Goal: Task Accomplishment & Management: Manage account settings

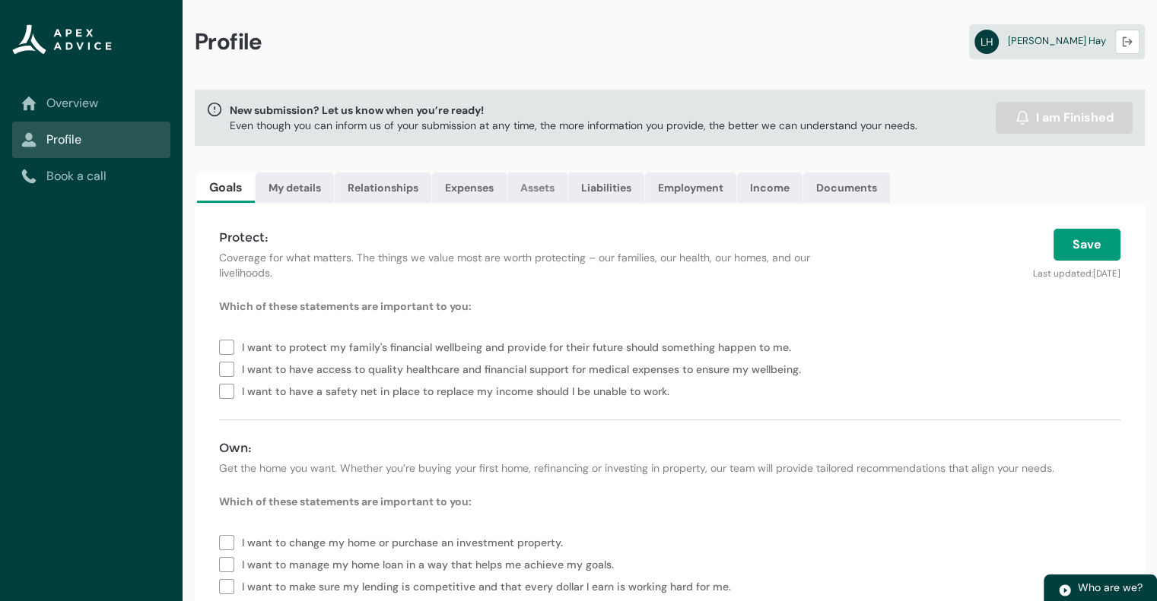
click at [547, 190] on link "Assets" at bounding box center [537, 188] width 60 height 30
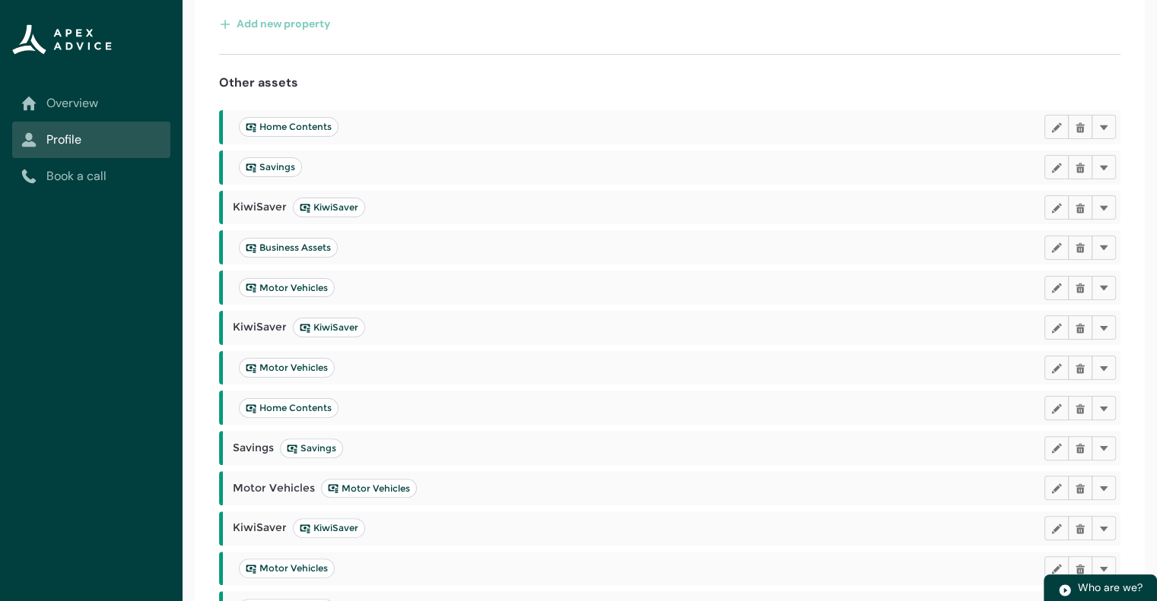
scroll to position [319, 0]
click at [1108, 125] on button "Delete" at bounding box center [1103, 125] width 24 height 24
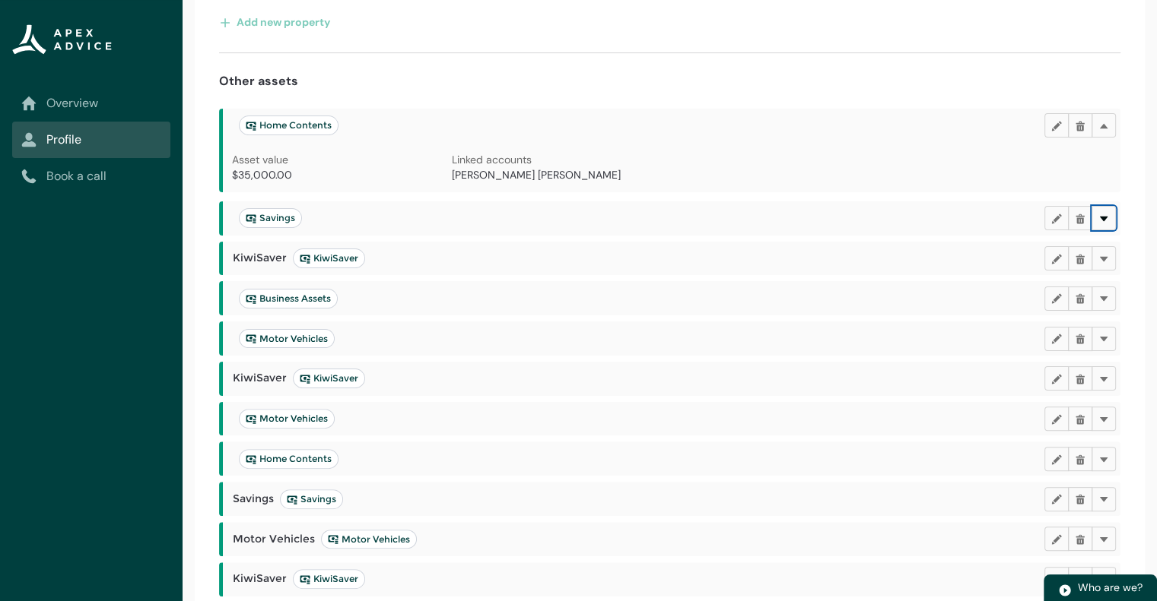
click at [1112, 222] on button "Delete" at bounding box center [1103, 218] width 24 height 24
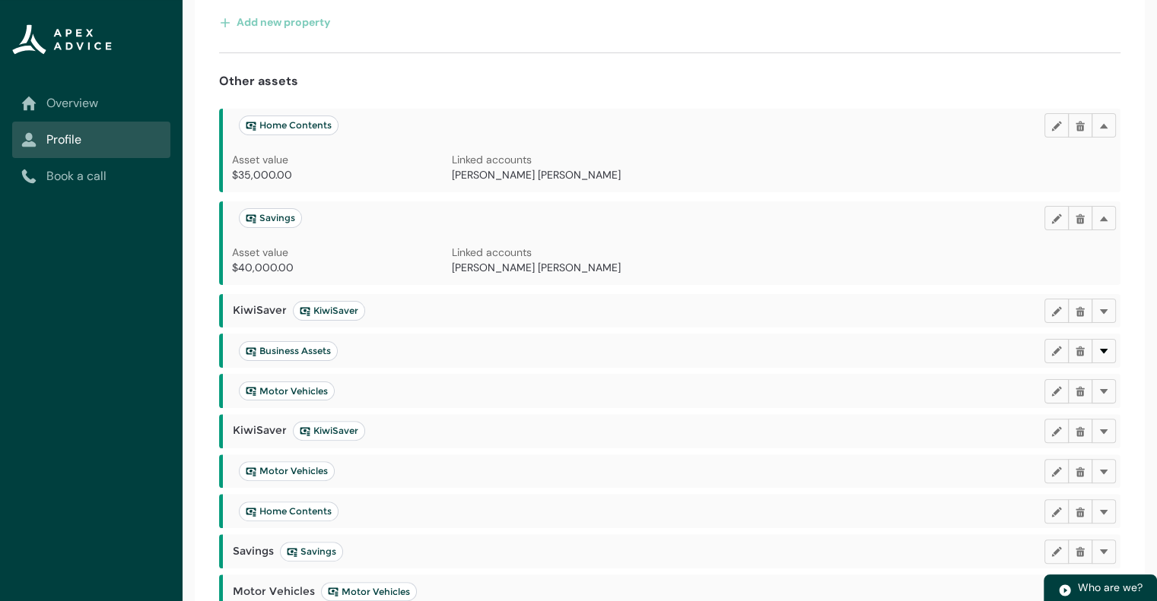
click at [1106, 361] on div "Business Assets Edit Delete Delete" at bounding box center [671, 351] width 897 height 34
click at [1104, 356] on button "Delete" at bounding box center [1103, 351] width 24 height 24
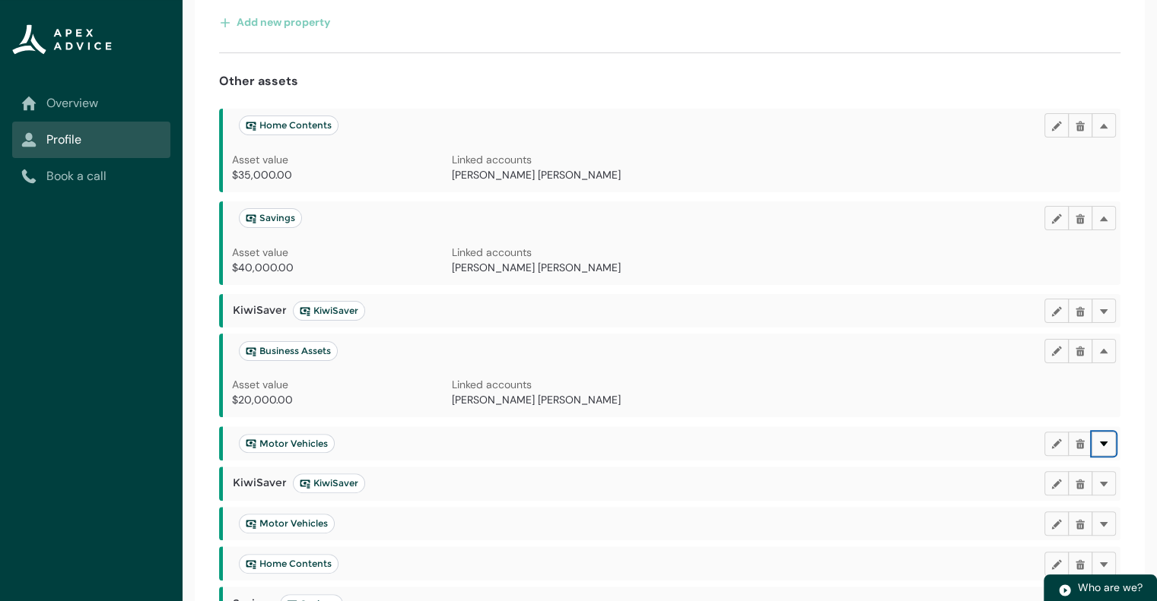
click at [1108, 443] on button "Delete" at bounding box center [1103, 444] width 24 height 24
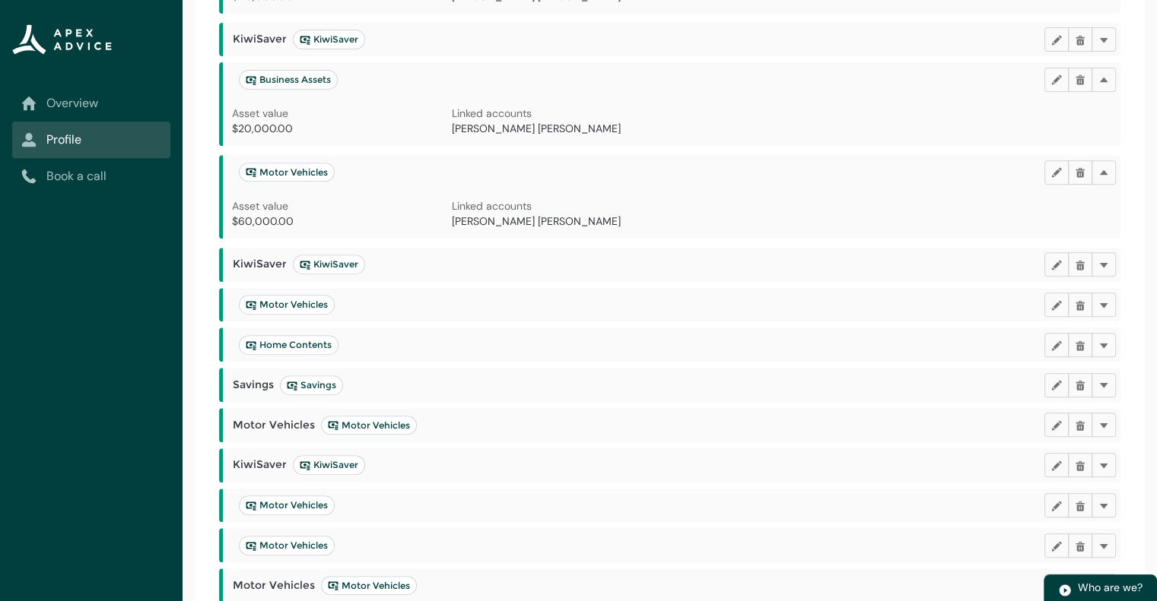
scroll to position [612, 0]
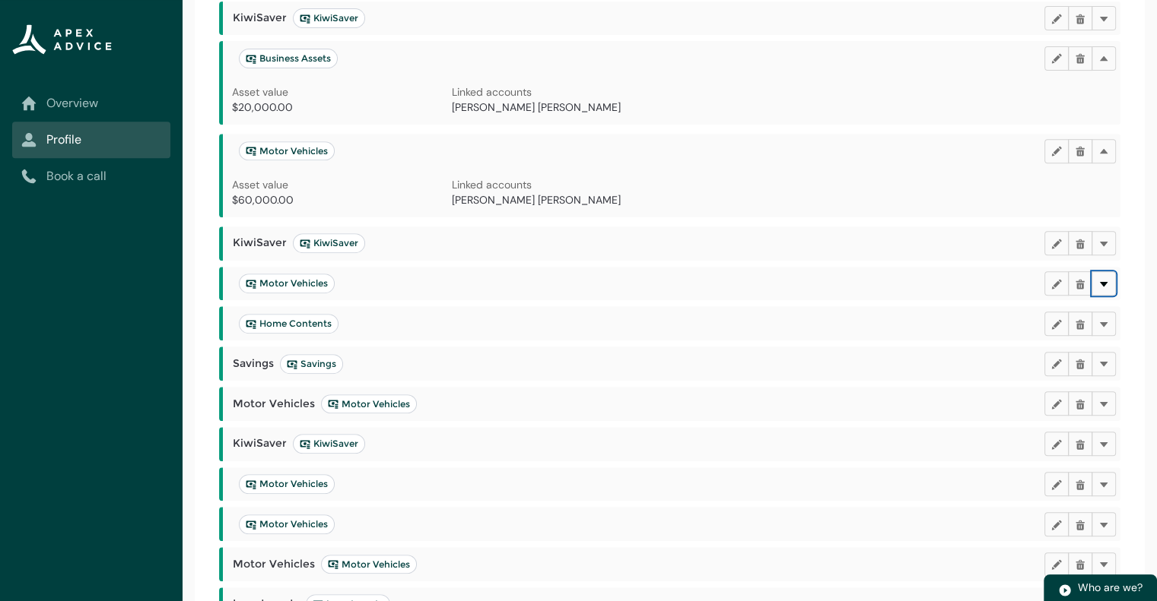
click at [1109, 286] on button "Delete" at bounding box center [1103, 283] width 24 height 24
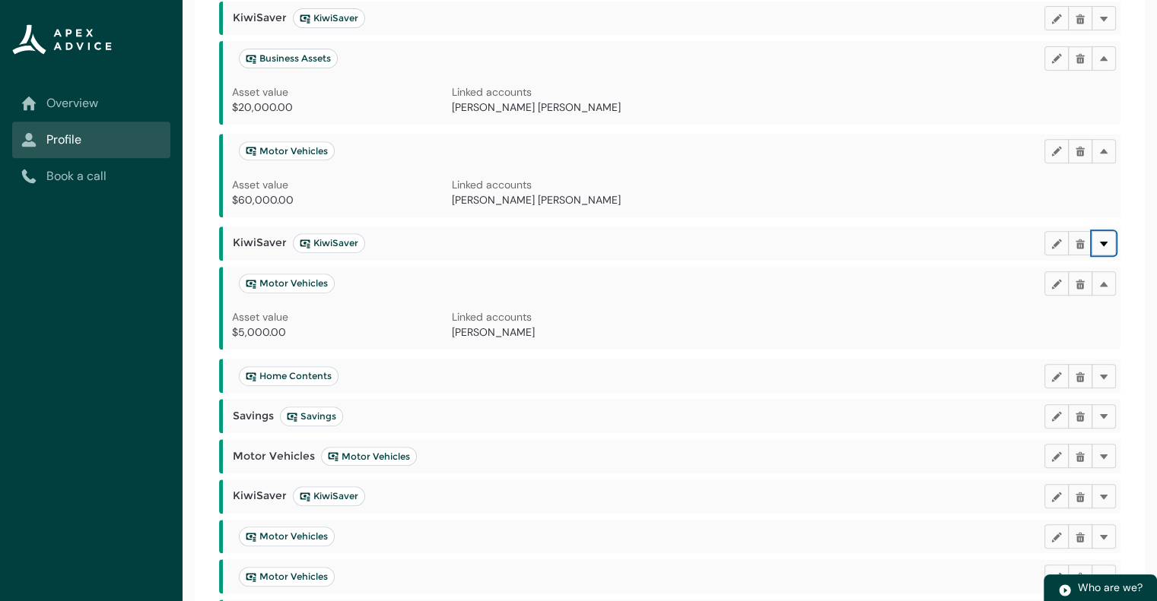
click at [1106, 243] on lightning-primitive-icon "button" at bounding box center [1103, 243] width 11 height 11
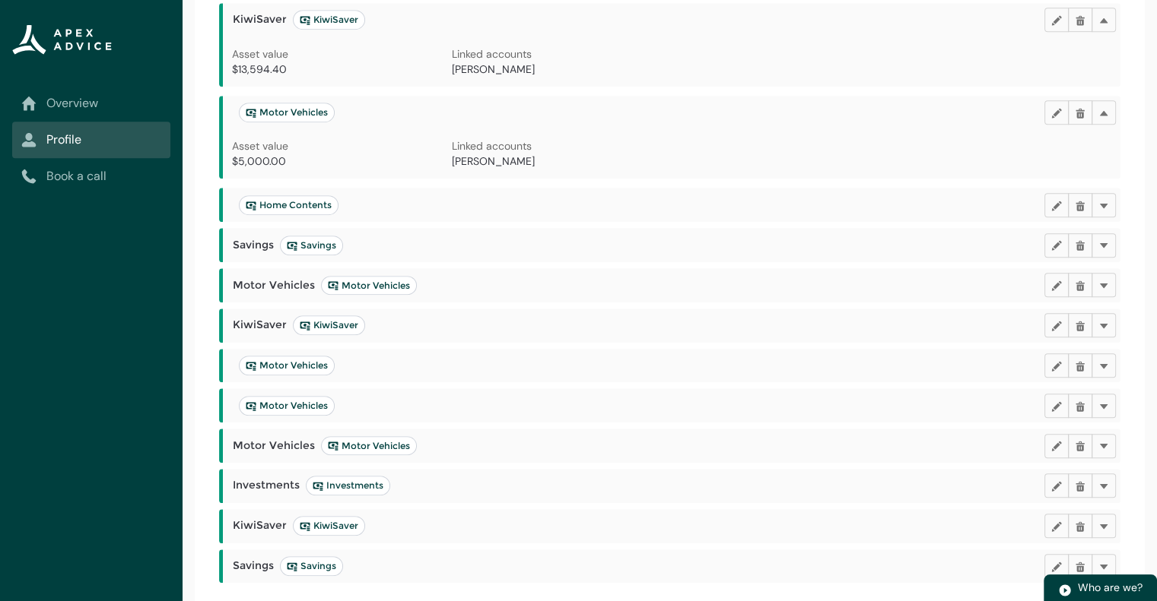
scroll to position [836, 0]
click at [1110, 241] on button "Delete" at bounding box center [1103, 245] width 24 height 24
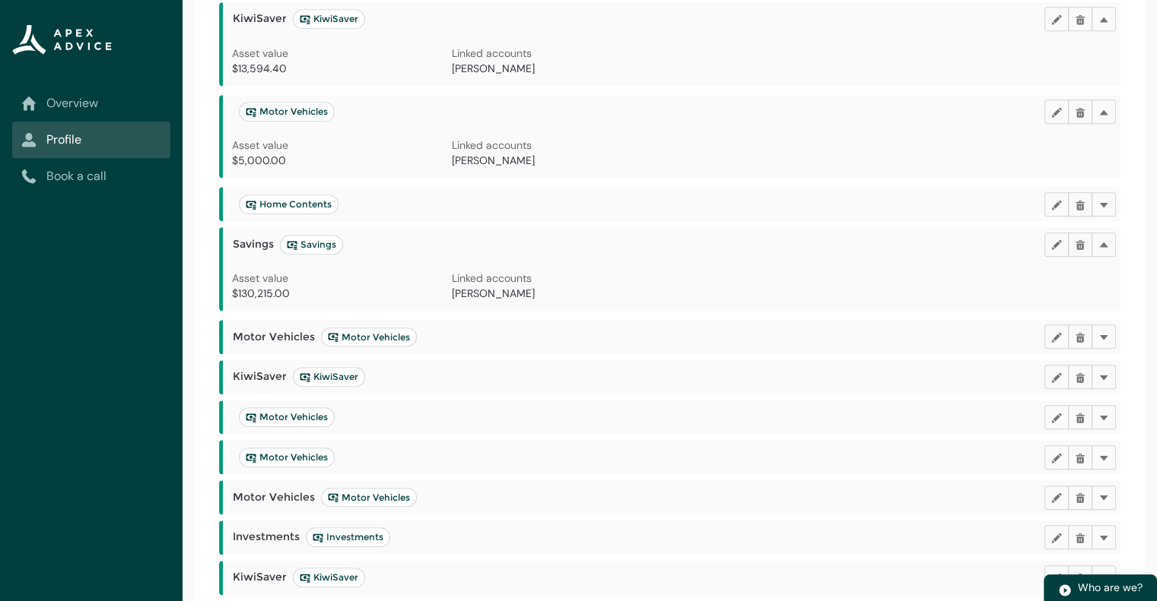
scroll to position [928, 0]
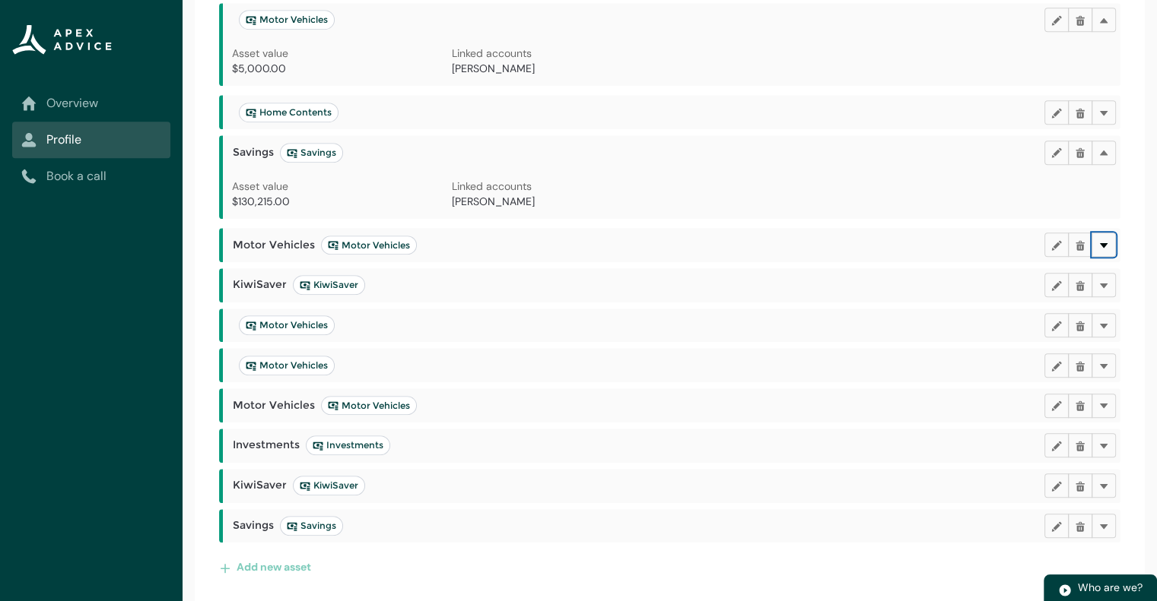
click at [1104, 240] on lightning-primitive-icon "button" at bounding box center [1103, 245] width 11 height 11
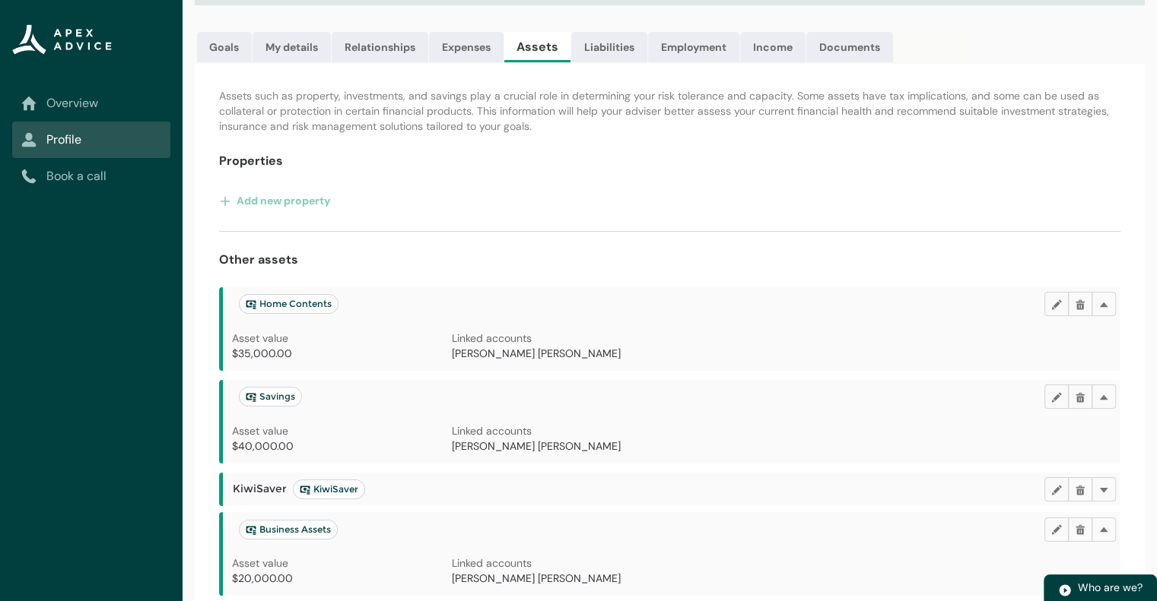
scroll to position [0, 0]
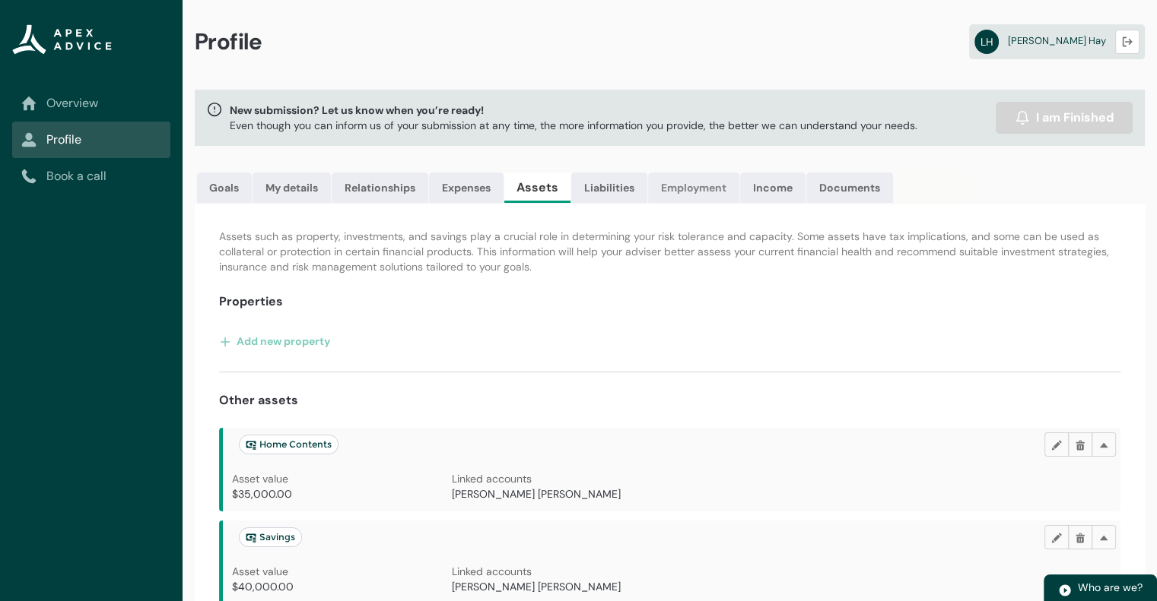
click at [709, 186] on link "Employment" at bounding box center [693, 188] width 91 height 30
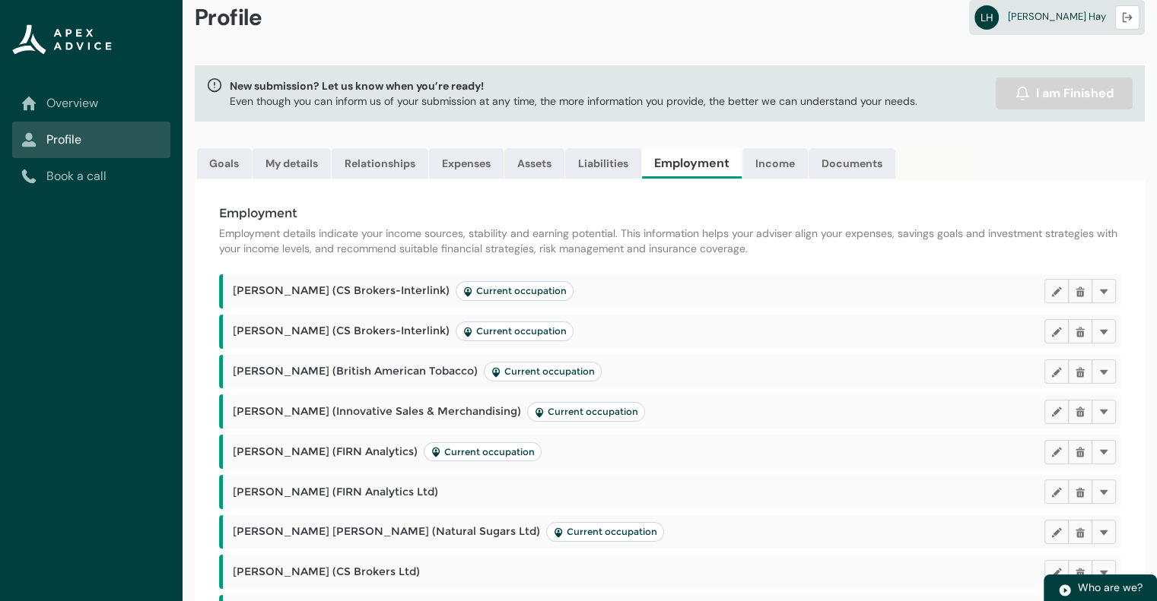
scroll to position [21, 0]
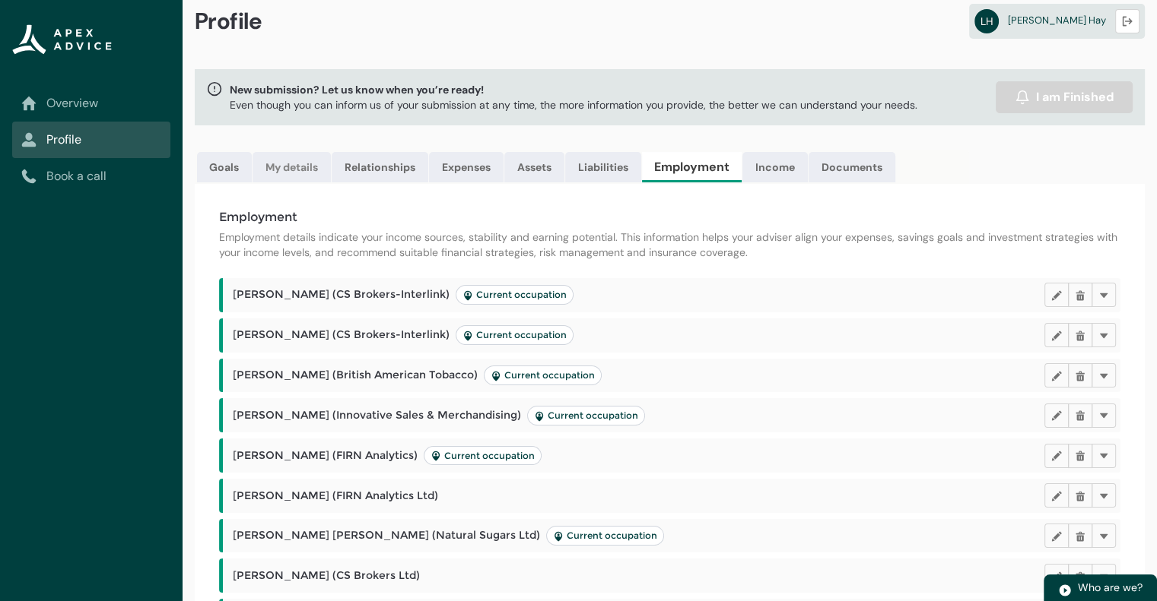
click at [297, 168] on link "My details" at bounding box center [291, 167] width 78 height 30
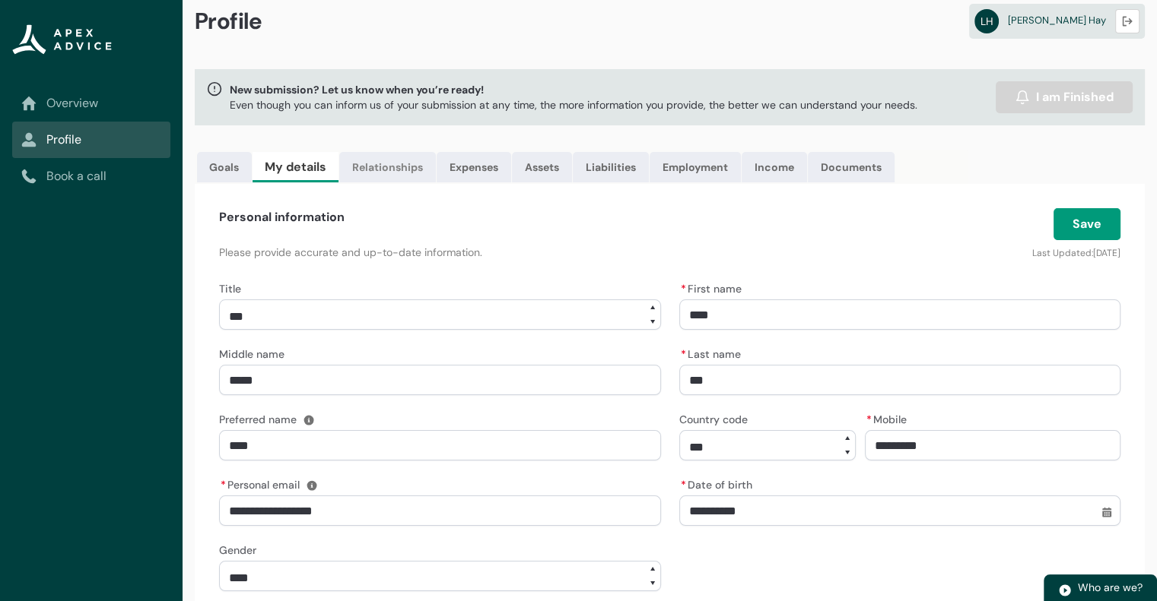
click at [356, 165] on link "Relationships" at bounding box center [387, 167] width 97 height 30
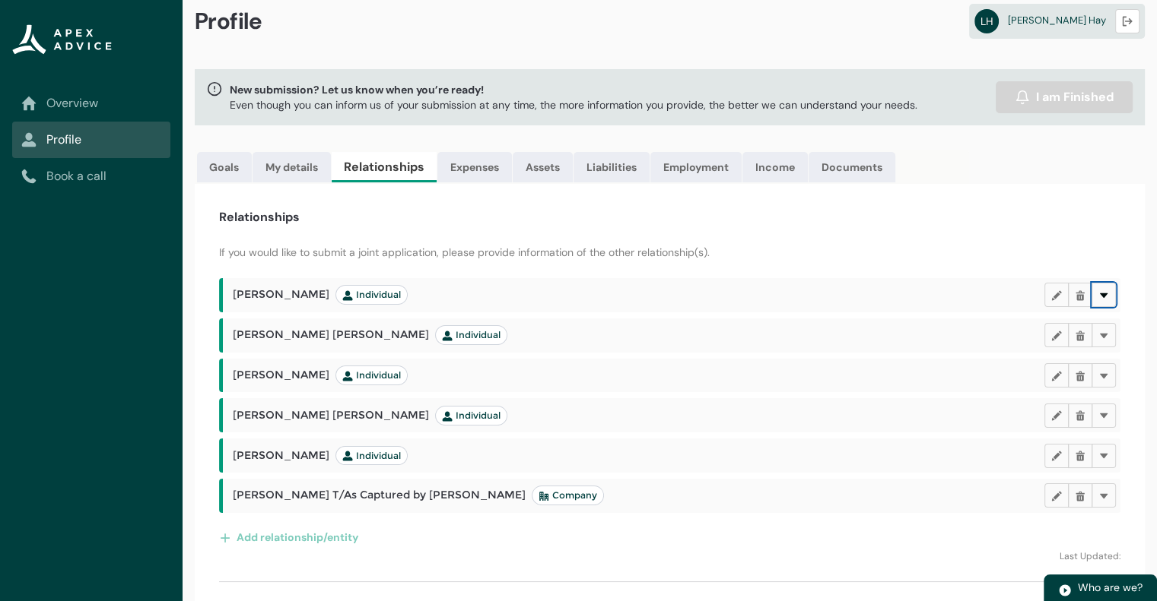
click at [1094, 295] on button "Delete" at bounding box center [1103, 295] width 24 height 24
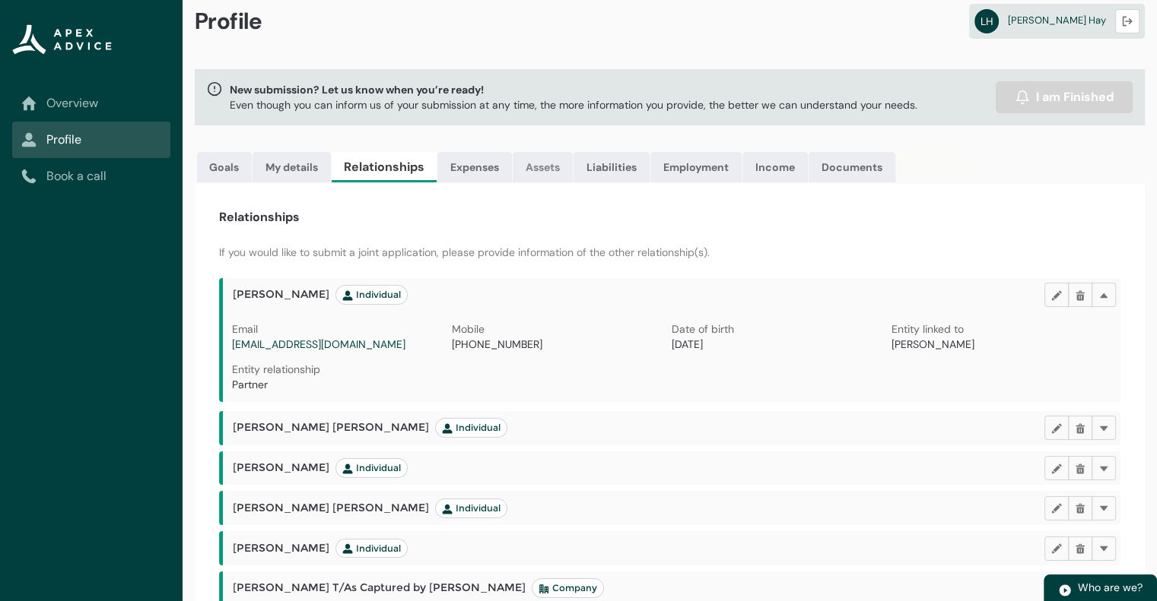
click at [547, 162] on link "Assets" at bounding box center [542, 167] width 60 height 30
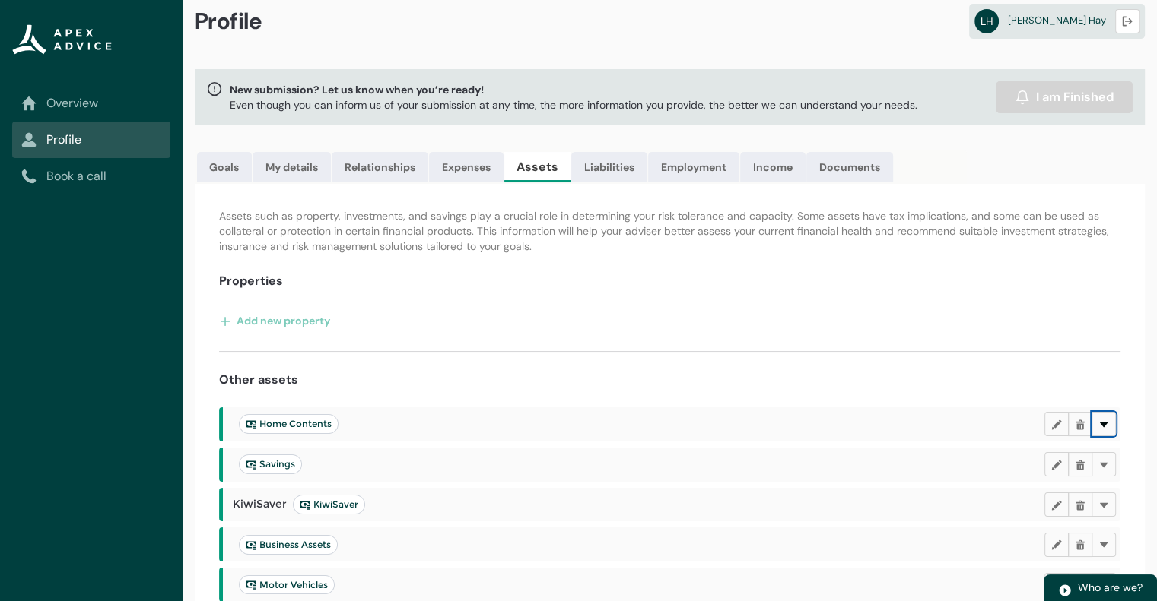
click at [1107, 419] on lightning-primitive-icon "button" at bounding box center [1103, 424] width 11 height 11
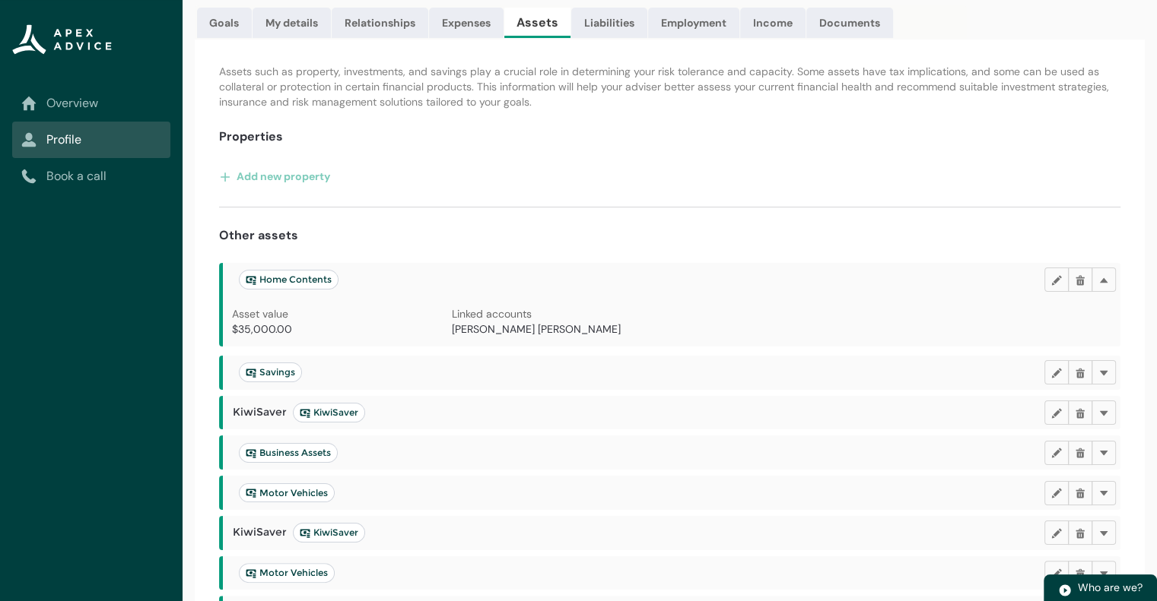
scroll to position [167, 0]
click at [485, 328] on span "Kurt David Hay" at bounding box center [536, 328] width 169 height 14
click at [637, 313] on p "Linked accounts" at bounding box center [562, 312] width 220 height 15
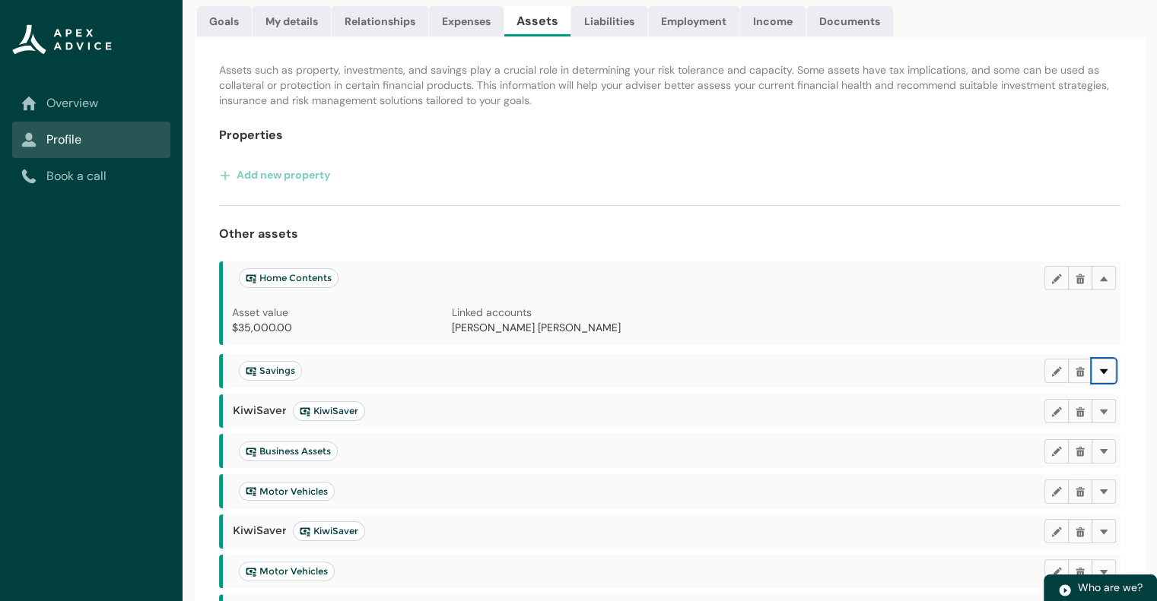
click at [1104, 367] on lightning-primitive-icon "button" at bounding box center [1103, 370] width 11 height 11
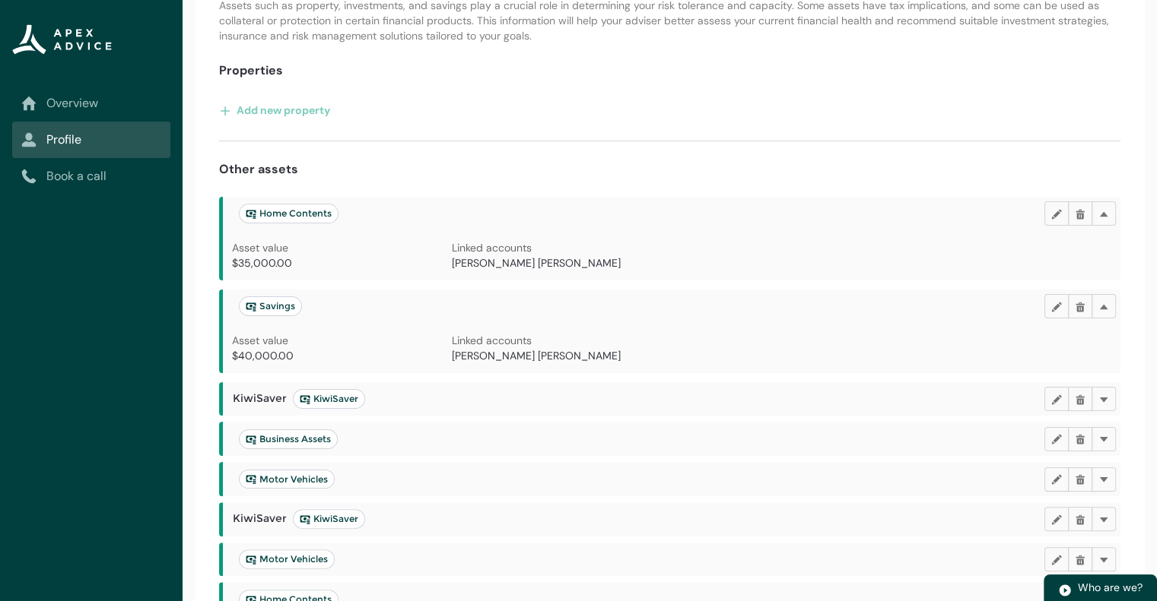
scroll to position [232, 0]
click at [1105, 398] on lightning-primitive-icon "button" at bounding box center [1103, 397] width 11 height 11
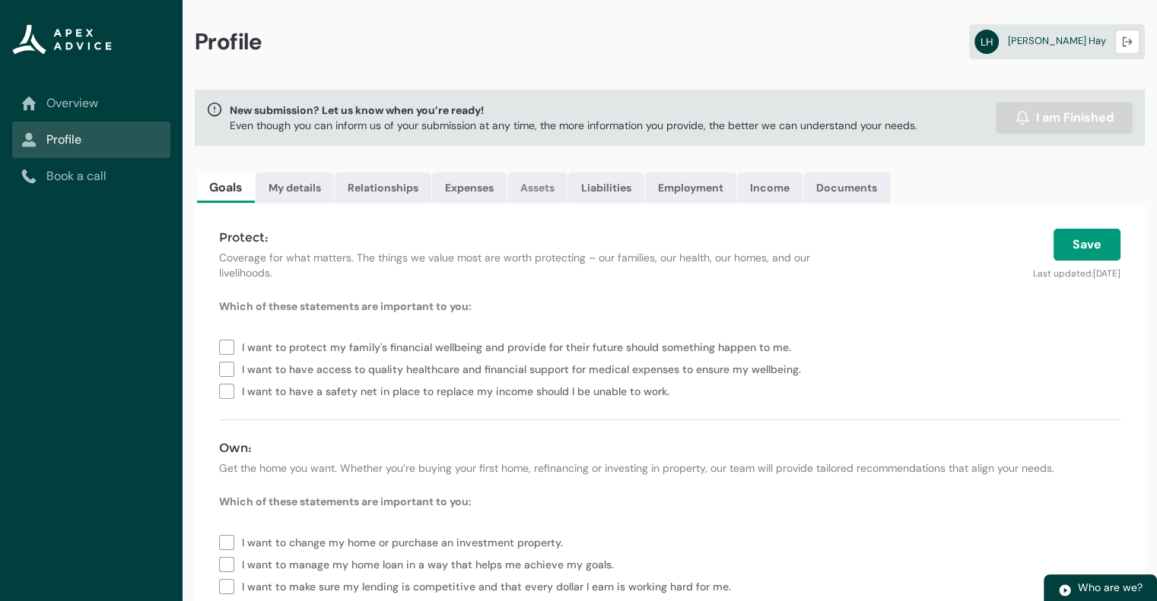
click at [538, 195] on link "Assets" at bounding box center [537, 188] width 60 height 30
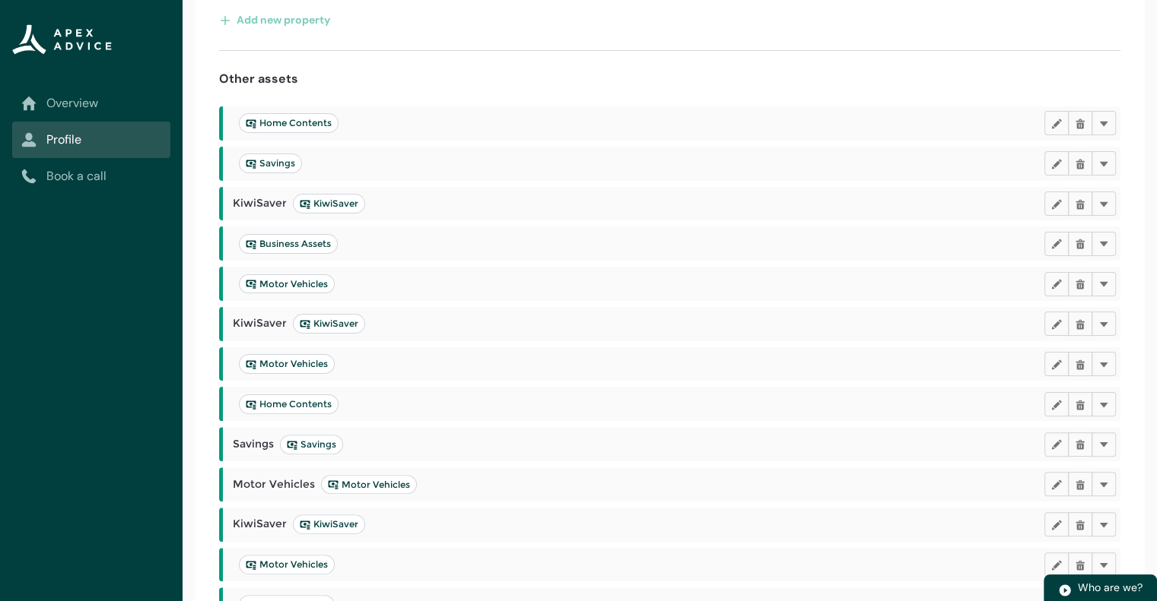
scroll to position [322, 0]
click at [1099, 122] on lightning-primitive-icon "button" at bounding box center [1103, 122] width 11 height 11
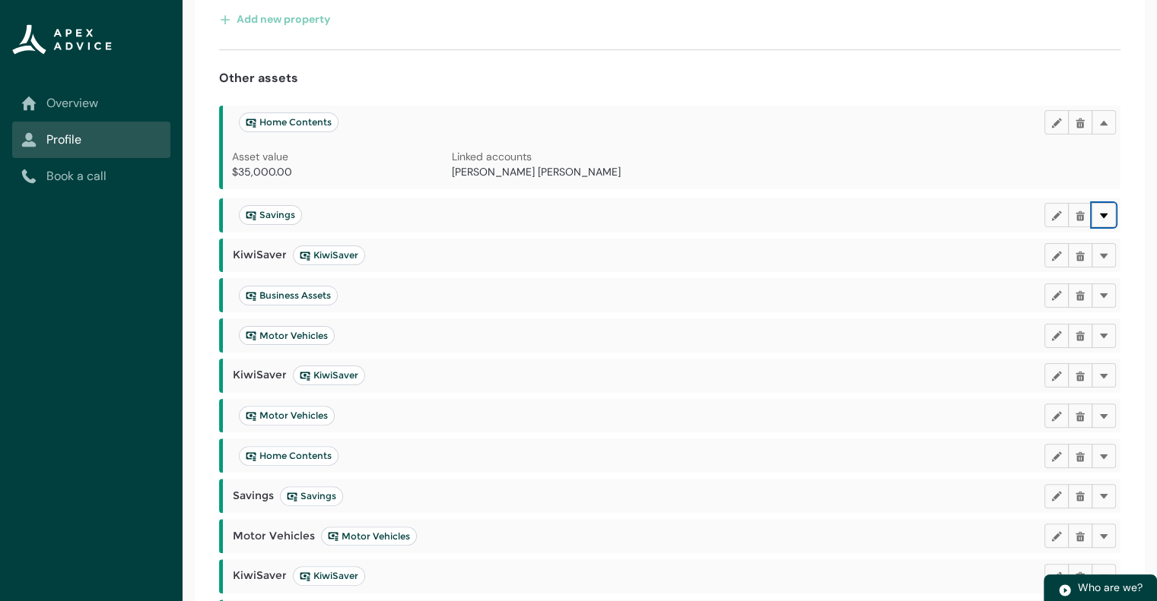
click at [1104, 207] on button "Delete" at bounding box center [1103, 215] width 24 height 24
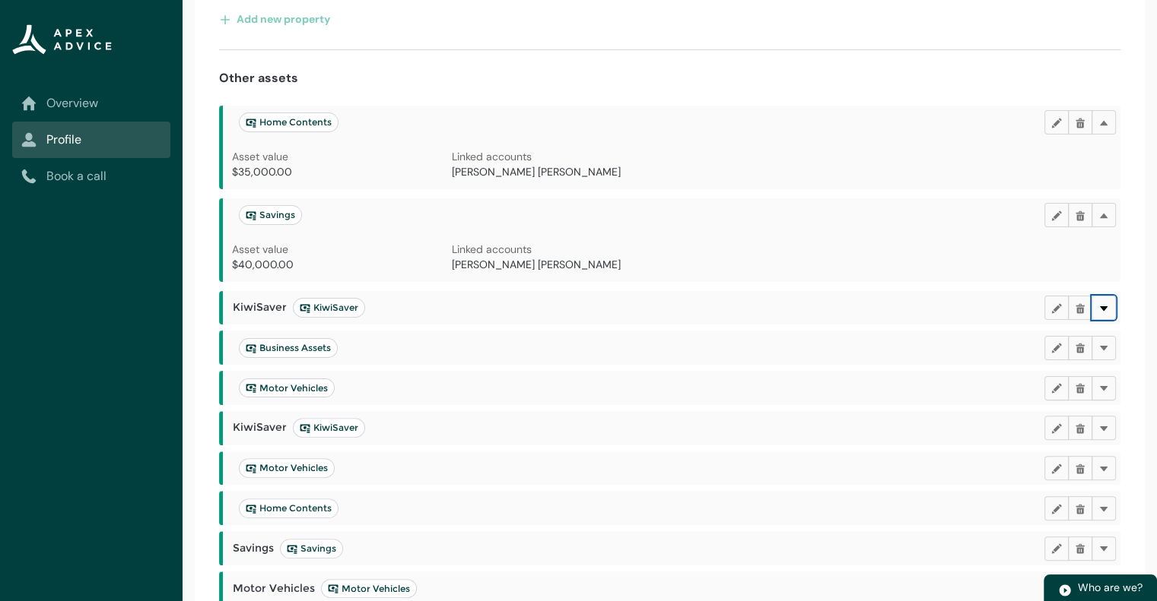
click at [1105, 306] on lightning-primitive-icon "button" at bounding box center [1103, 307] width 11 height 11
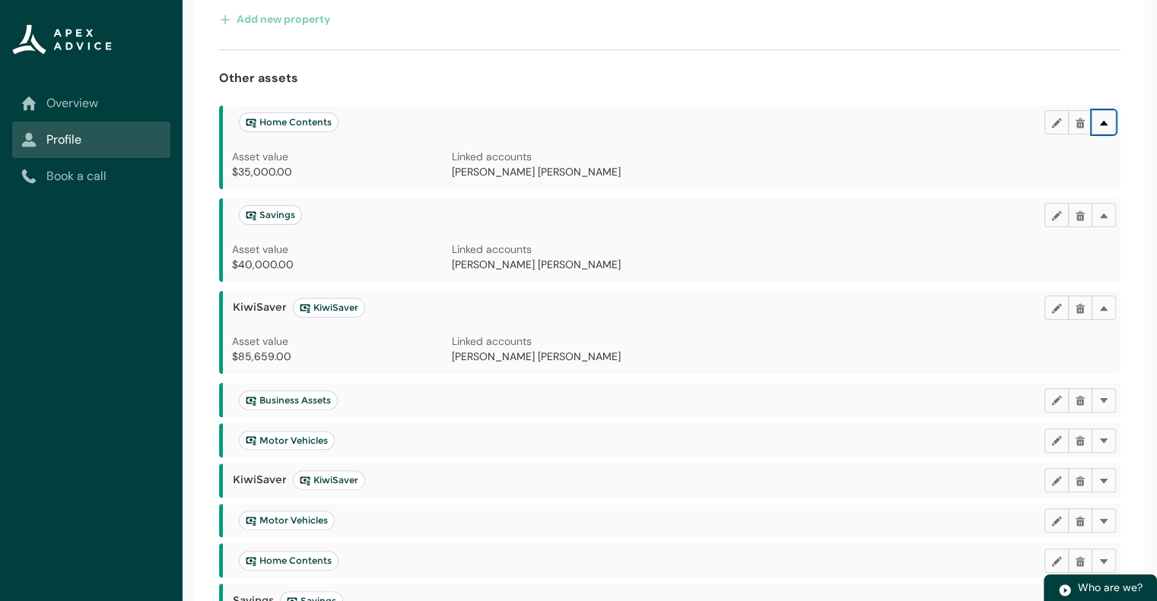
click at [1101, 118] on lightning-primitive-icon "button" at bounding box center [1103, 122] width 11 height 11
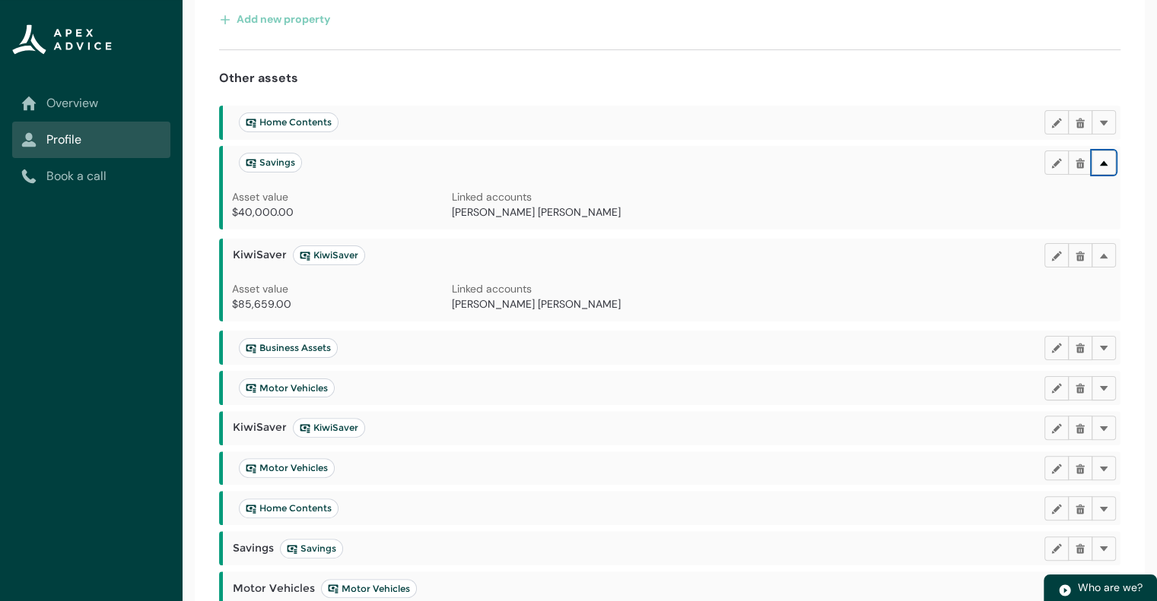
click at [1109, 157] on button "Delete" at bounding box center [1103, 163] width 24 height 24
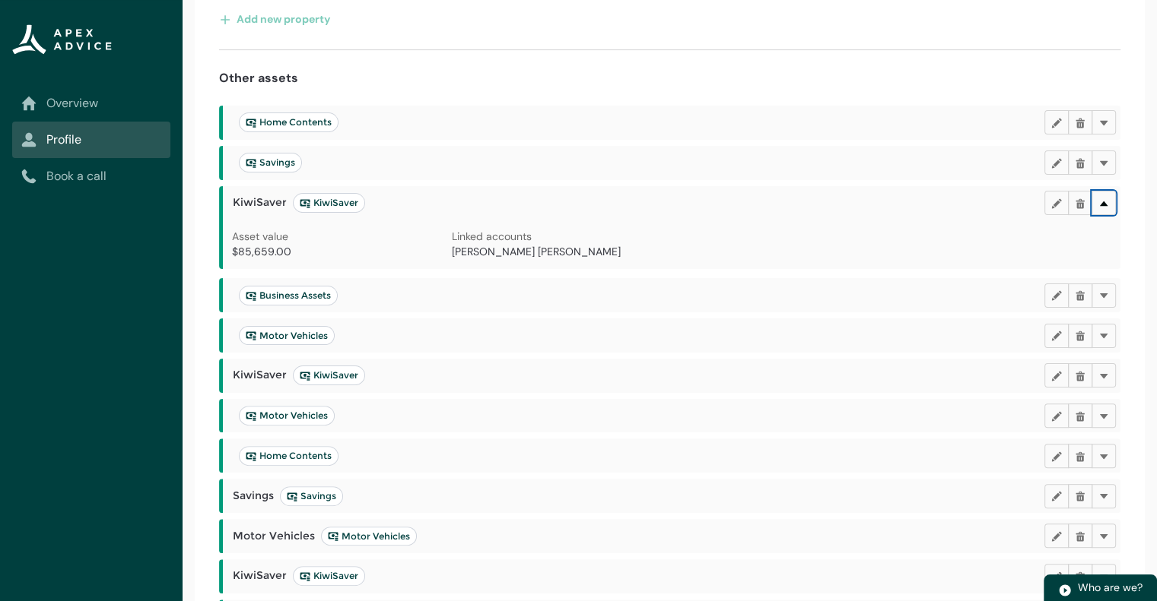
click at [1106, 201] on lightning-primitive-icon "button" at bounding box center [1103, 202] width 11 height 11
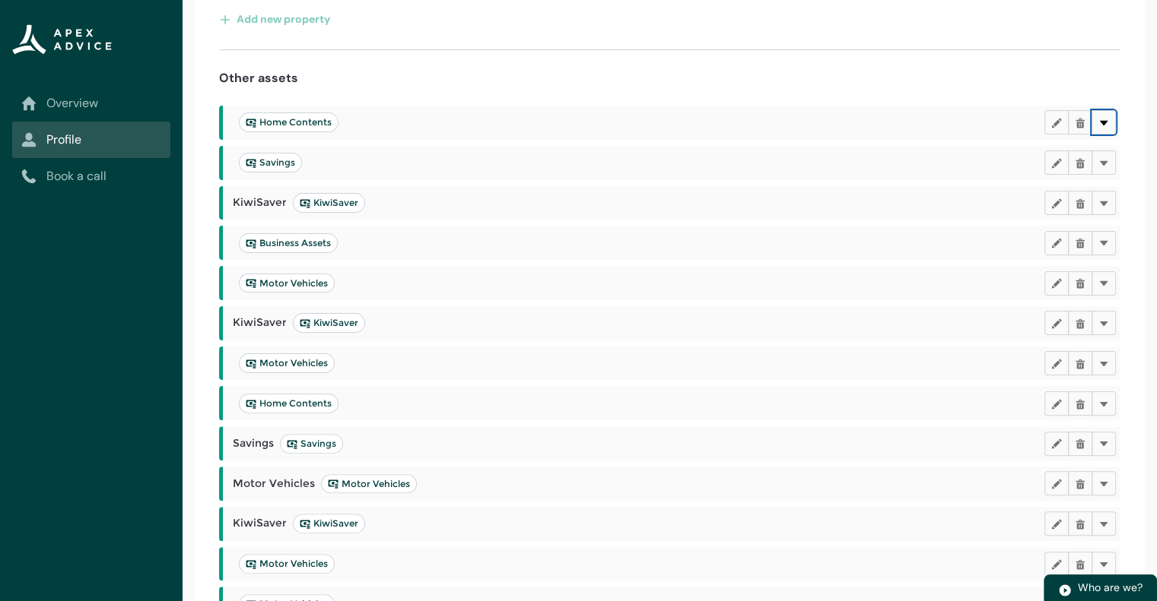
click at [1108, 116] on button "Delete" at bounding box center [1103, 122] width 24 height 24
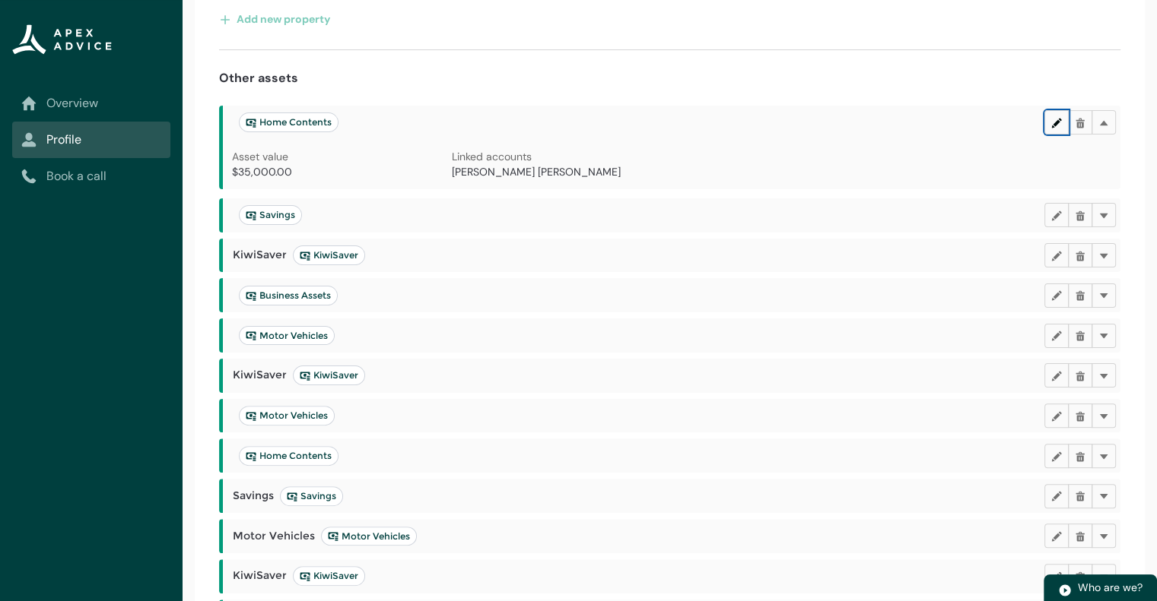
click at [1055, 121] on lightning-primitive-icon "button" at bounding box center [1056, 122] width 11 height 11
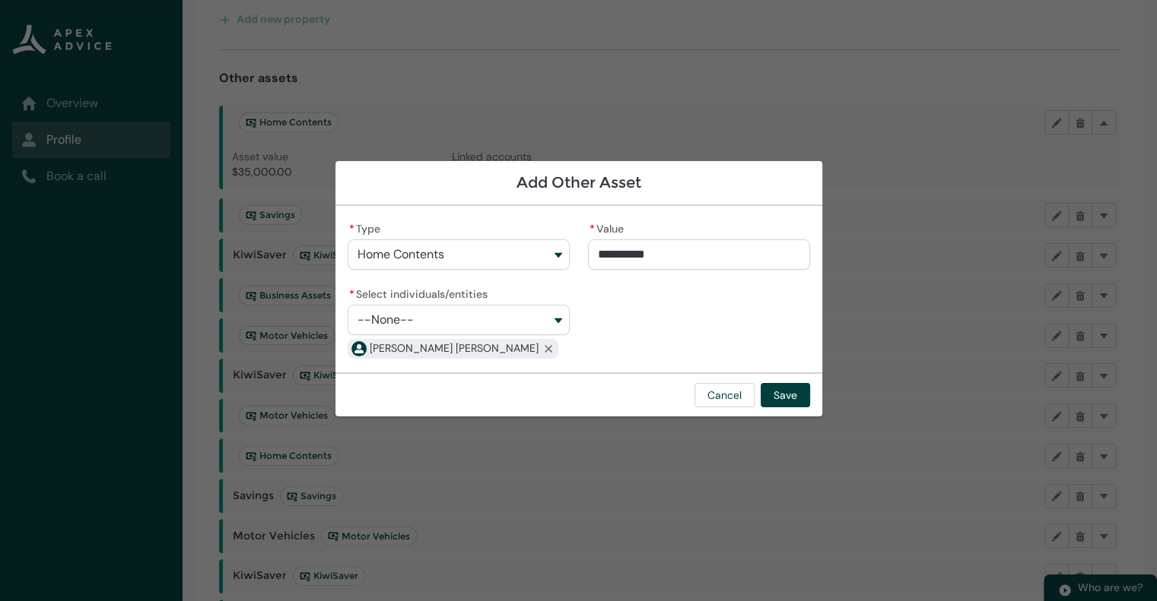
click at [544, 325] on button "--None--" at bounding box center [458, 320] width 222 height 30
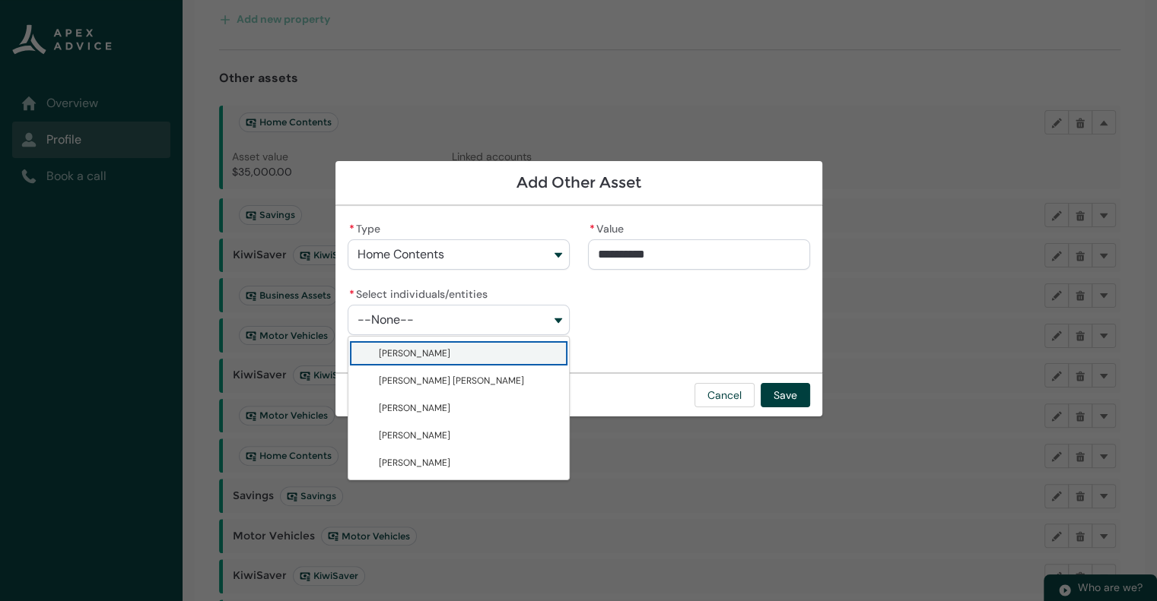
click at [694, 314] on div "**********" at bounding box center [578, 289] width 462 height 142
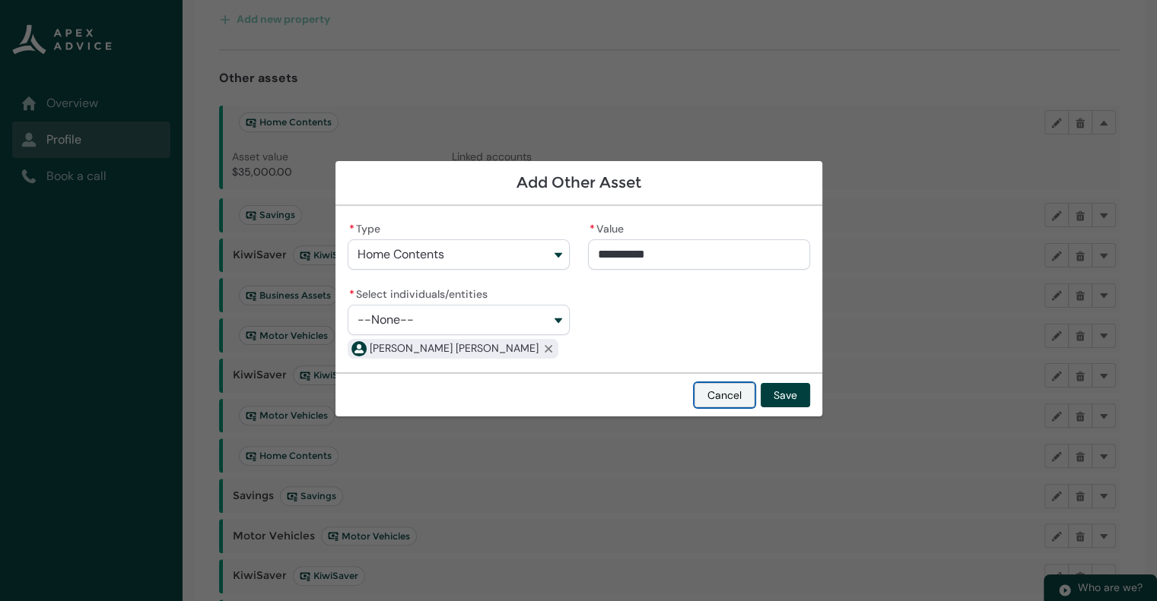
click at [729, 394] on button "Cancel" at bounding box center [724, 395] width 60 height 24
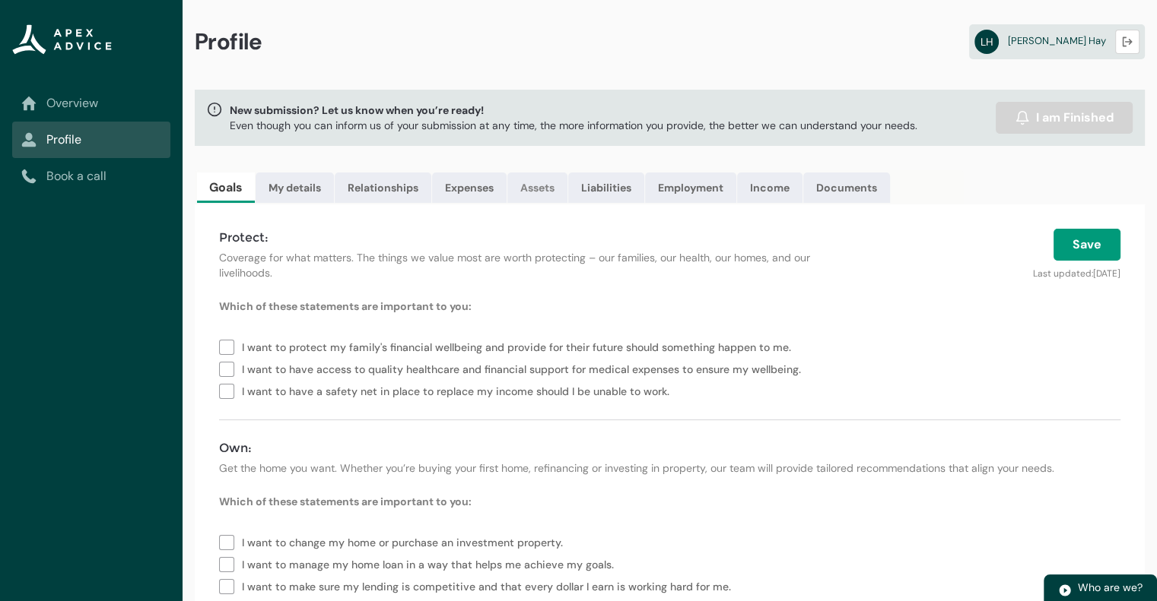
click at [544, 196] on link "Assets" at bounding box center [537, 188] width 60 height 30
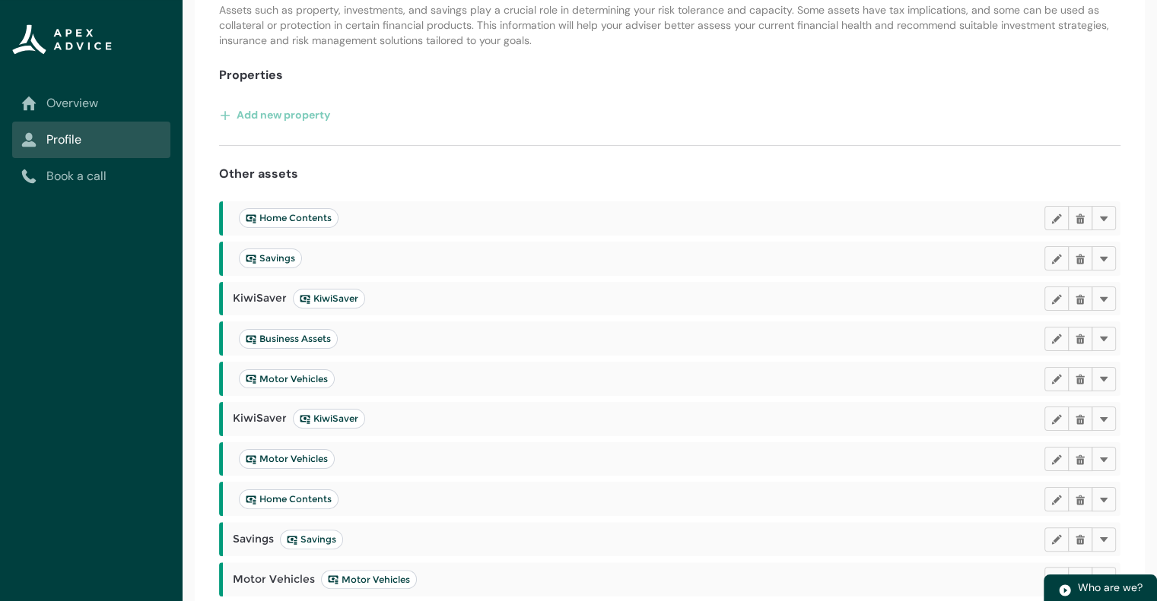
scroll to position [216, 0]
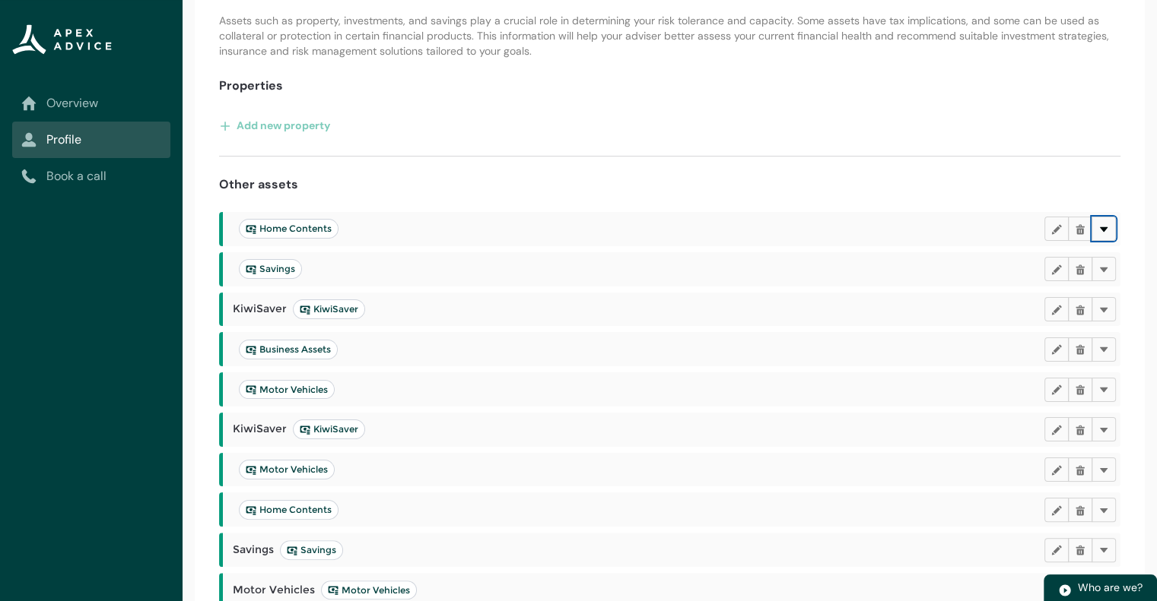
click at [1104, 229] on lightning-primitive-icon "button" at bounding box center [1103, 229] width 11 height 11
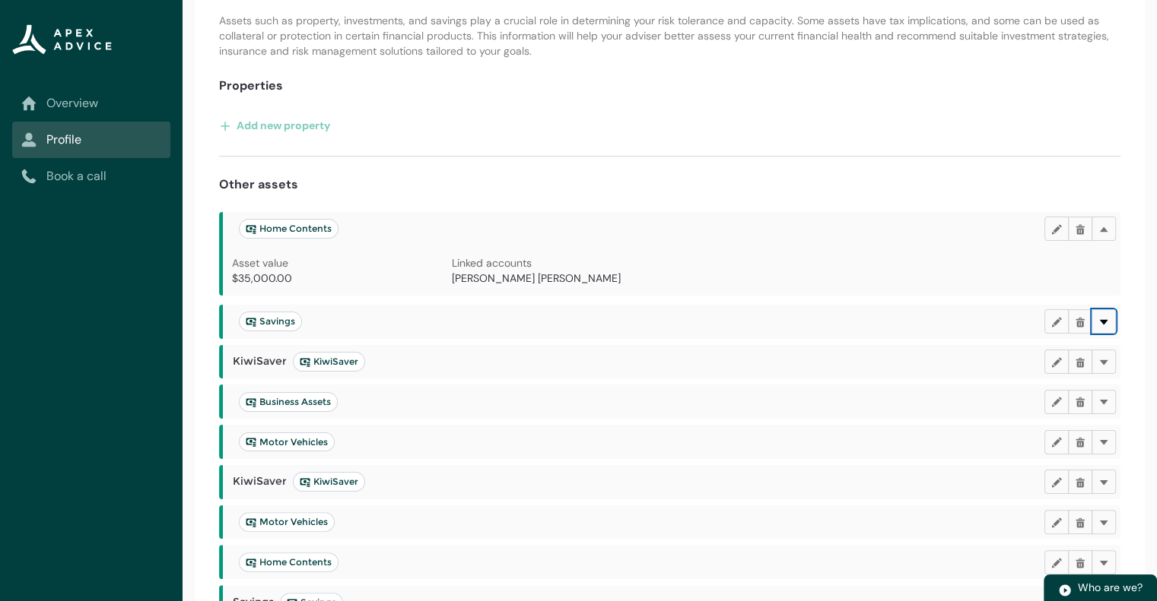
click at [1107, 316] on lightning-primitive-icon "button" at bounding box center [1103, 321] width 11 height 11
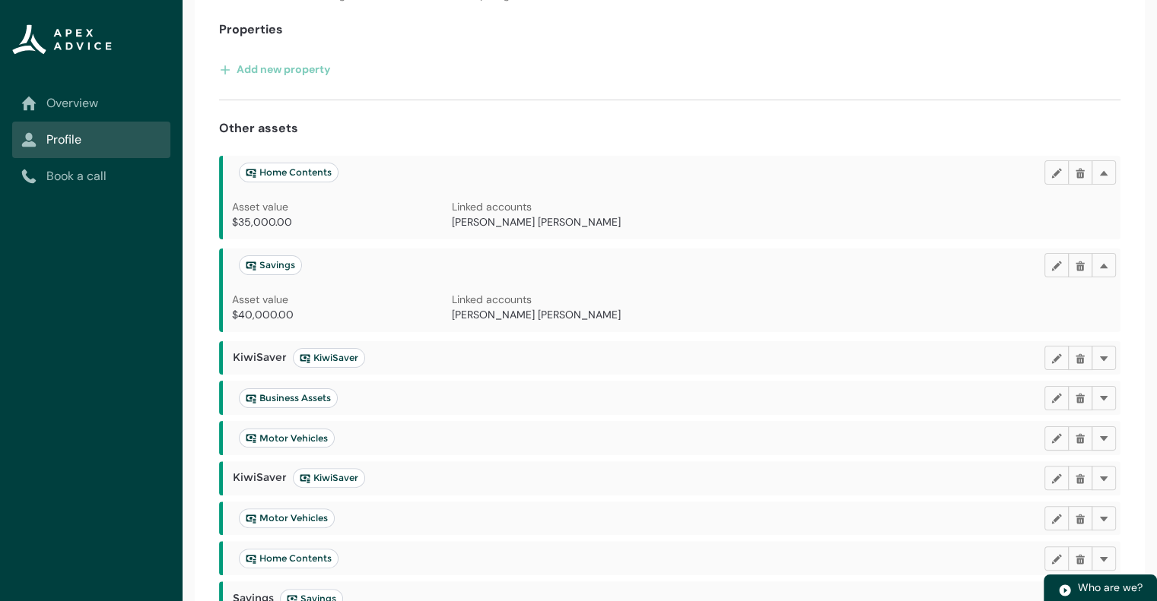
scroll to position [243, 0]
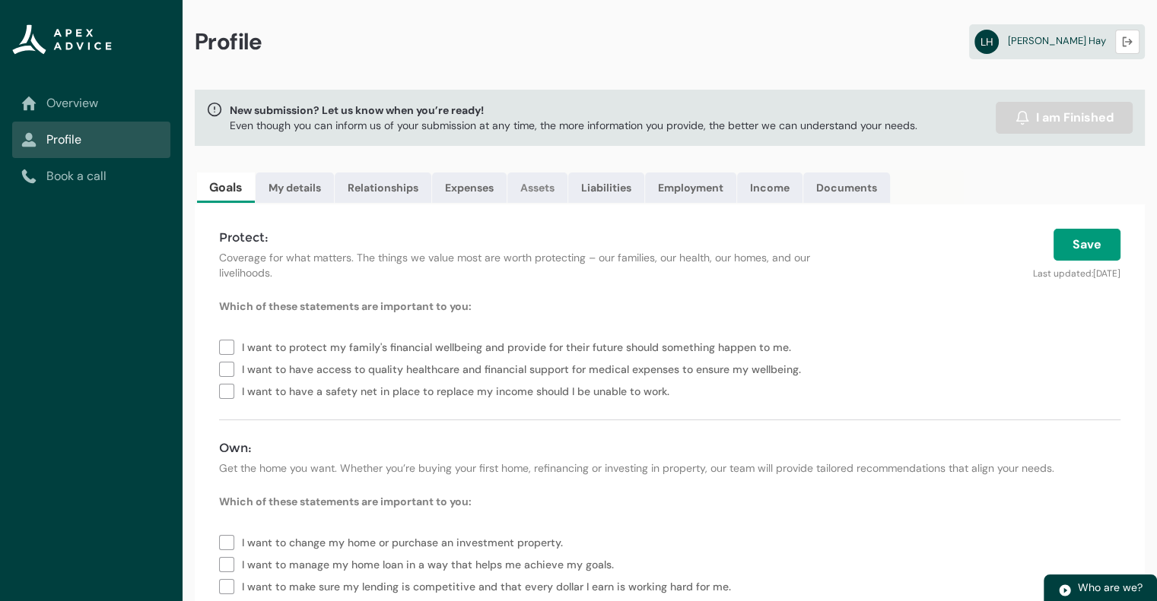
click at [538, 191] on link "Assets" at bounding box center [537, 188] width 60 height 30
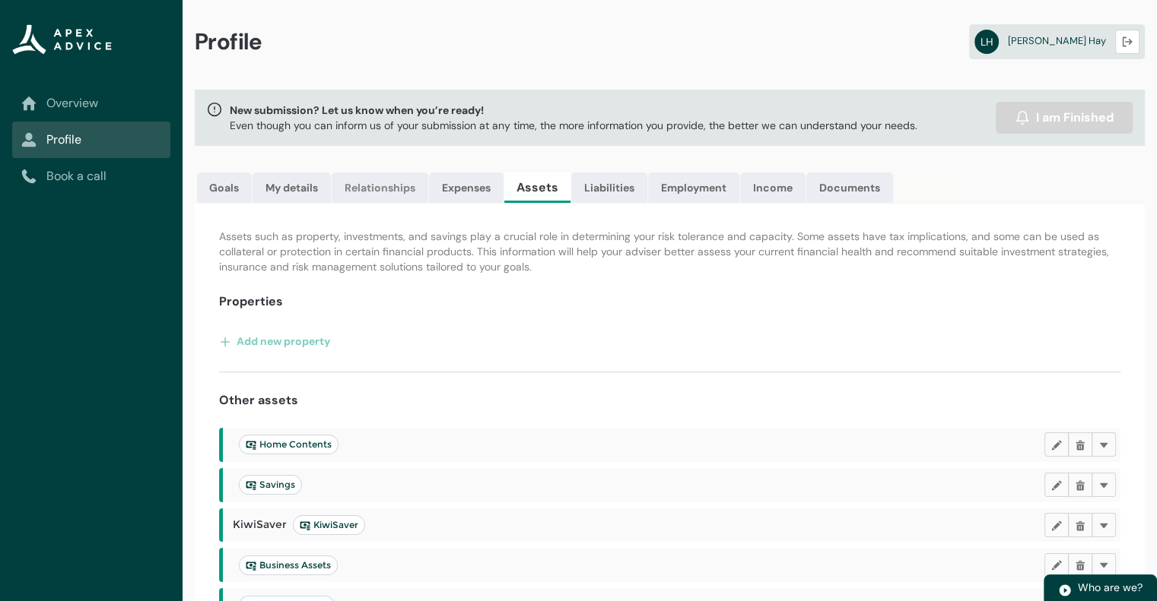
click at [405, 186] on link "Relationships" at bounding box center [380, 188] width 97 height 30
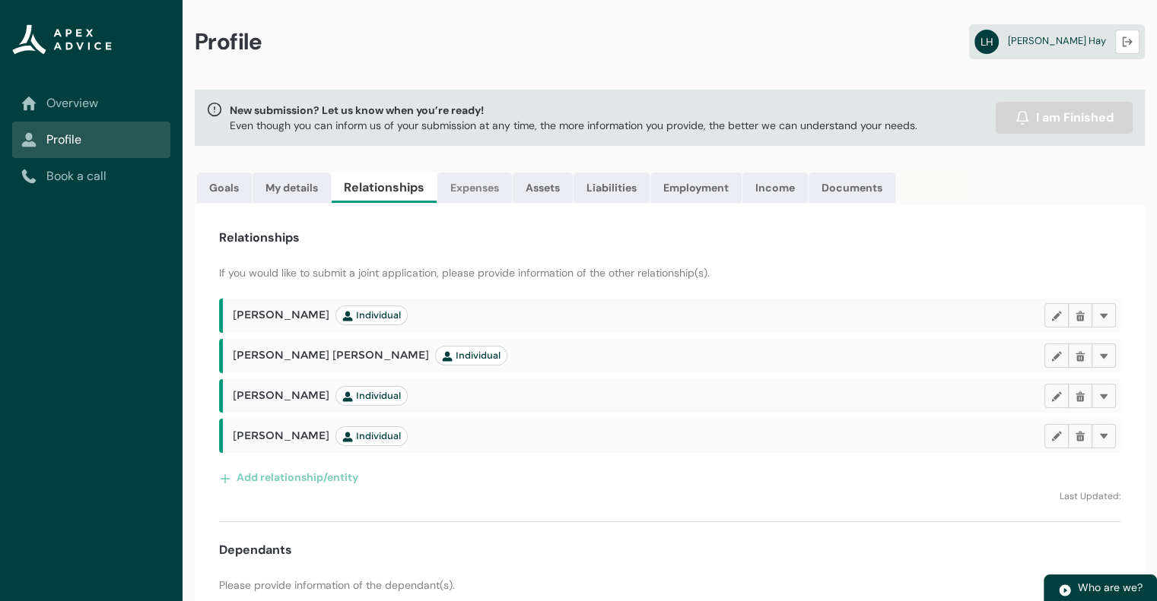
click at [484, 185] on link "Expenses" at bounding box center [474, 188] width 75 height 30
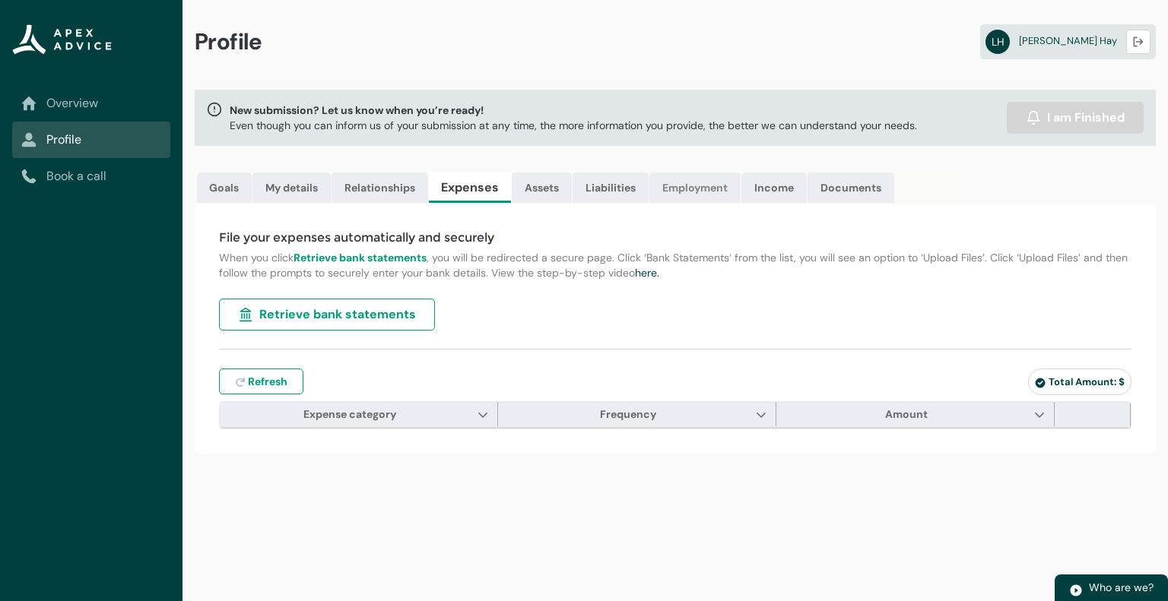
click at [700, 192] on link "Employment" at bounding box center [694, 188] width 91 height 30
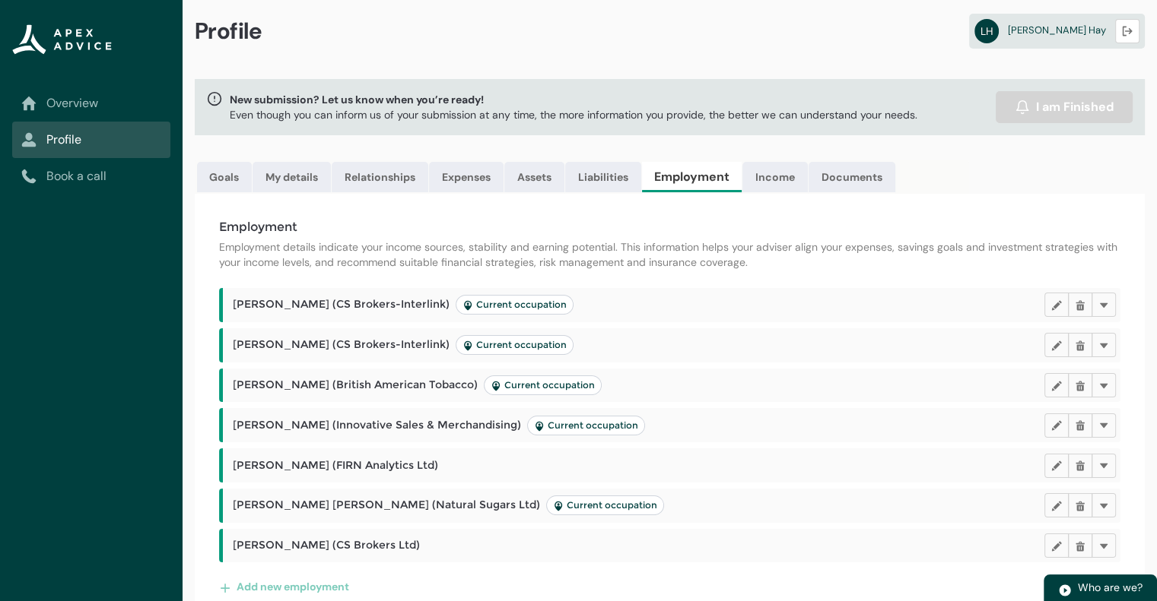
scroll to position [69, 0]
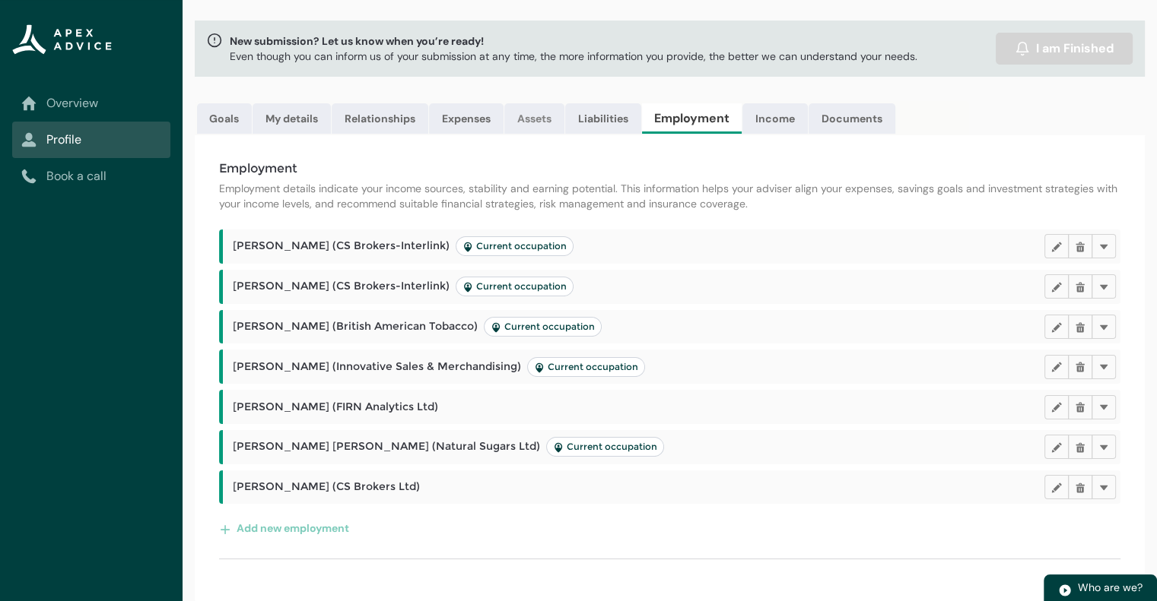
click at [541, 121] on link "Assets" at bounding box center [534, 118] width 60 height 30
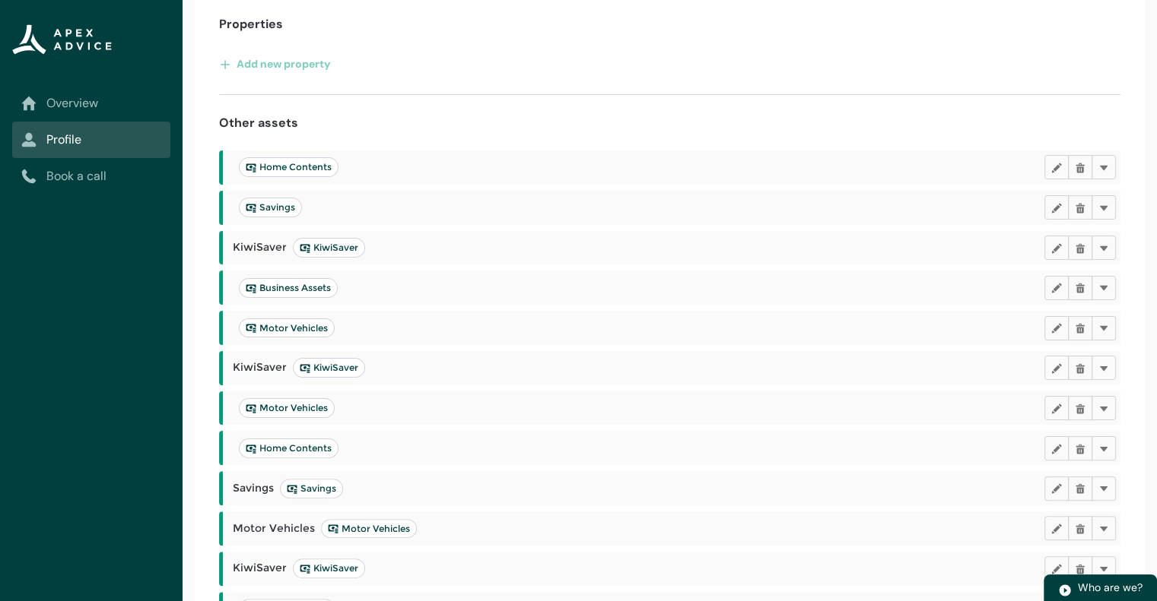
scroll to position [284, 0]
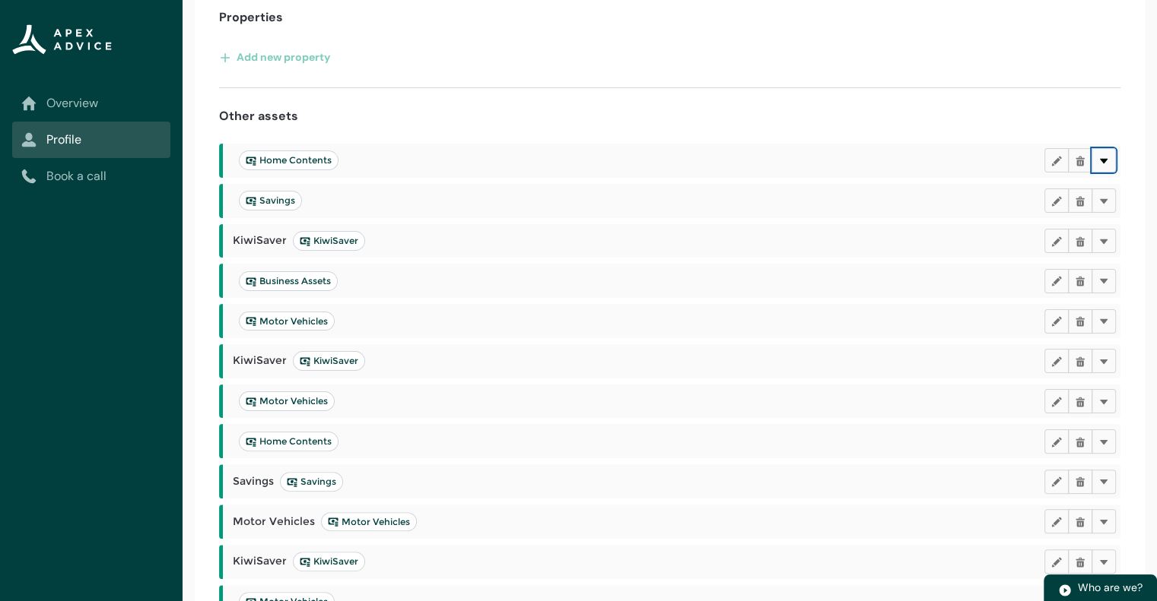
click at [1106, 158] on lightning-primitive-icon "button" at bounding box center [1103, 160] width 11 height 11
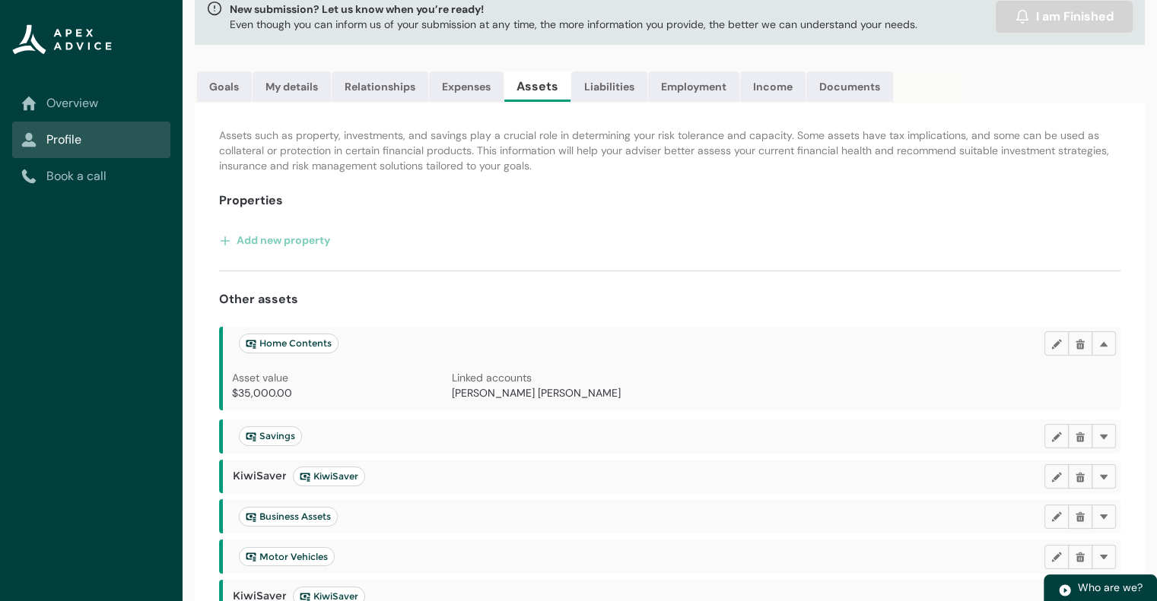
scroll to position [99, 0]
click at [356, 91] on link "Relationships" at bounding box center [380, 89] width 97 height 30
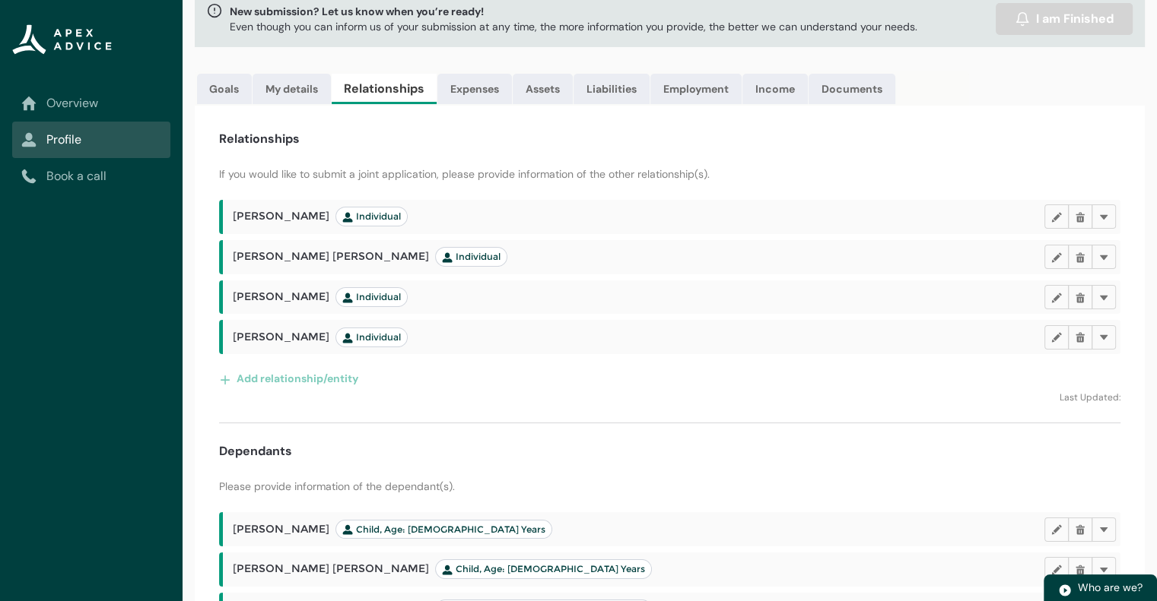
scroll to position [182, 0]
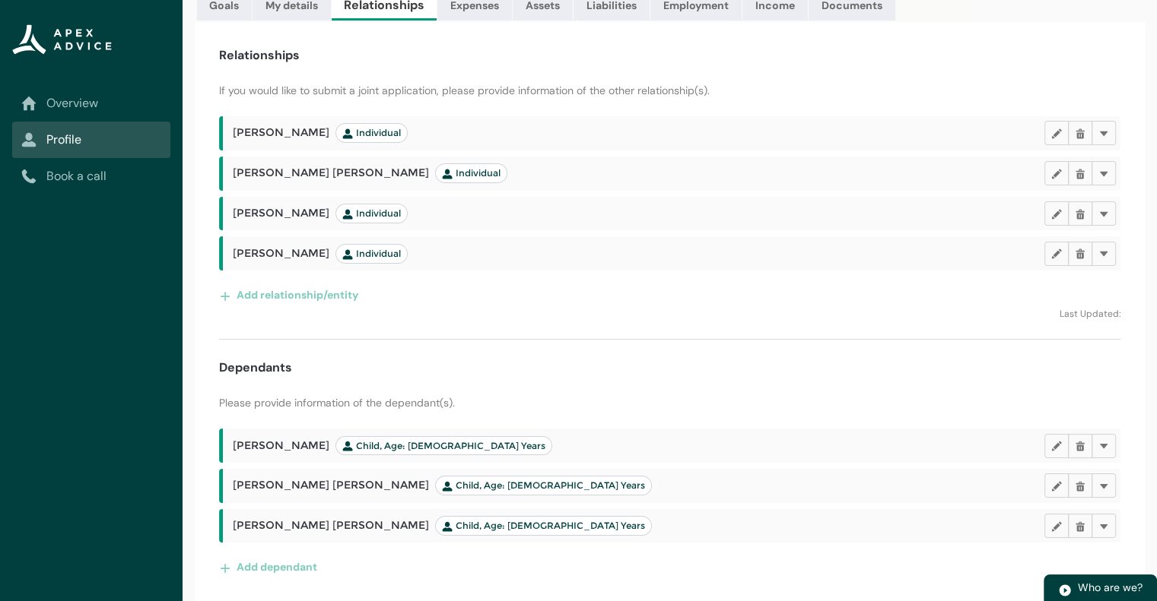
click at [1119, 478] on div "Relationships If you would like to submit a joint application, please provide i…" at bounding box center [670, 313] width 950 height 582
click at [1104, 481] on lightning-primitive-icon "button" at bounding box center [1103, 486] width 11 height 11
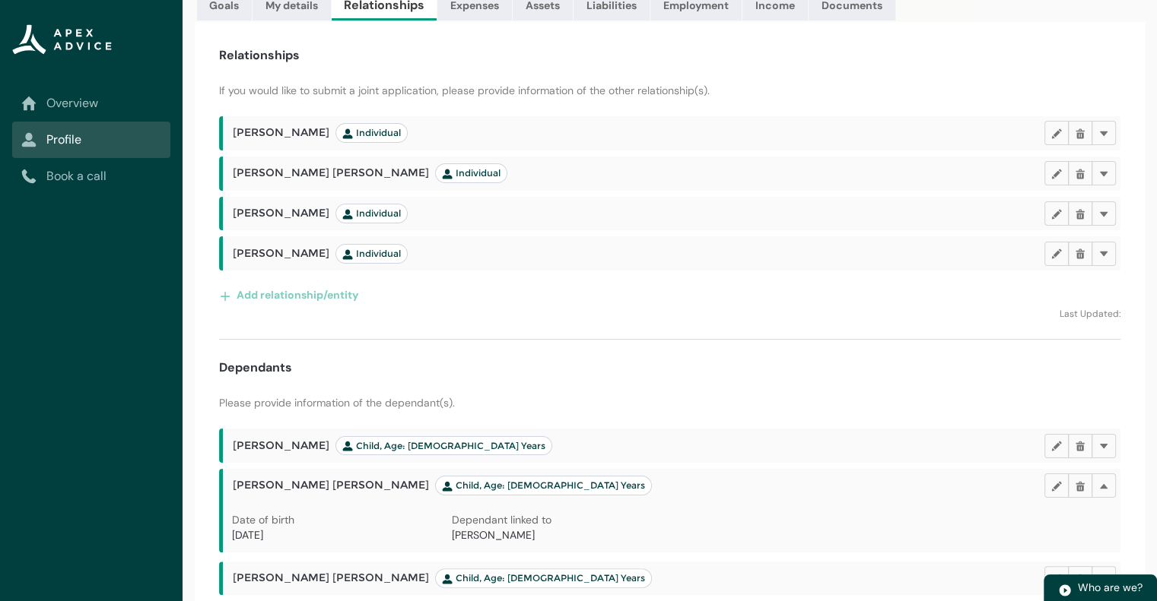
scroll to position [235, 0]
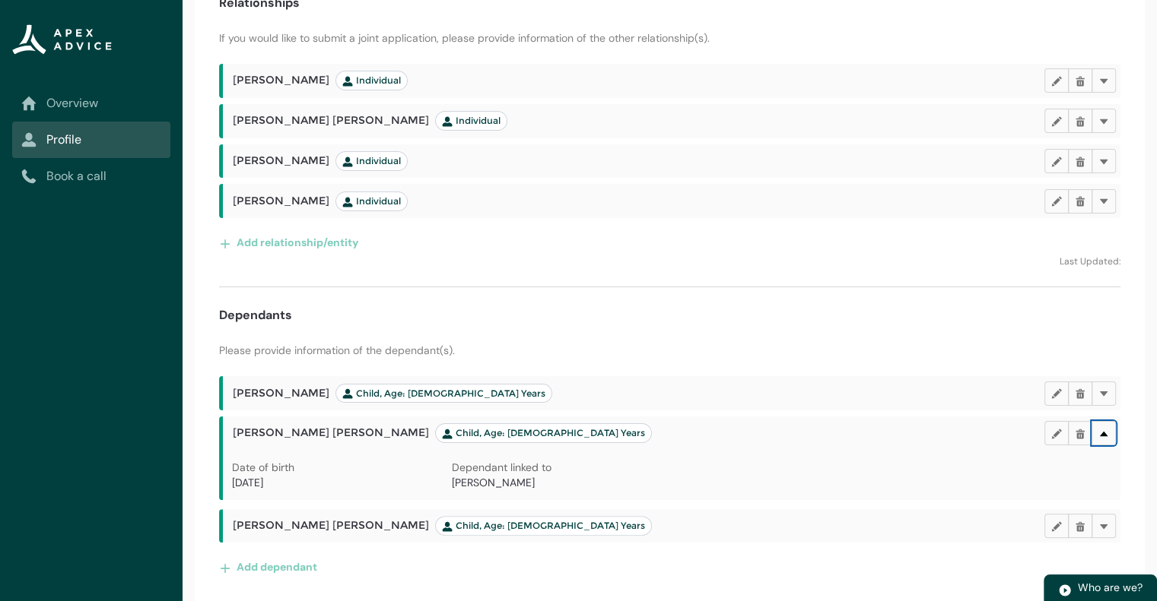
click at [1103, 428] on lightning-primitive-icon "button" at bounding box center [1103, 433] width 11 height 11
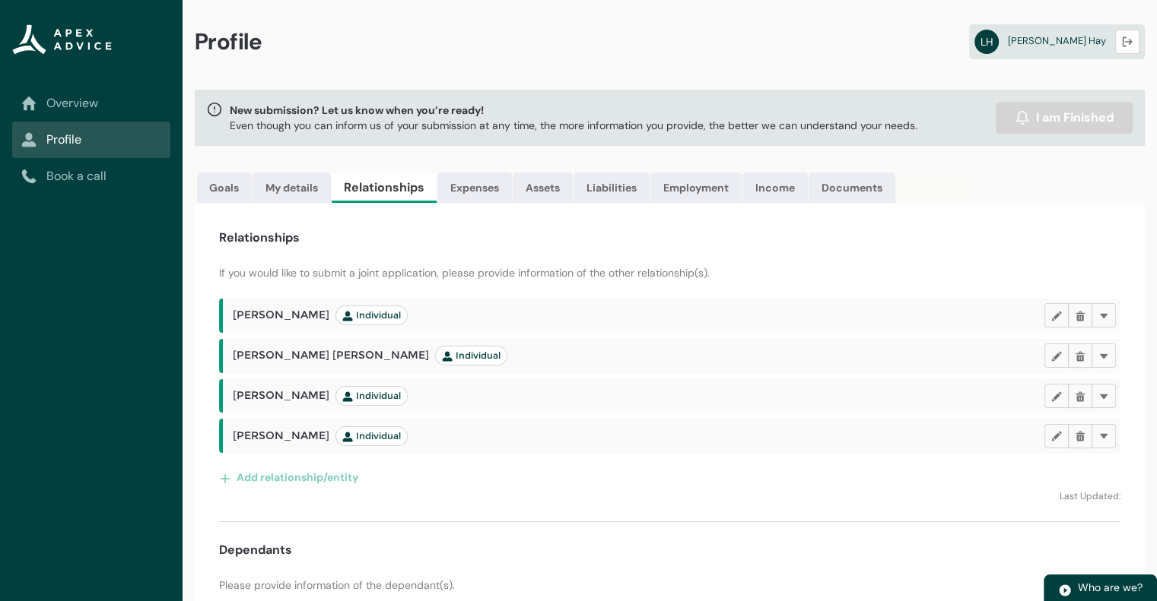
scroll to position [182, 0]
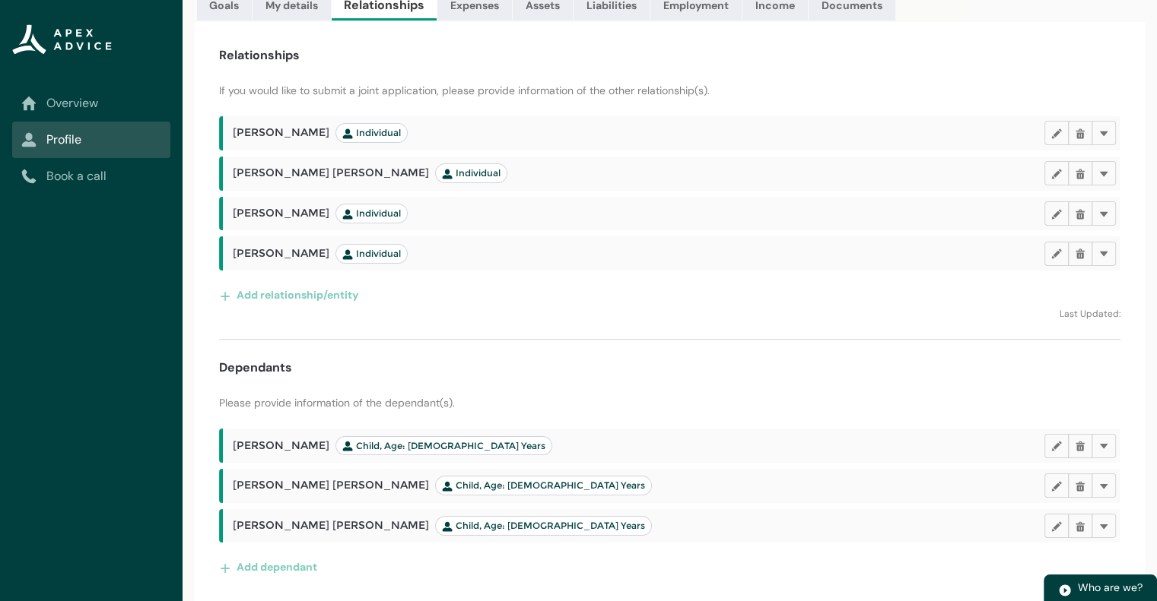
click at [241, 446] on span "Liam Jason Hay Child, Age: 27 Years" at bounding box center [392, 446] width 319 height 20
click at [1106, 442] on lightning-primitive-icon "button" at bounding box center [1103, 445] width 11 height 11
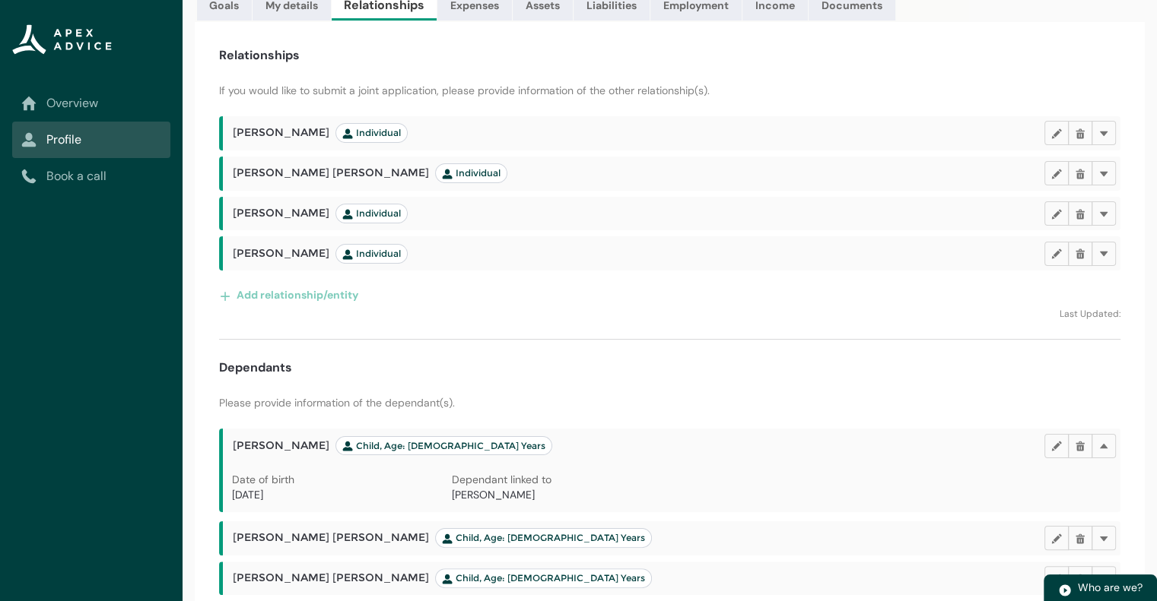
click at [538, 501] on div "Dependant linked to Stephen Lawrence Hay" at bounding box center [562, 492] width 220 height 40
click at [535, 497] on span "Stephen Lawrence Hay" at bounding box center [493, 495] width 83 height 14
click at [313, 134] on span "Stephen Lawrence Hay Individual" at bounding box center [320, 133] width 175 height 20
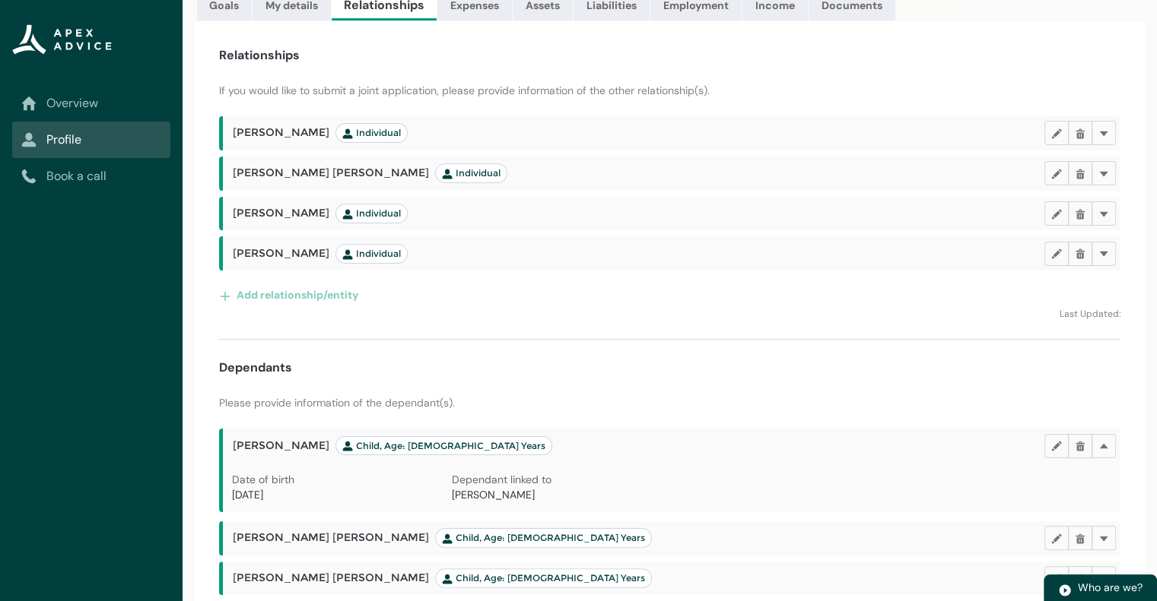
click at [313, 134] on span "Stephen Lawrence Hay Individual" at bounding box center [320, 133] width 175 height 20
click at [1103, 133] on lightning-primitive-icon "button" at bounding box center [1103, 133] width 11 height 11
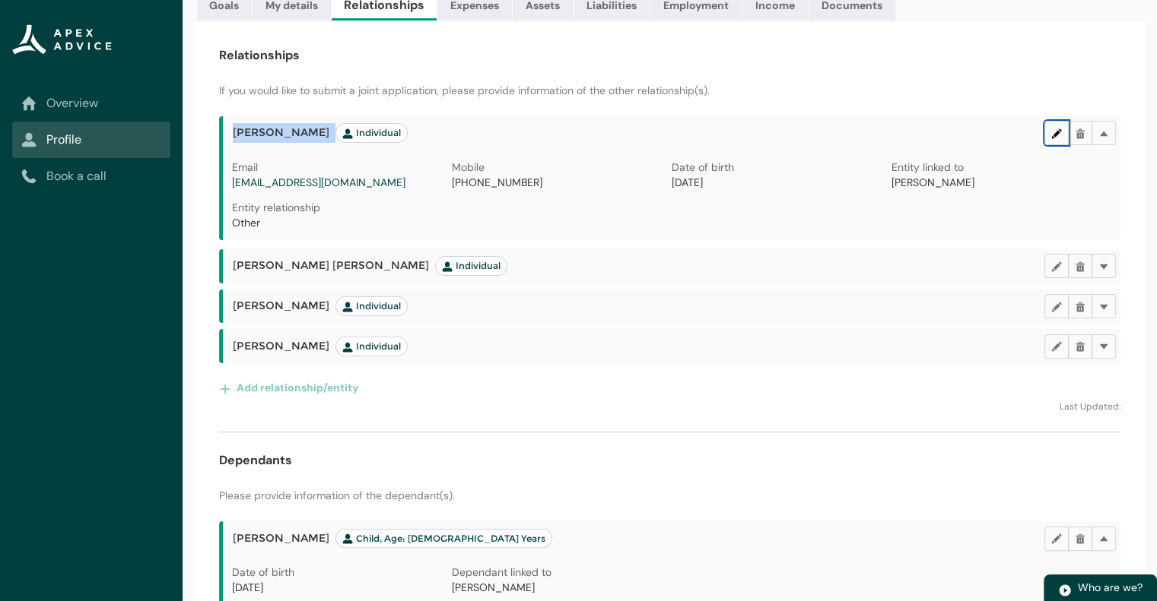
click at [1057, 128] on lightning-primitive-icon "button" at bounding box center [1056, 133] width 11 height 11
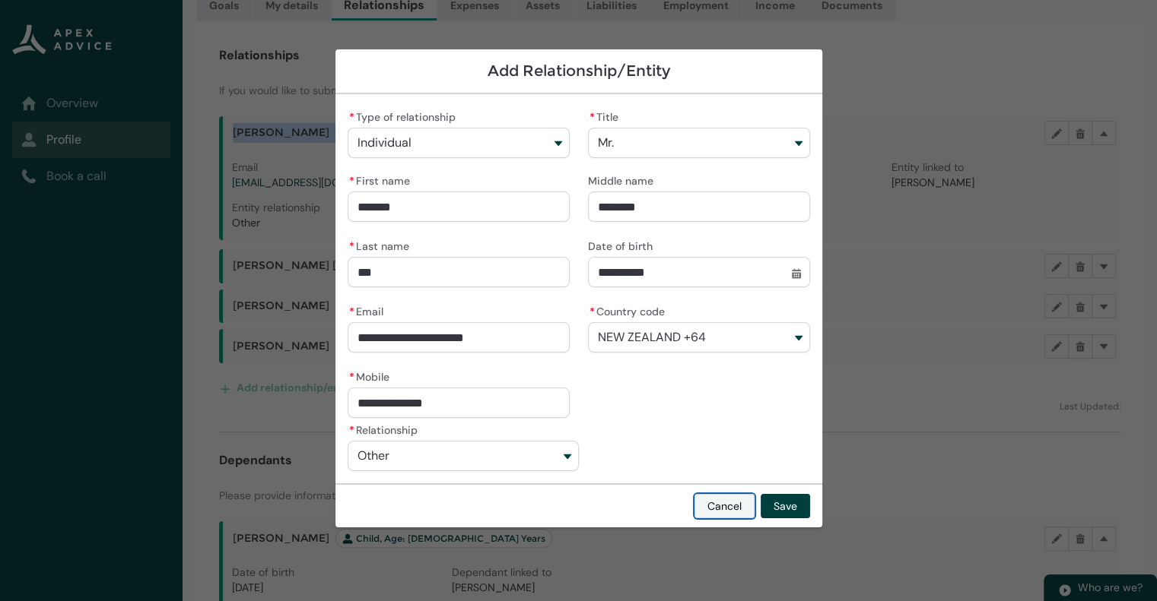
click at [706, 507] on button "Cancel" at bounding box center [724, 506] width 60 height 24
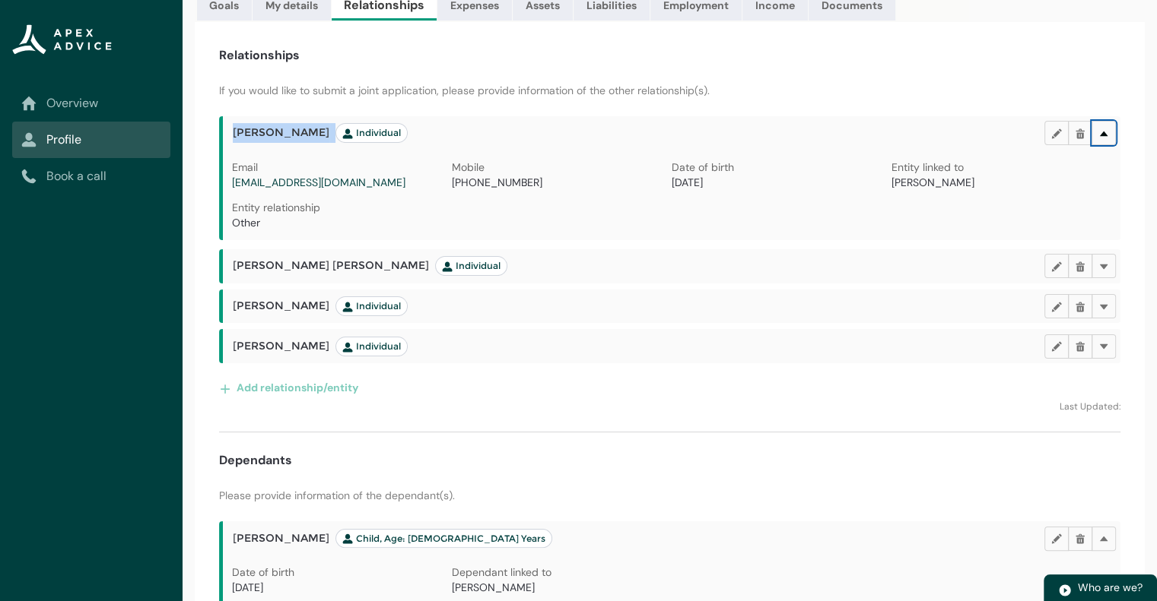
click at [1100, 130] on lightning-primitive-icon "button" at bounding box center [1103, 133] width 11 height 11
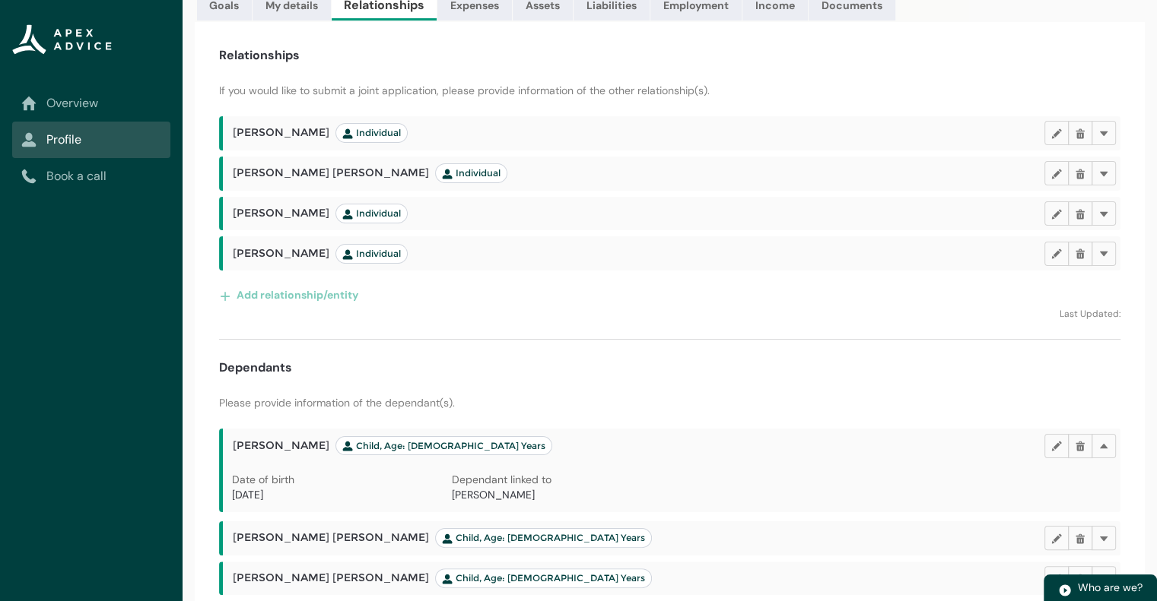
click at [895, 335] on div "Relationships If you would like to submit a joint application, please provide i…" at bounding box center [670, 339] width 950 height 634
click at [1105, 447] on lightning-primitive-icon "button" at bounding box center [1103, 445] width 11 height 11
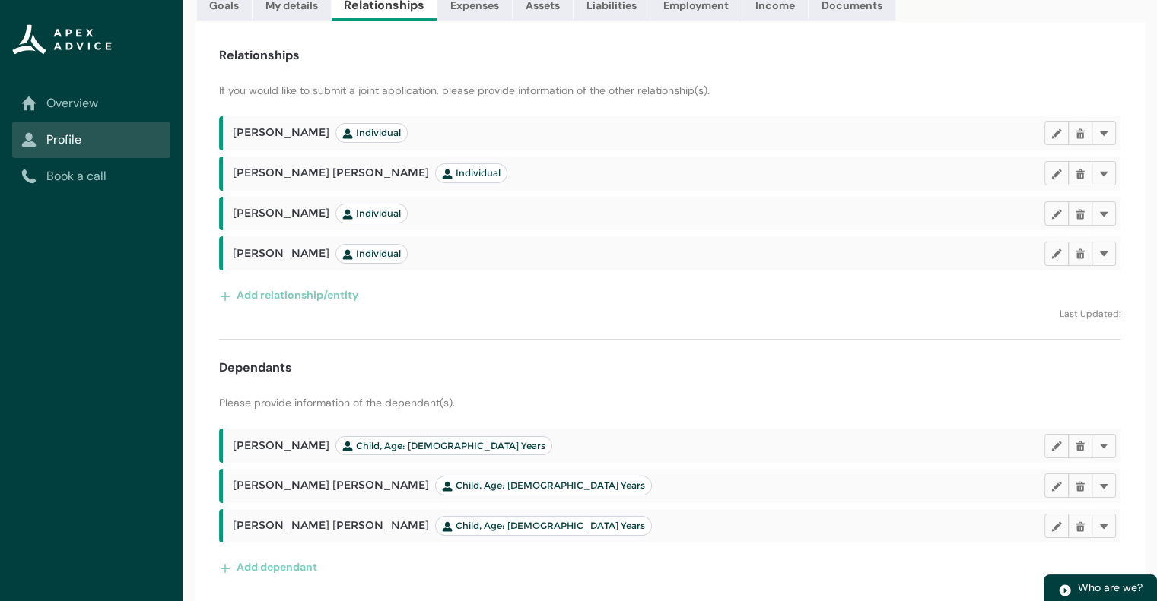
click at [1105, 469] on div "Kurt David Hay Child, Age: 34 Years Edit Delete Delete" at bounding box center [671, 486] width 897 height 34
click at [1109, 483] on button "Delete" at bounding box center [1103, 486] width 24 height 24
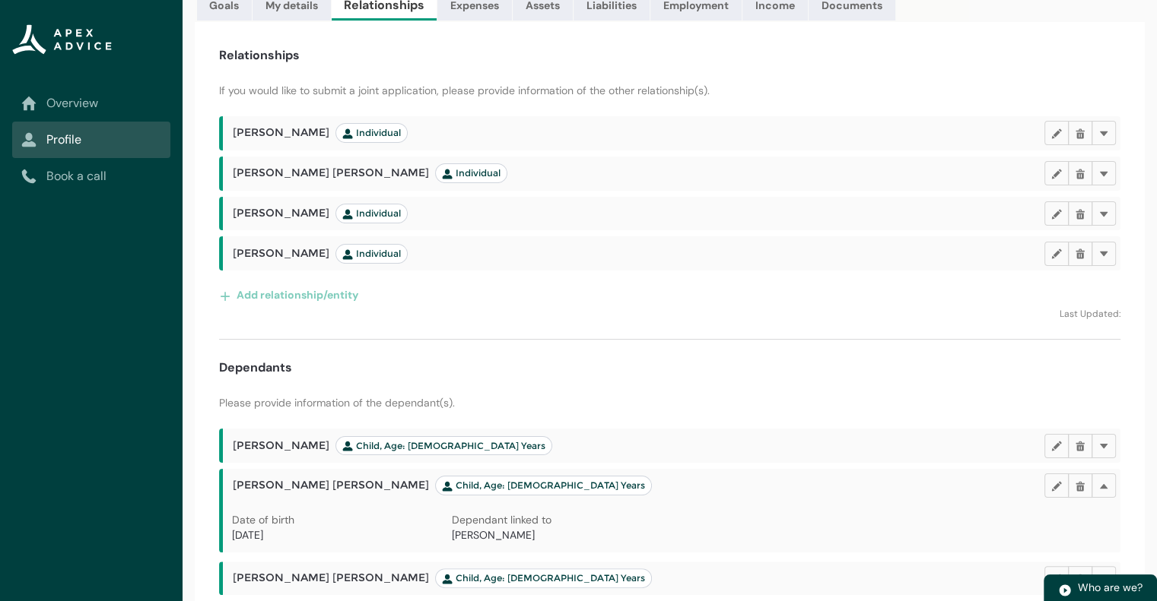
scroll to position [235, 0]
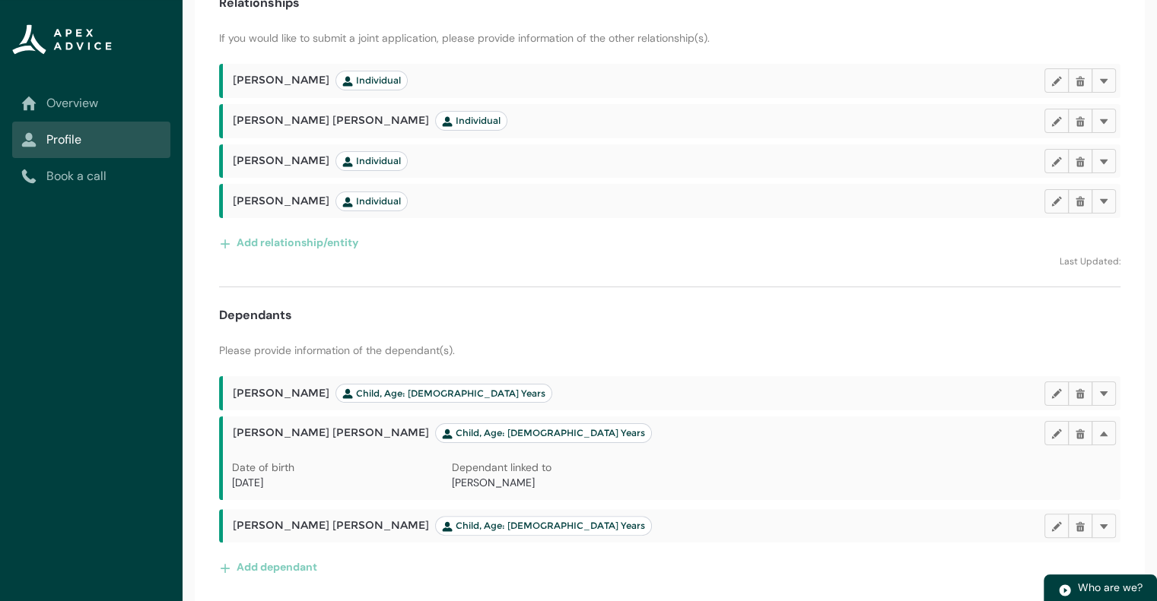
click at [480, 481] on span "Stephen Lawrence Hay" at bounding box center [493, 483] width 83 height 14
click at [1101, 528] on lightning-primitive-icon "button" at bounding box center [1103, 525] width 11 height 11
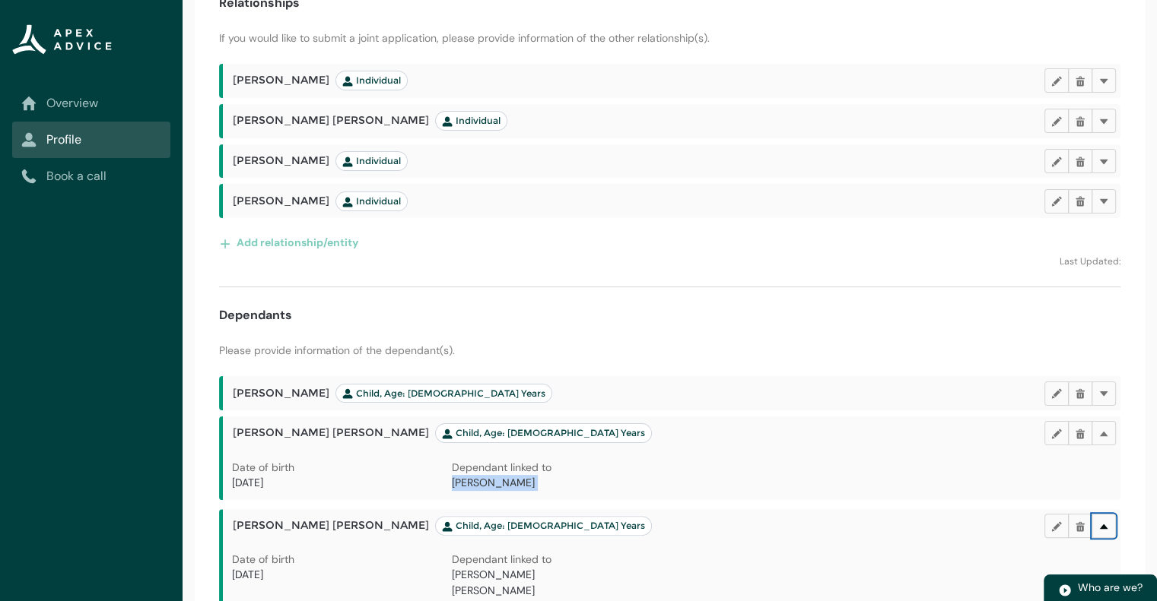
click at [1107, 525] on lightning-primitive-icon "button" at bounding box center [1103, 525] width 11 height 11
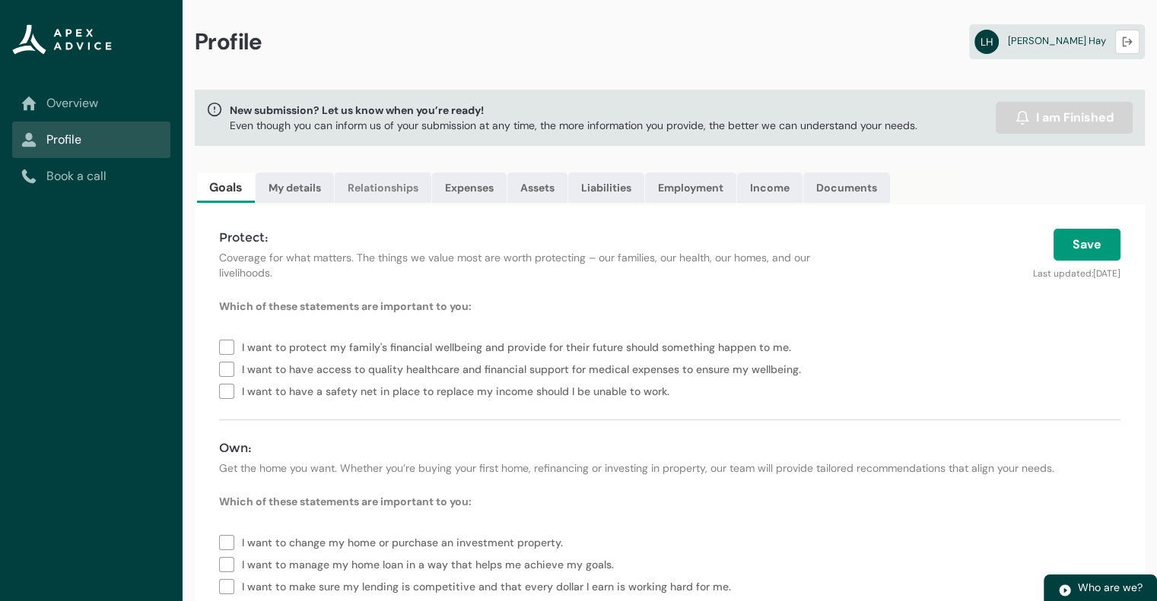
click at [388, 189] on link "Relationships" at bounding box center [383, 188] width 97 height 30
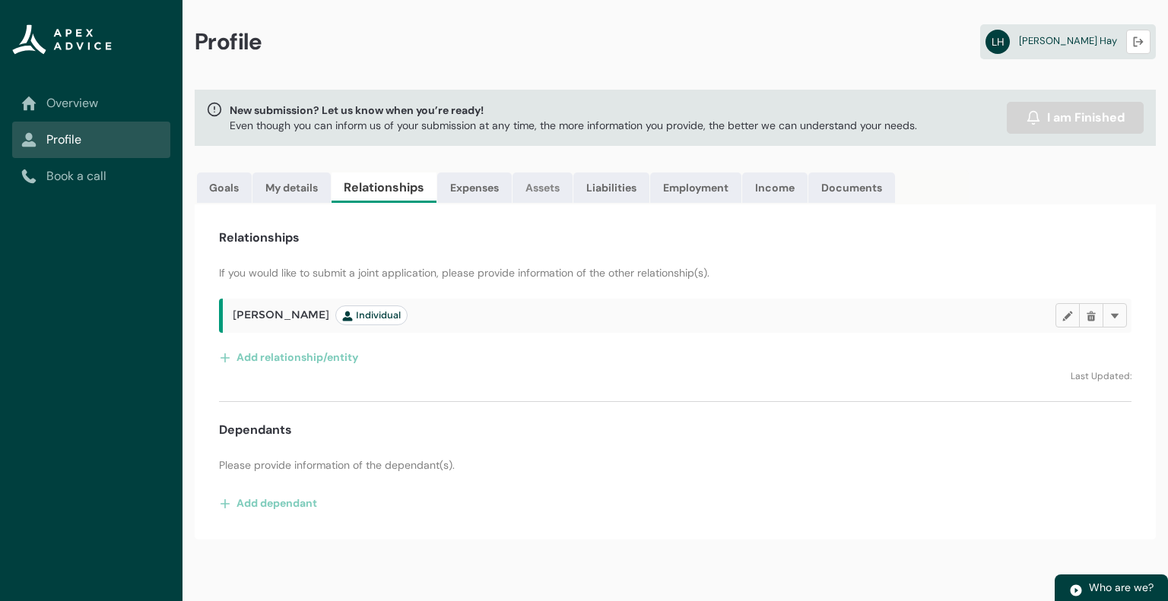
click at [536, 192] on link "Assets" at bounding box center [542, 188] width 60 height 30
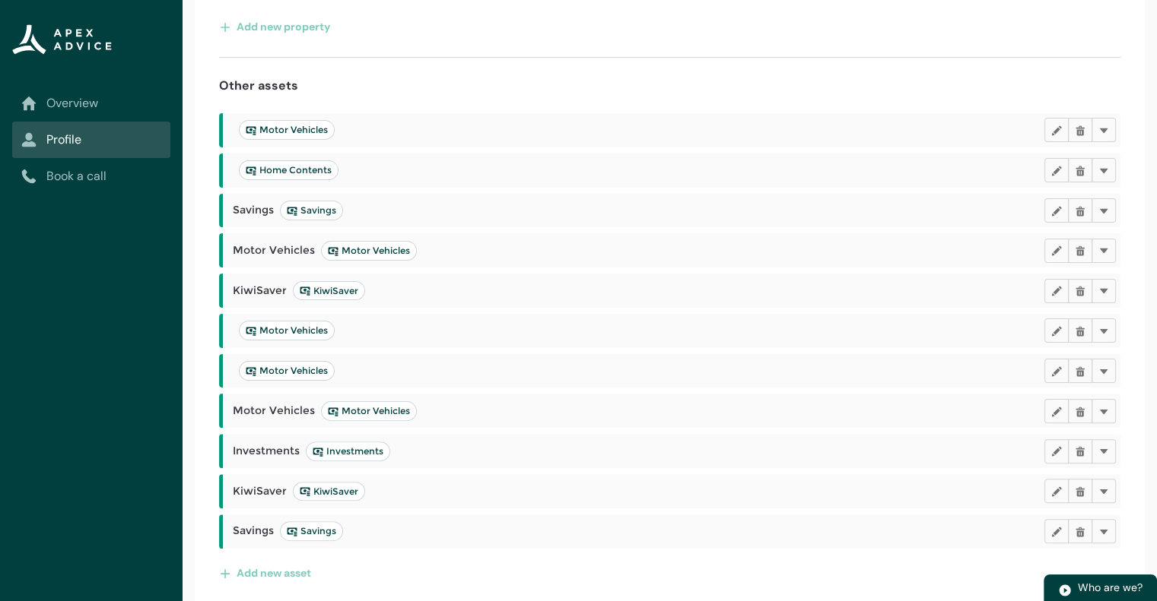
scroll to position [280, 0]
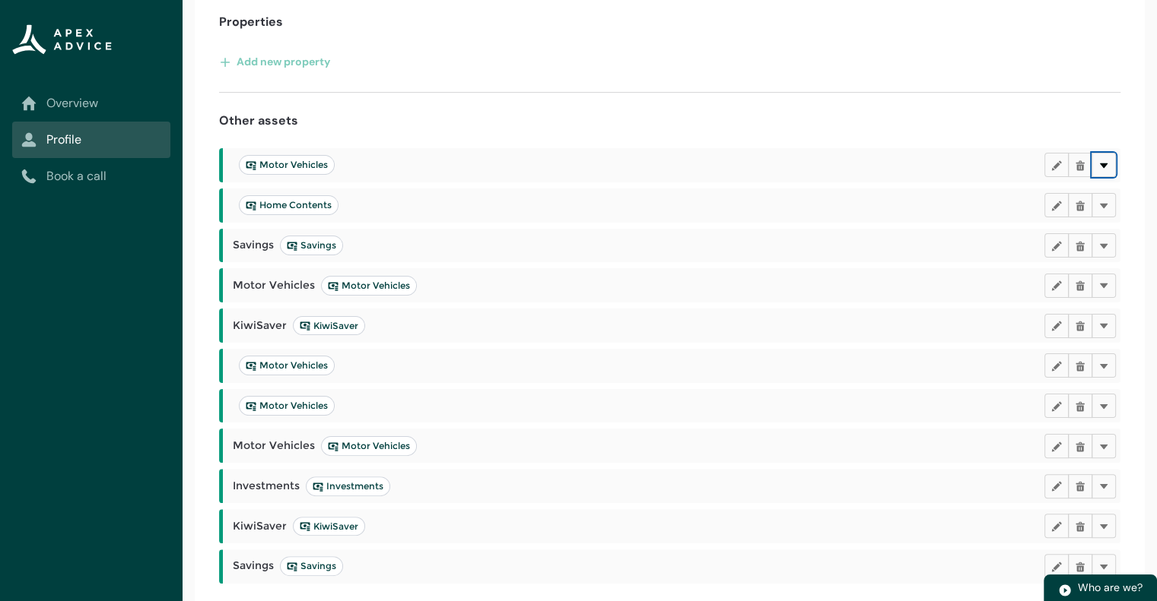
click at [1104, 161] on lightning-primitive-icon "button" at bounding box center [1103, 165] width 11 height 11
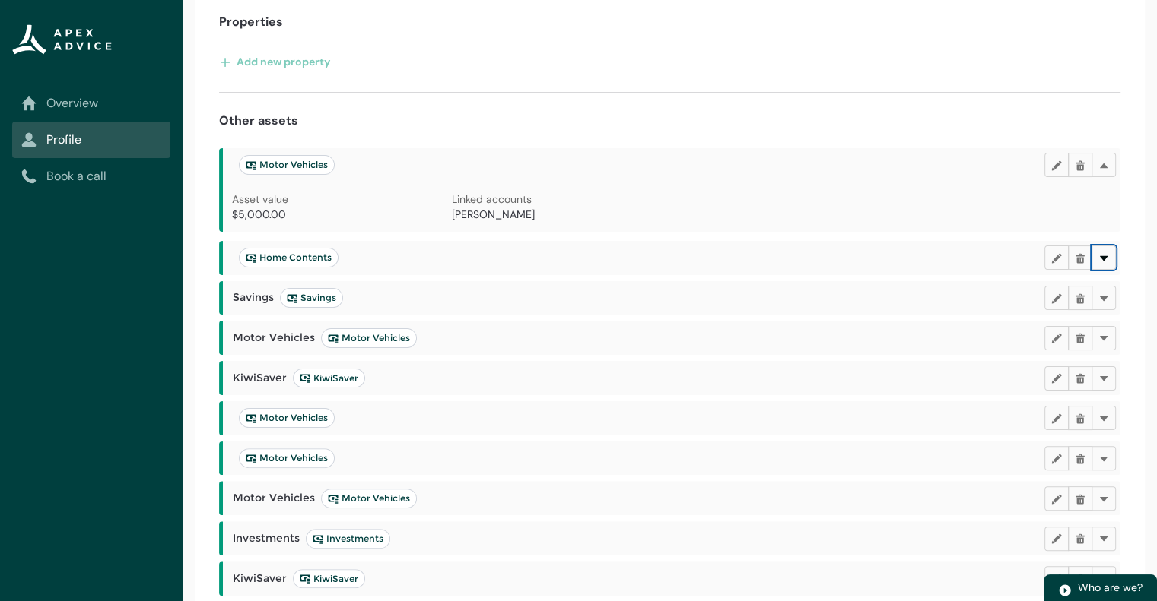
click at [1108, 254] on button "Delete" at bounding box center [1103, 258] width 24 height 24
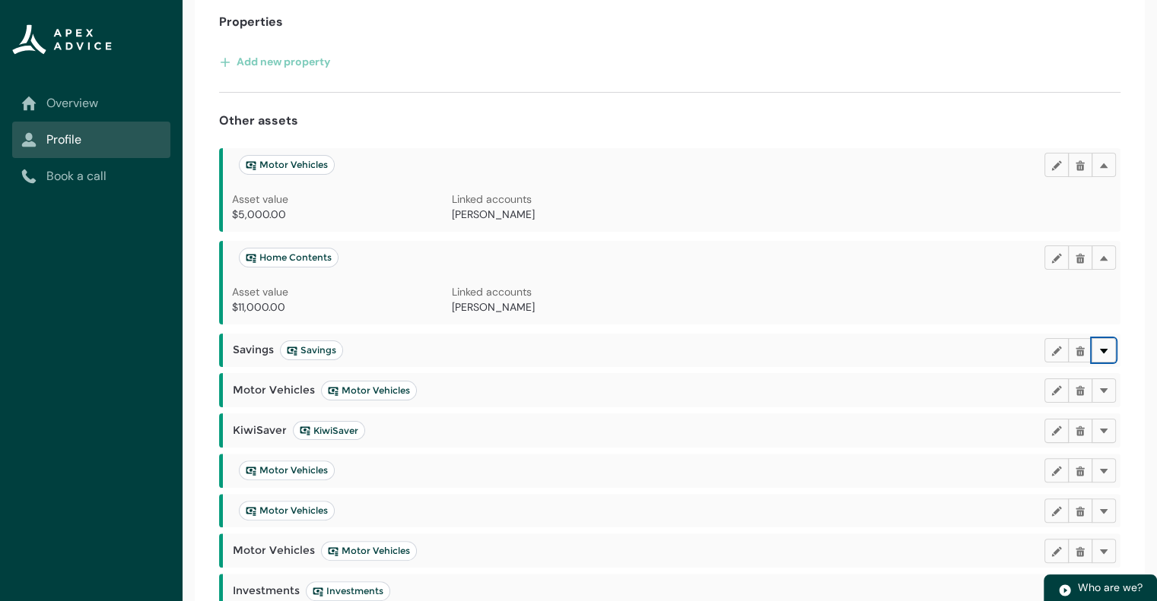
click at [1106, 352] on lightning-primitive-icon "button" at bounding box center [1103, 349] width 11 height 11
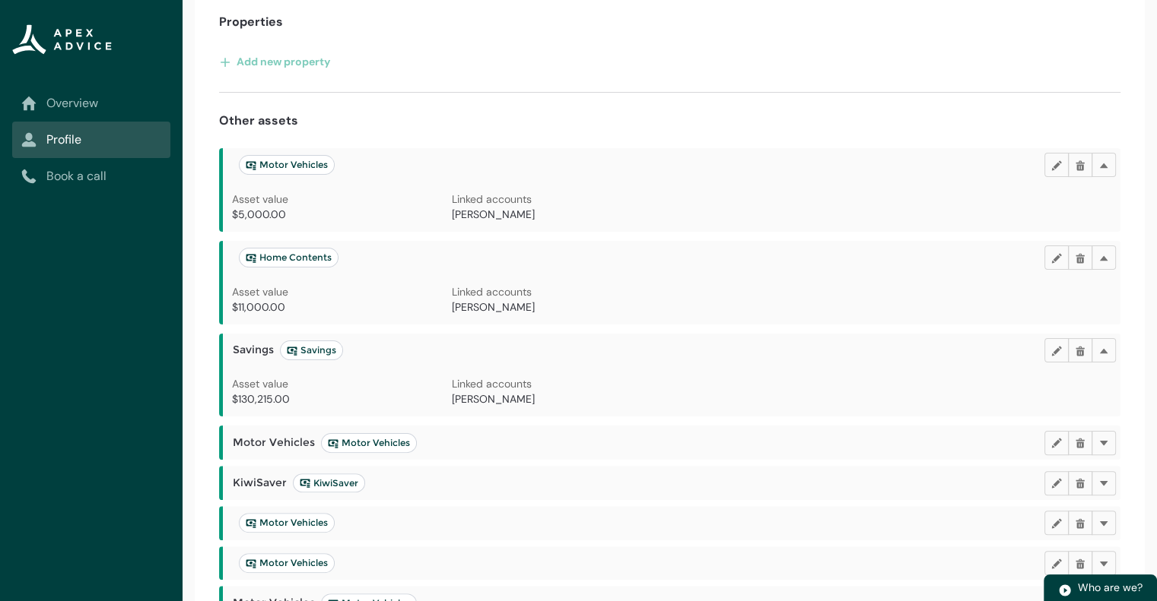
scroll to position [432, 0]
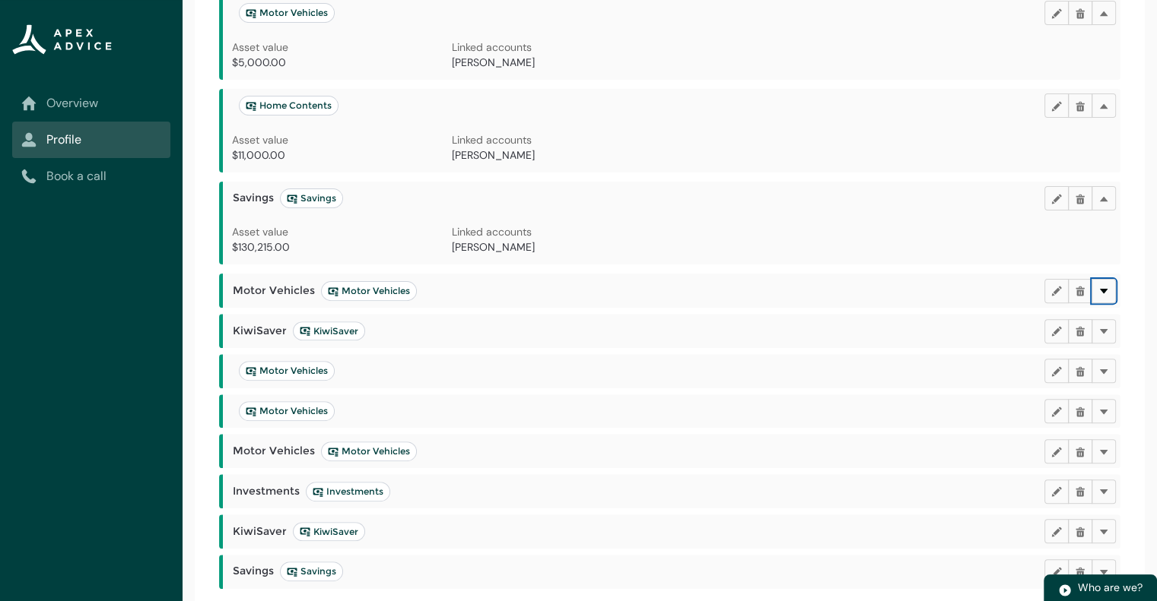
click at [1098, 289] on lightning-primitive-icon "button" at bounding box center [1103, 290] width 11 height 11
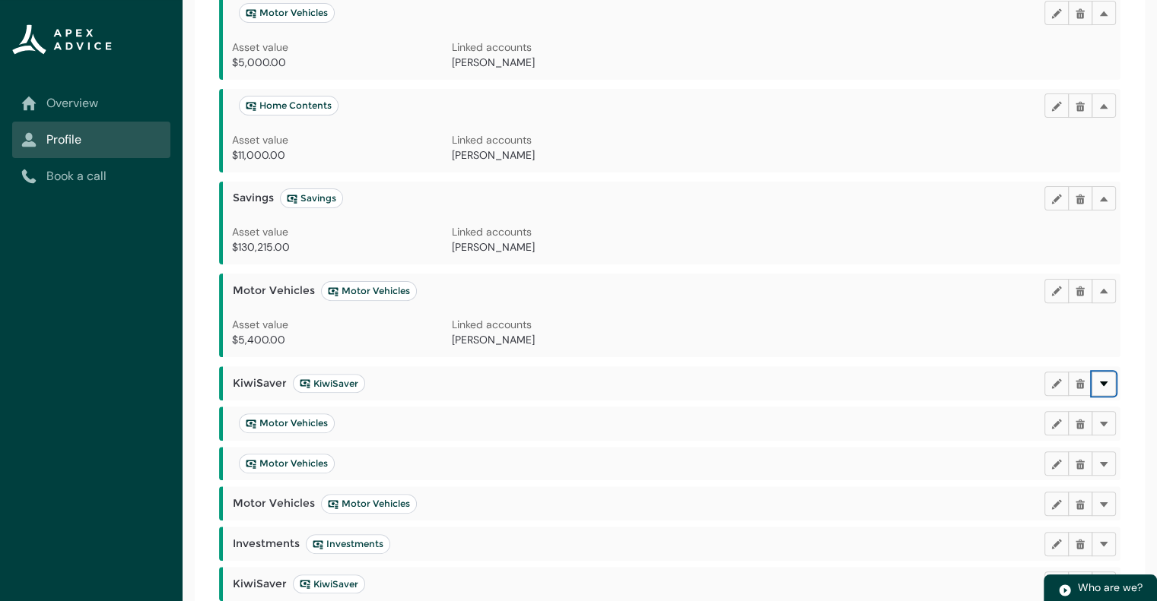
click at [1103, 384] on lightning-primitive-icon "button" at bounding box center [1103, 383] width 11 height 11
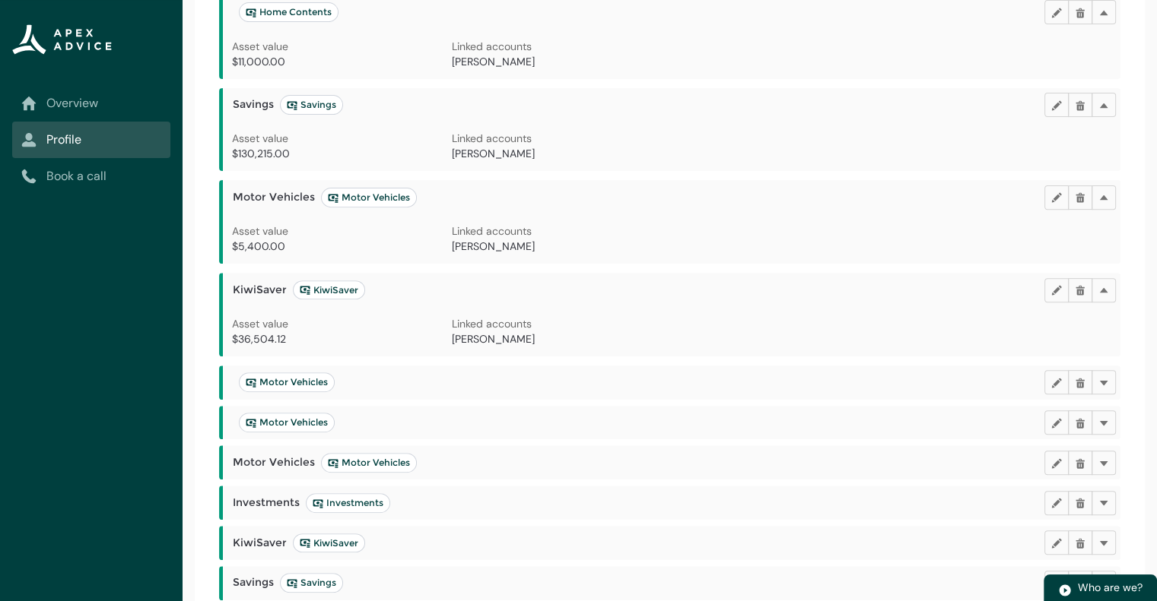
scroll to position [583, 0]
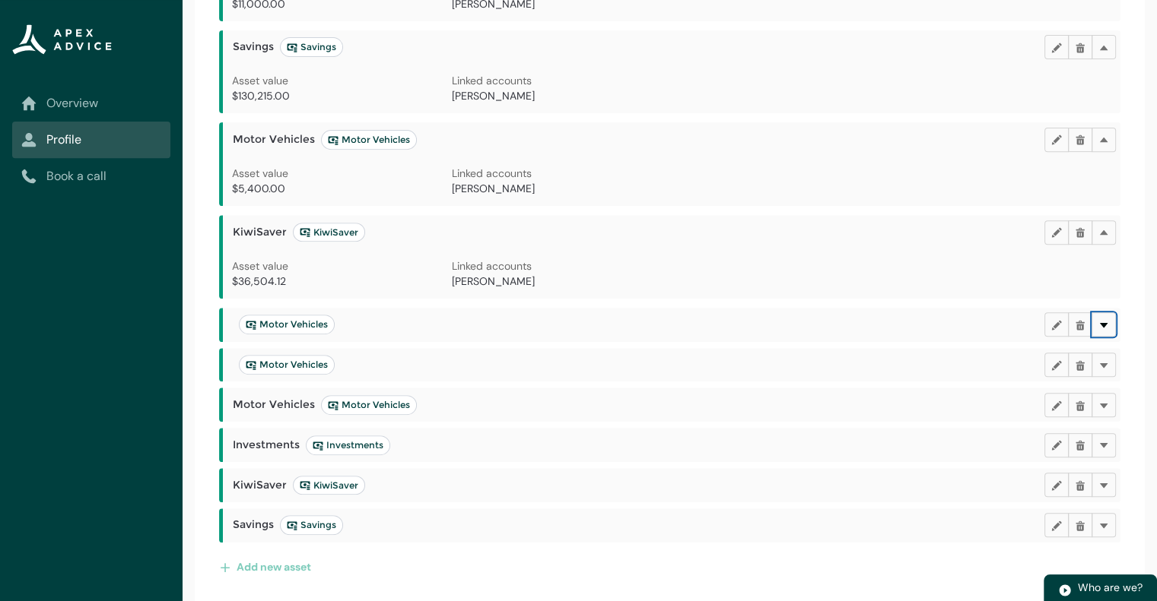
click at [1104, 323] on lightning-primitive-icon "button" at bounding box center [1103, 324] width 11 height 11
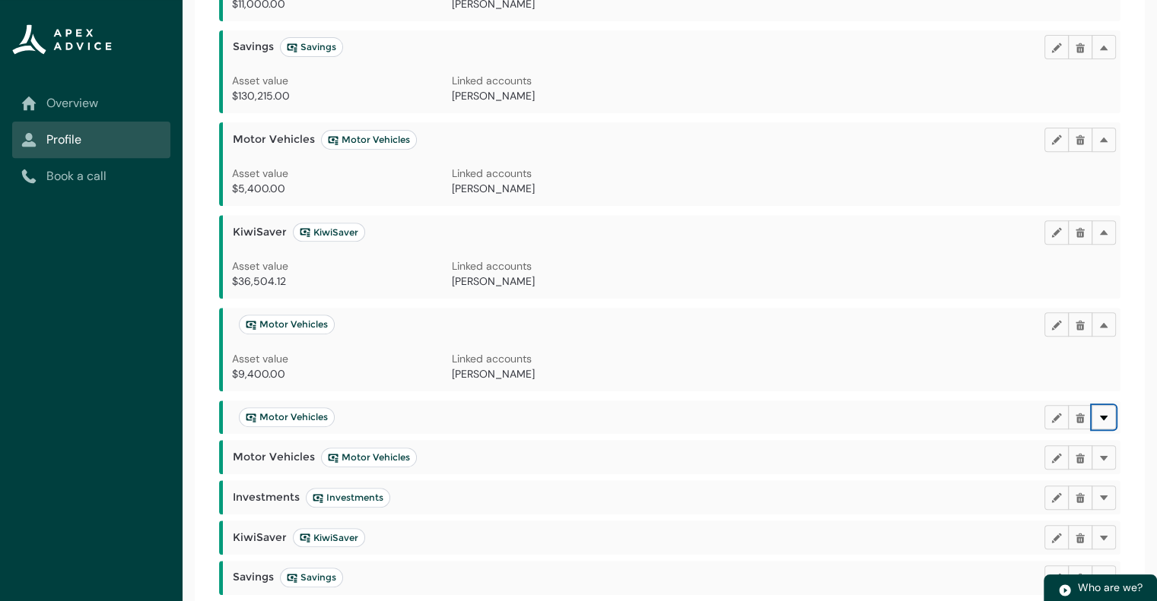
click at [1107, 414] on lightning-primitive-icon "button" at bounding box center [1103, 416] width 11 height 11
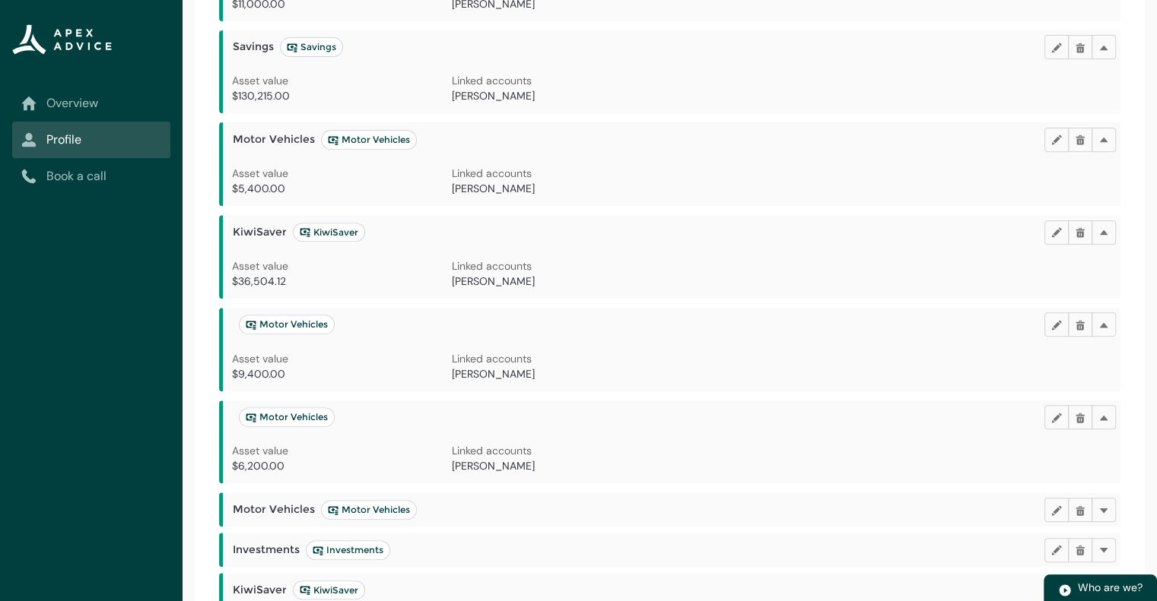
scroll to position [687, 0]
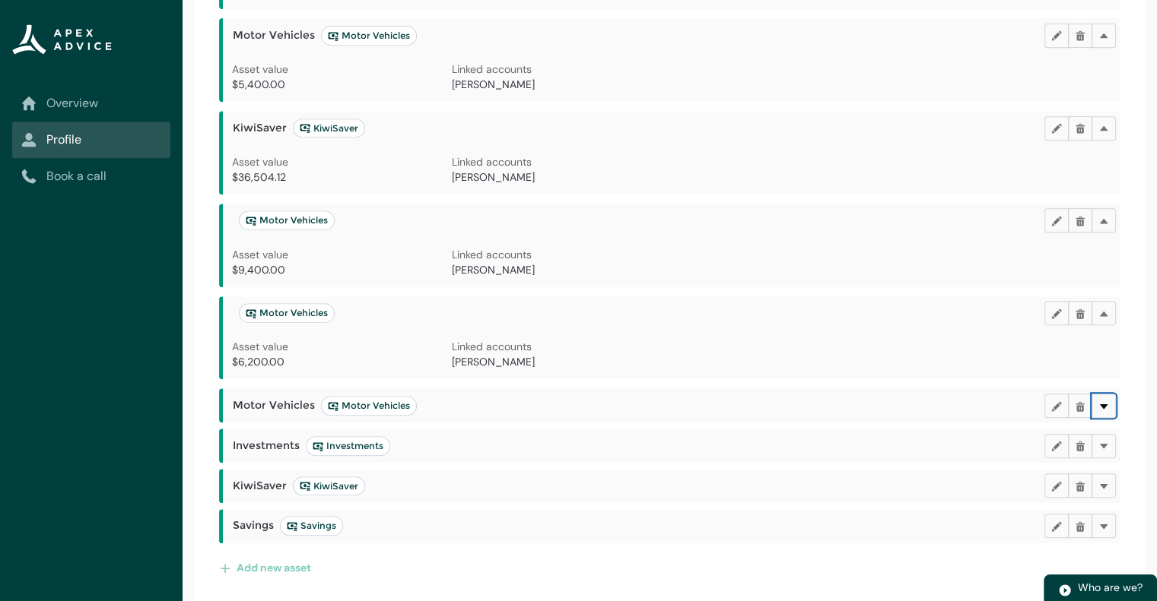
click at [1107, 401] on lightning-primitive-icon "button" at bounding box center [1103, 405] width 11 height 11
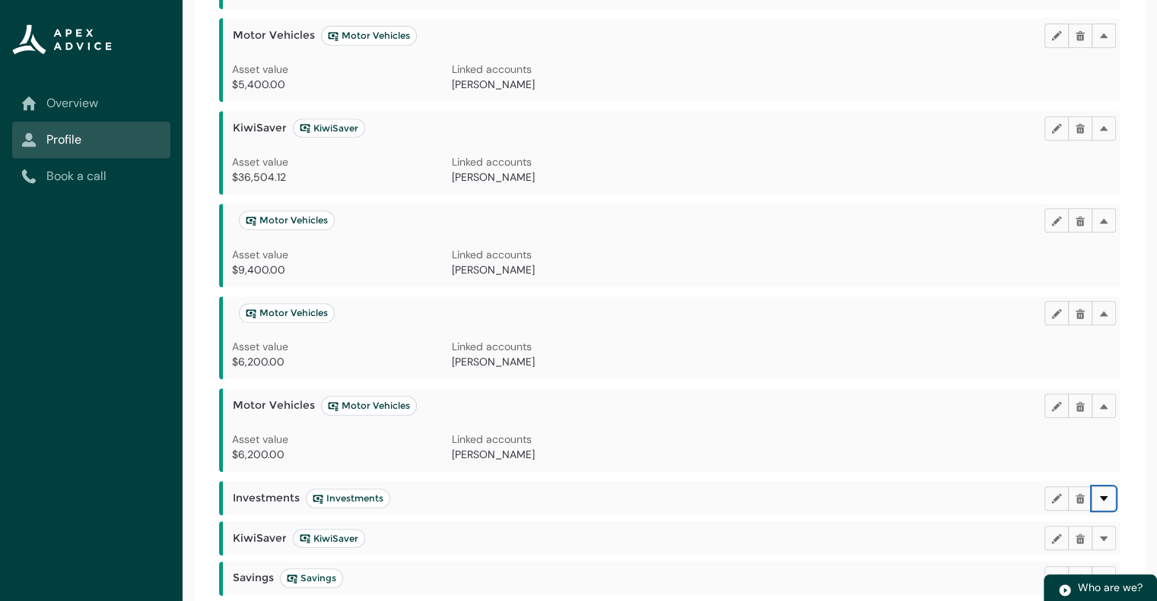
click at [1104, 504] on button "Delete" at bounding box center [1103, 499] width 24 height 24
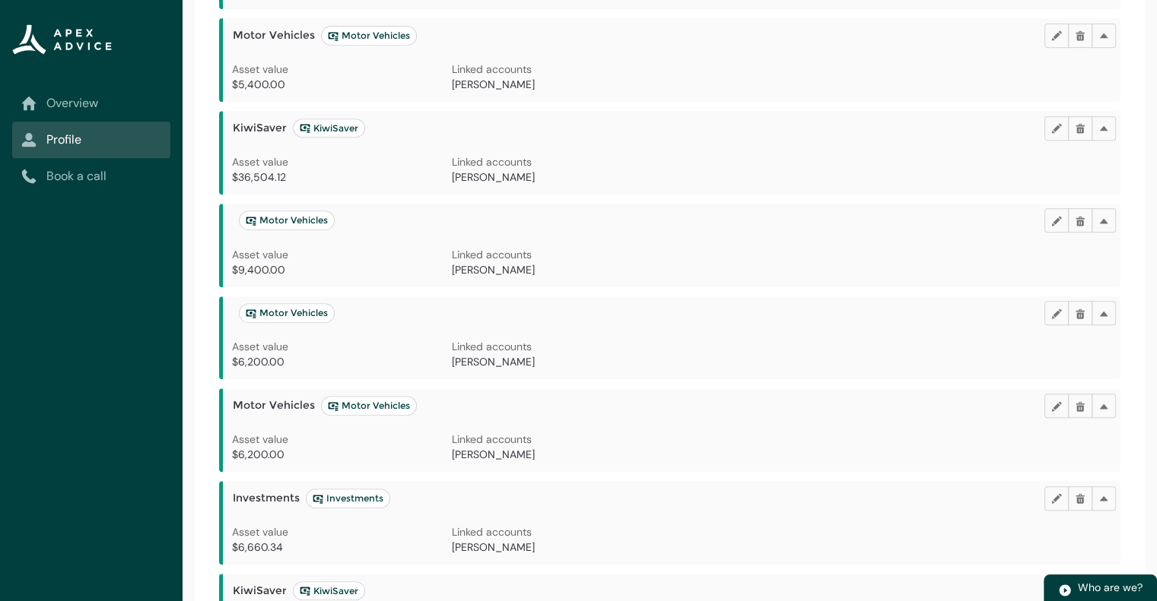
scroll to position [793, 0]
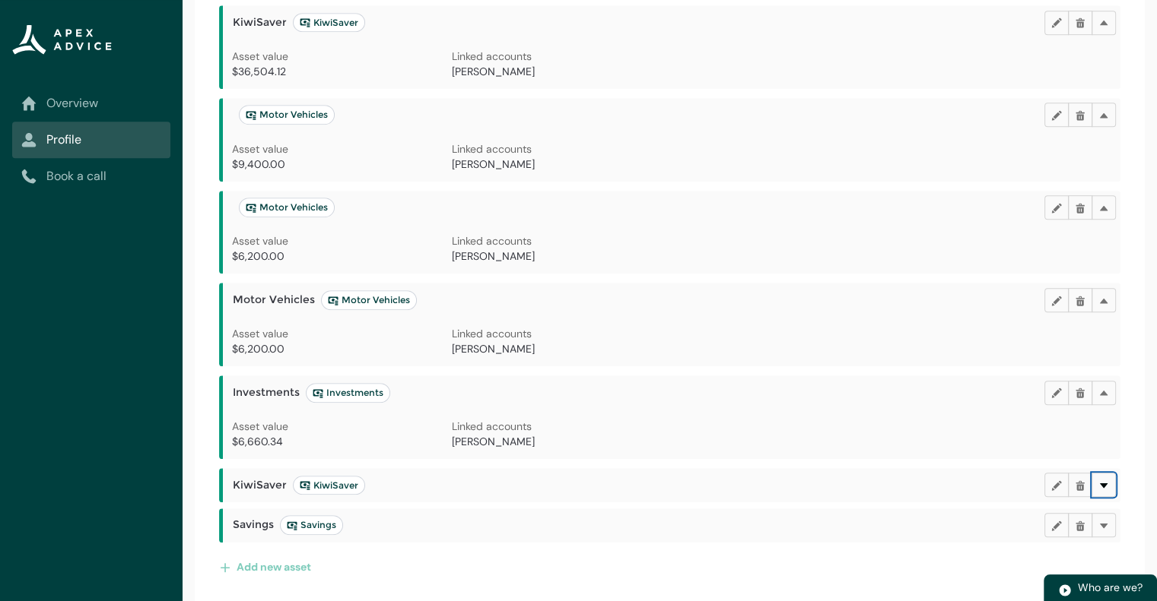
click at [1105, 483] on lightning-primitive-icon "button" at bounding box center [1103, 485] width 11 height 11
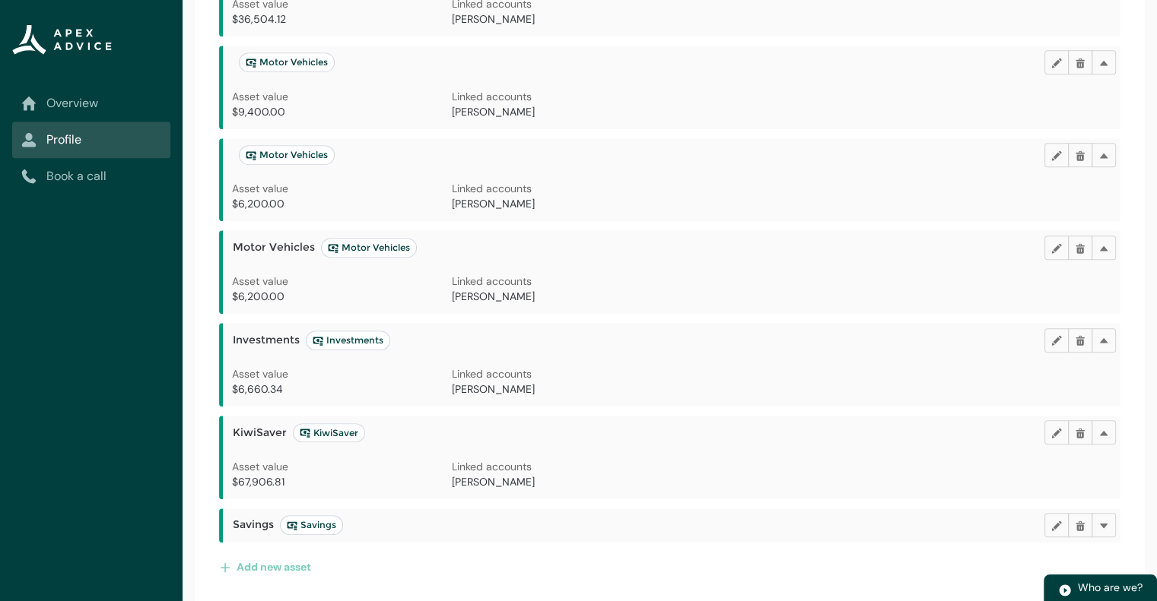
scroll to position [845, 0]
click at [1105, 524] on lightning-primitive-icon "button" at bounding box center [1103, 525] width 11 height 11
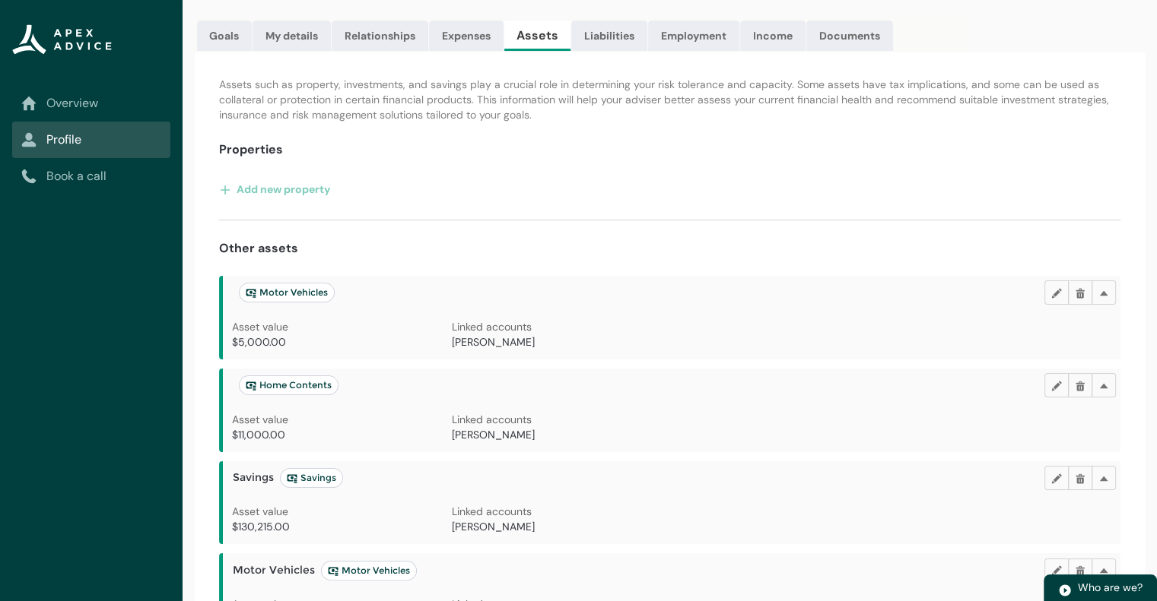
scroll to position [0, 0]
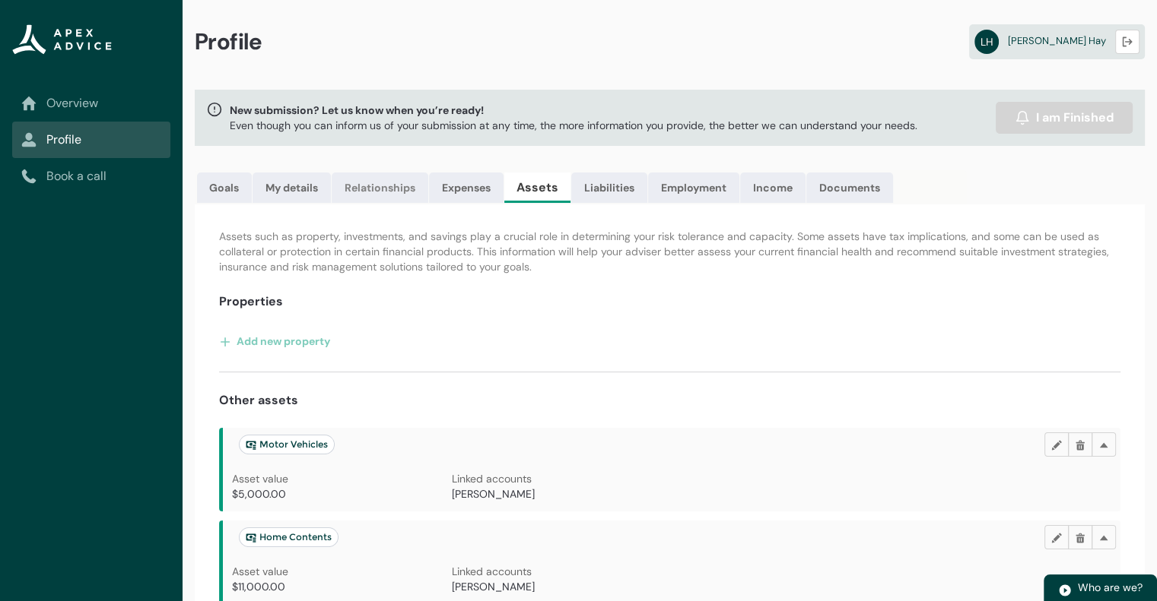
click at [397, 190] on link "Relationships" at bounding box center [380, 188] width 97 height 30
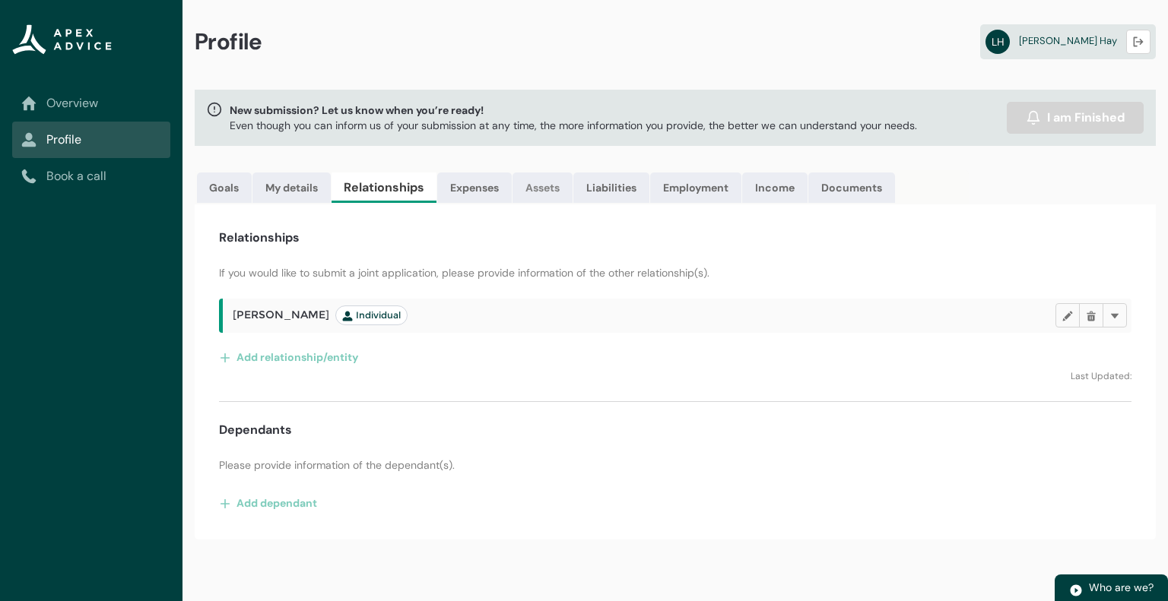
click at [513, 185] on link "Assets" at bounding box center [542, 188] width 60 height 30
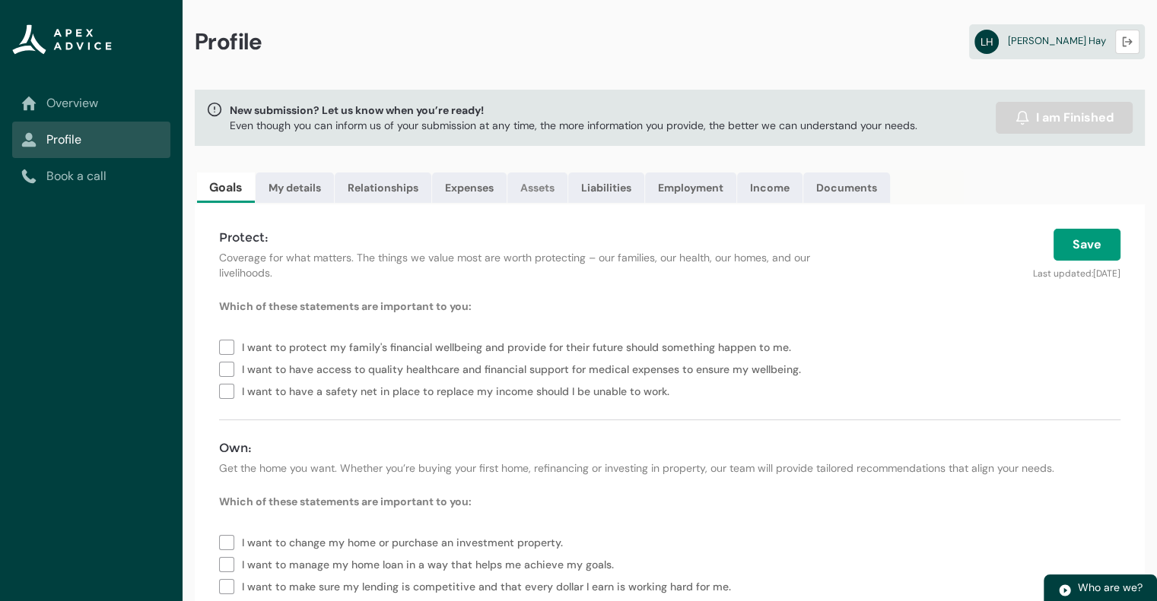
click at [551, 182] on link "Assets" at bounding box center [537, 188] width 60 height 30
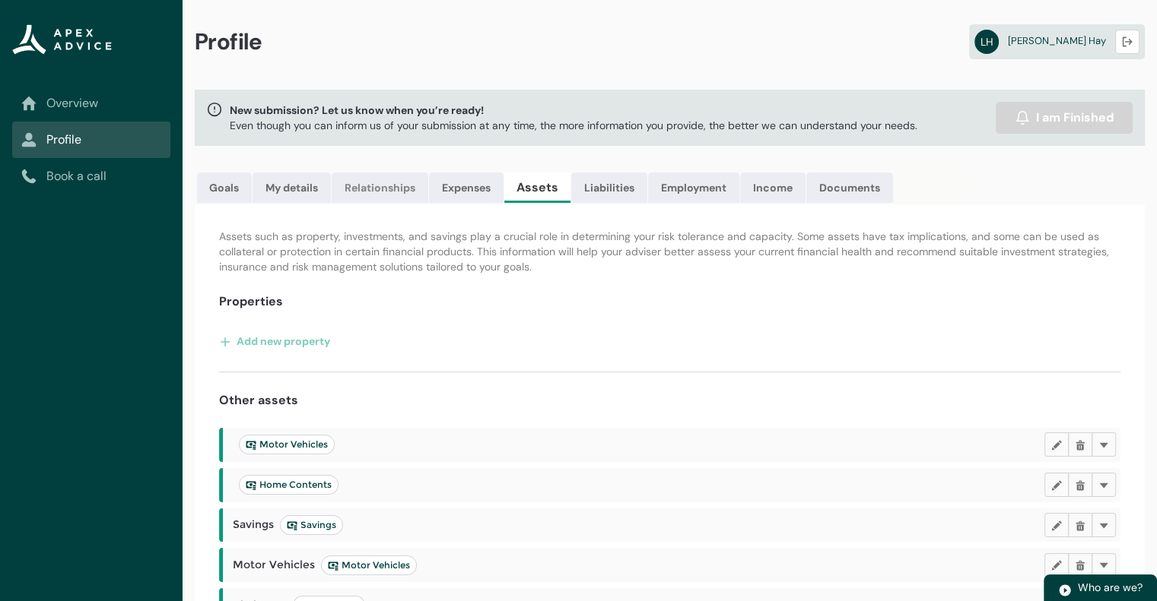
click at [371, 178] on link "Relationships" at bounding box center [380, 188] width 97 height 30
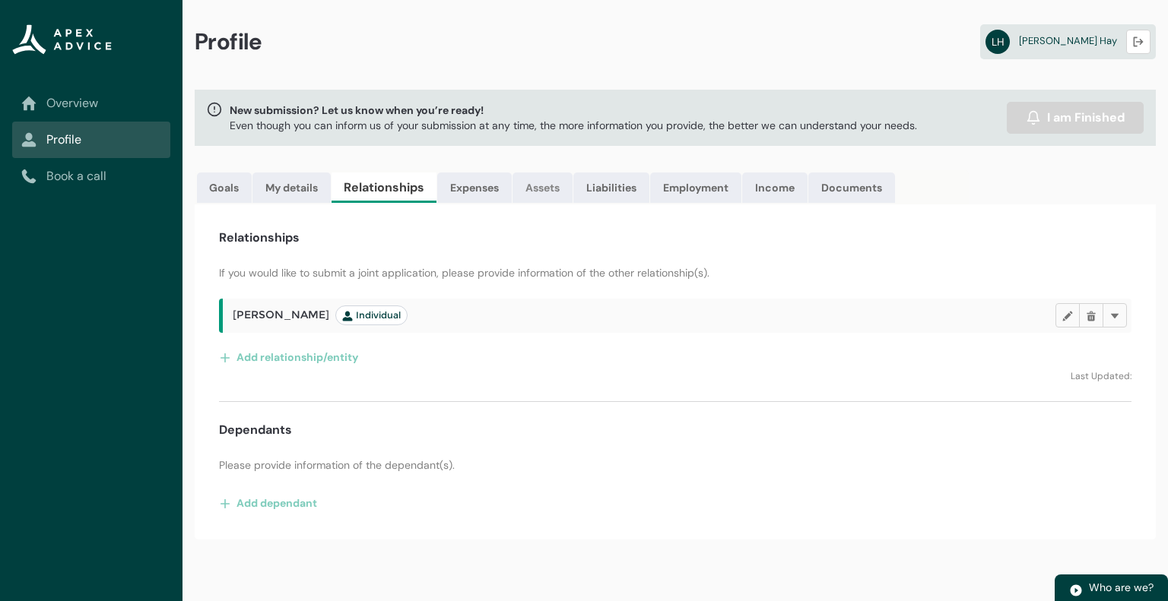
click at [549, 186] on link "Assets" at bounding box center [542, 188] width 60 height 30
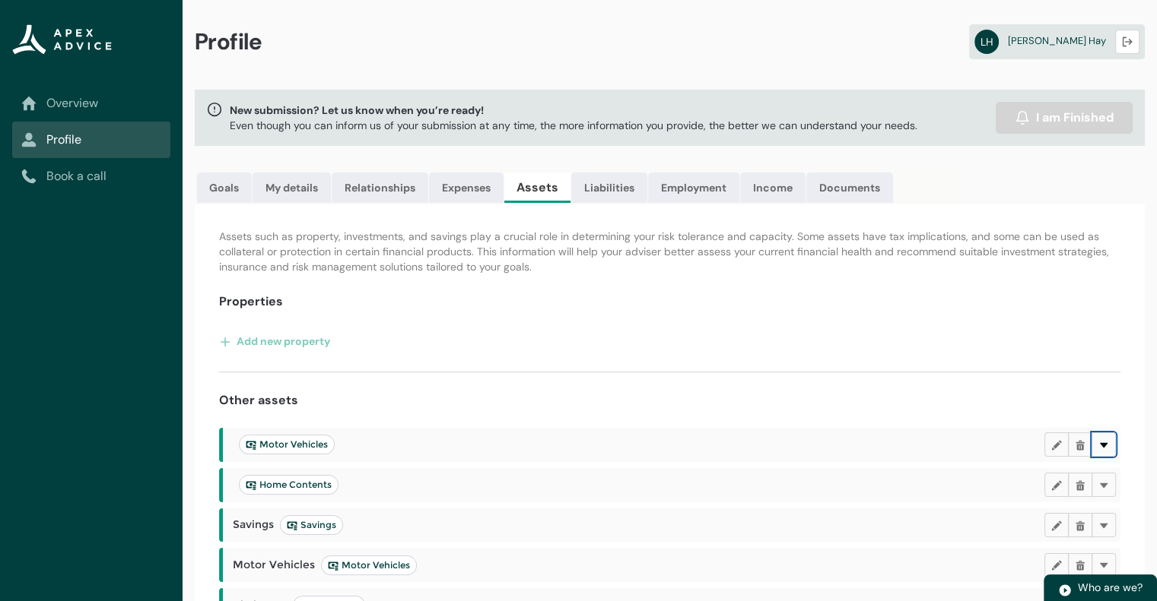
click at [1106, 446] on lightning-primitive-icon "button" at bounding box center [1103, 444] width 11 height 11
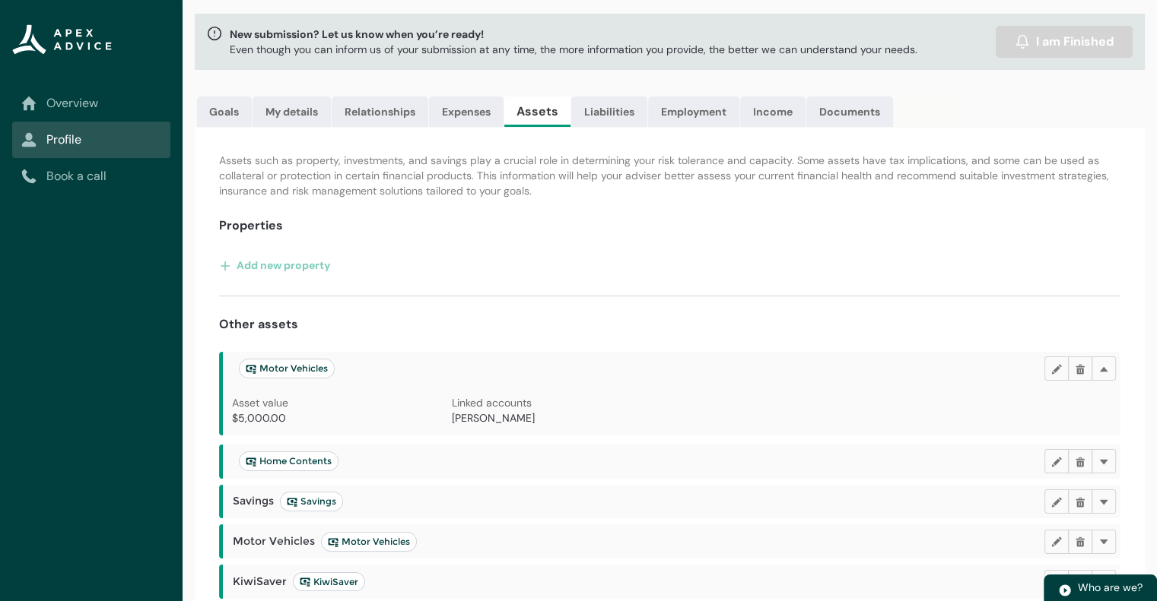
scroll to position [76, 0]
click at [592, 109] on link "Liabilities" at bounding box center [609, 112] width 76 height 30
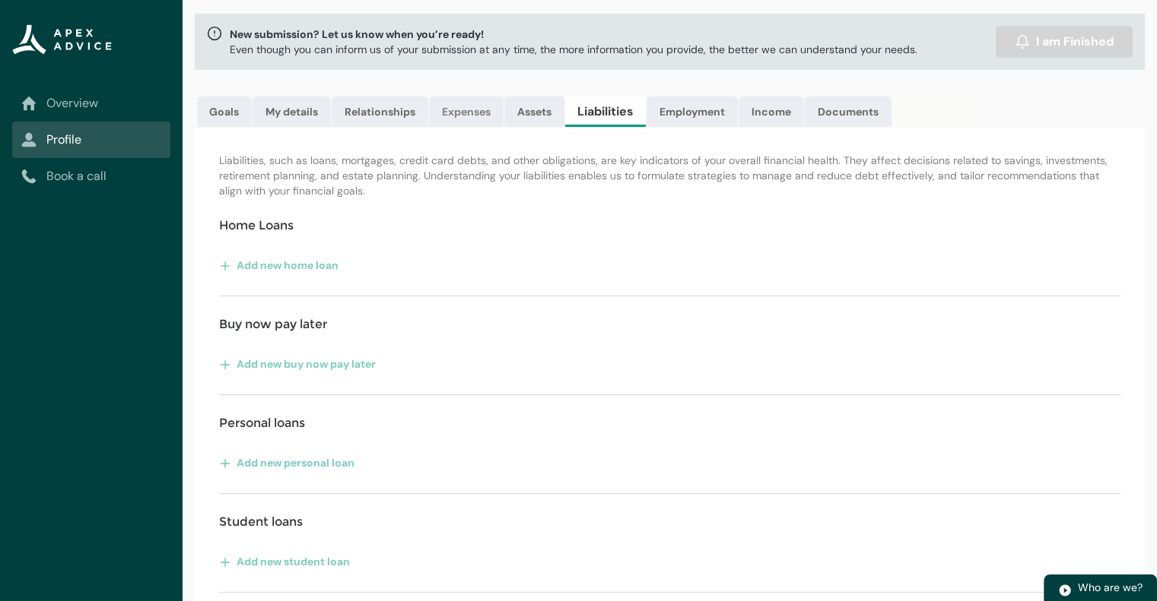
click at [465, 115] on link "Expenses" at bounding box center [466, 112] width 75 height 30
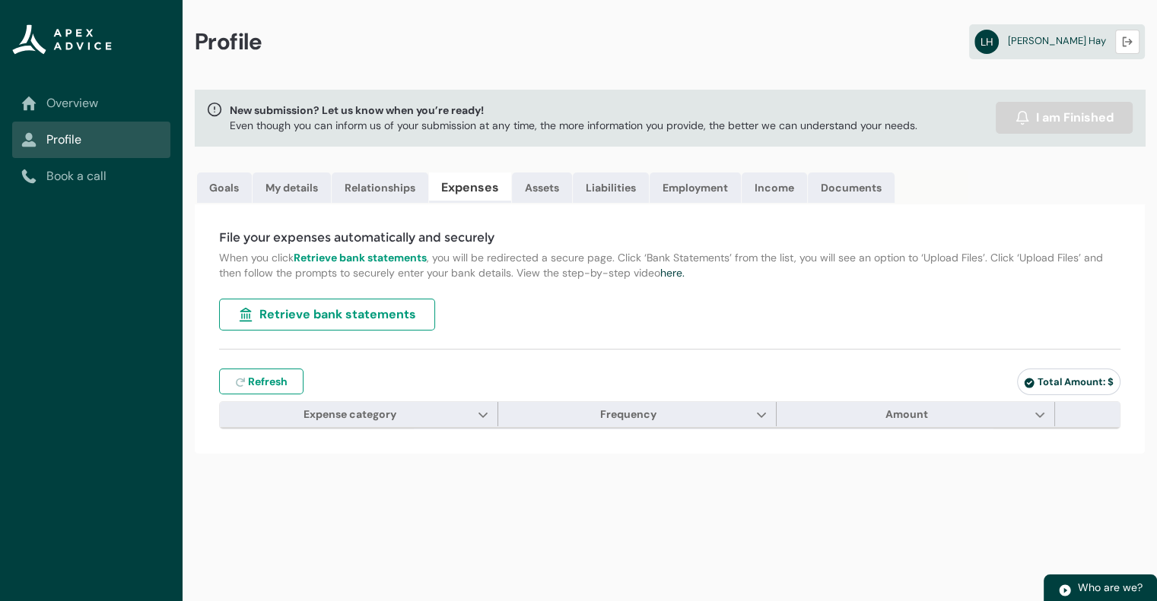
scroll to position [0, 0]
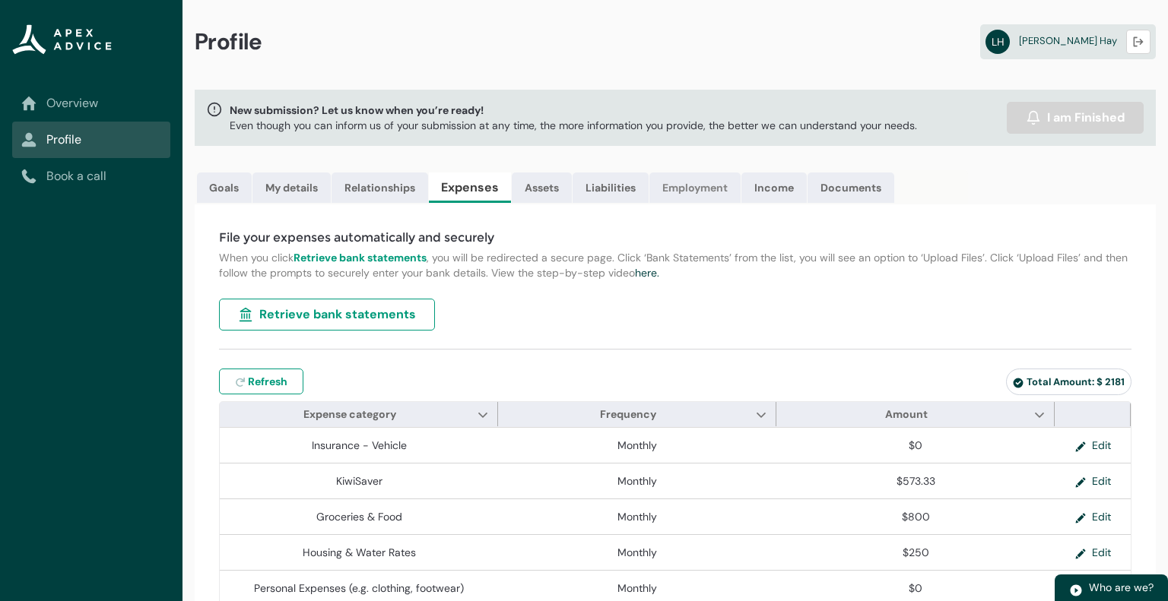
click at [700, 188] on link "Employment" at bounding box center [694, 188] width 91 height 30
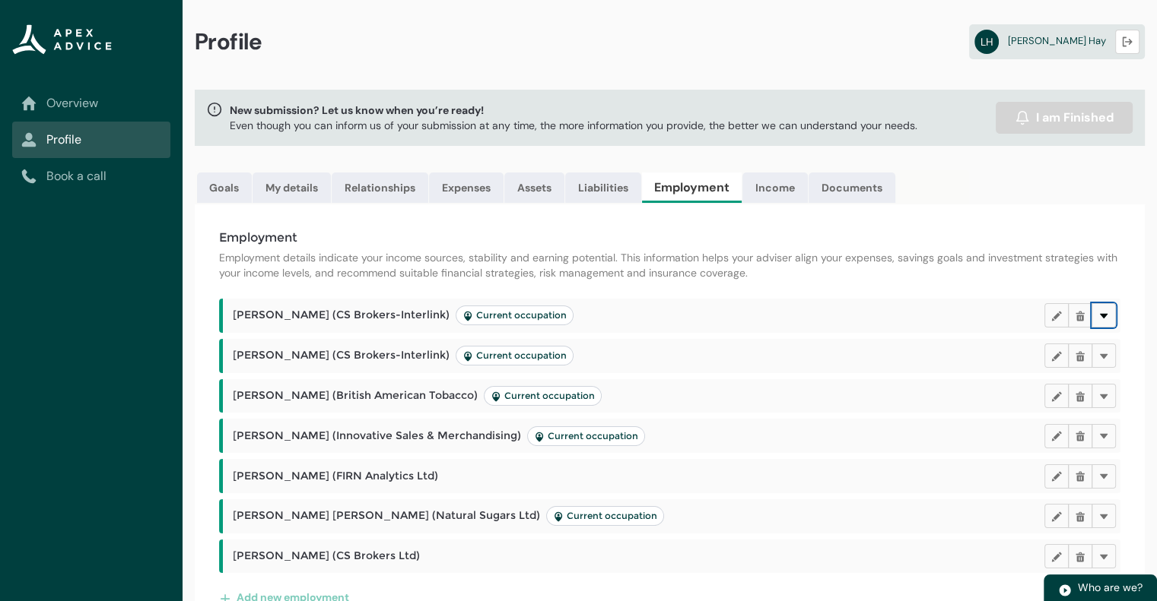
click at [1101, 313] on lightning-primitive-icon "button" at bounding box center [1103, 315] width 11 height 11
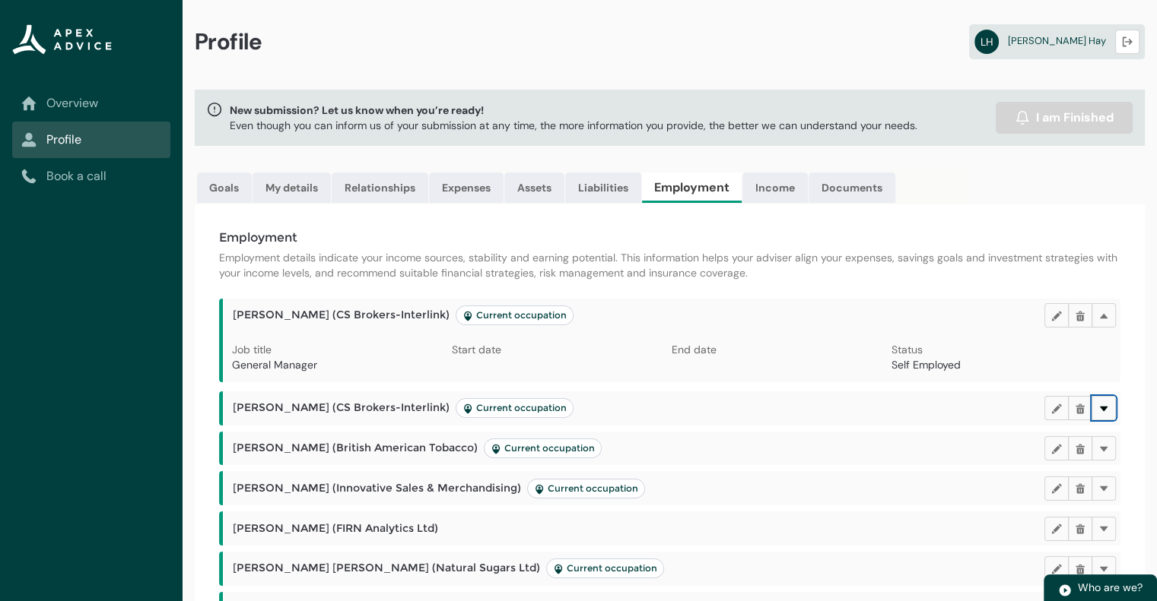
click at [1110, 411] on button "Delete" at bounding box center [1103, 408] width 24 height 24
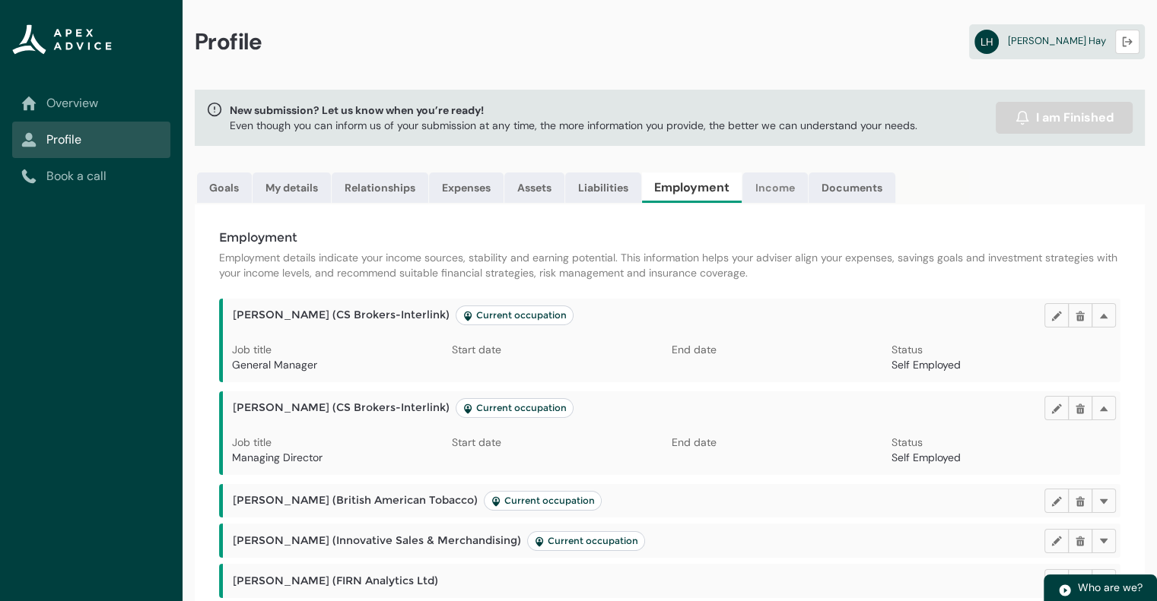
click at [782, 185] on link "Income" at bounding box center [774, 188] width 65 height 30
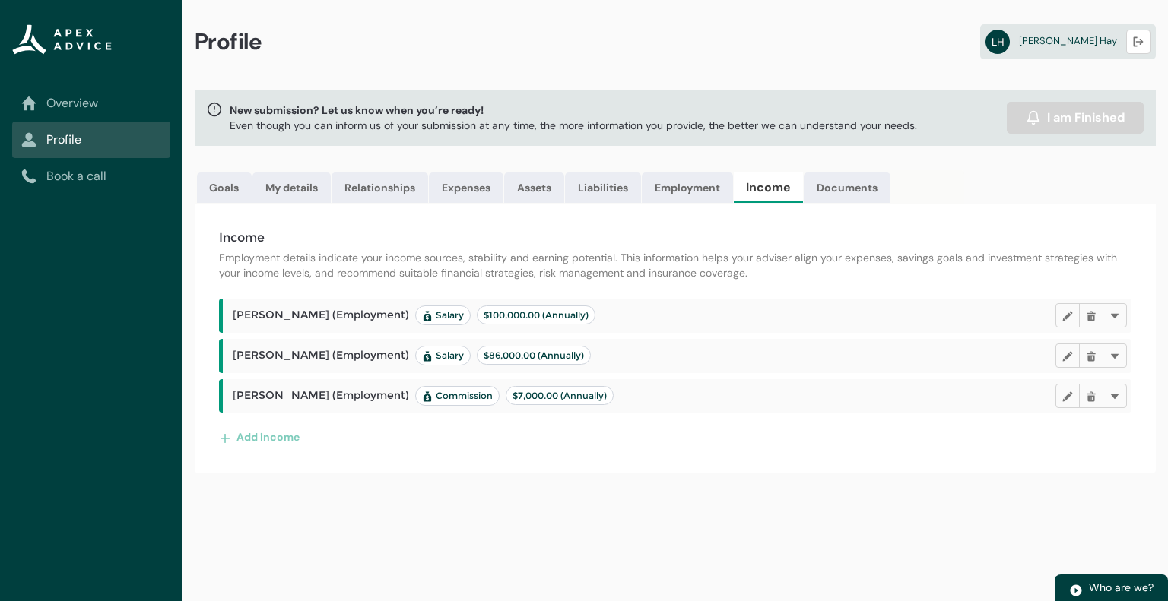
click at [906, 60] on div "Profile LH Liam Hay Logout" at bounding box center [674, 45] width 985 height 90
click at [689, 183] on link "Employment" at bounding box center [687, 188] width 91 height 30
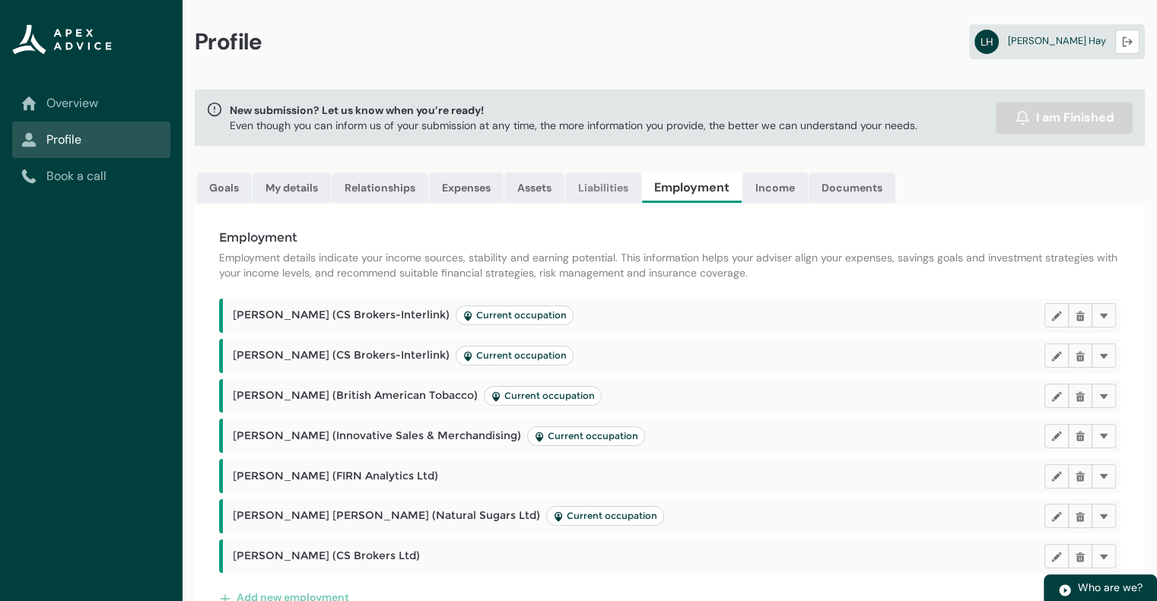
click at [596, 186] on link "Liabilities" at bounding box center [603, 188] width 76 height 30
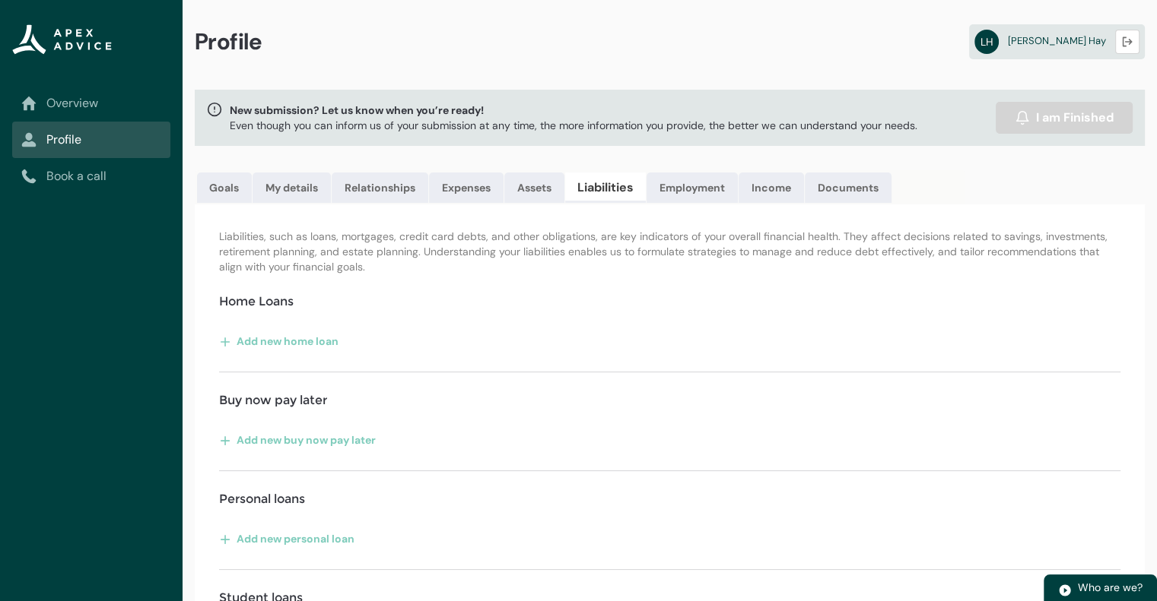
click at [596, 186] on link "Liabilities" at bounding box center [605, 188] width 81 height 30
click at [534, 187] on link "Assets" at bounding box center [534, 188] width 60 height 30
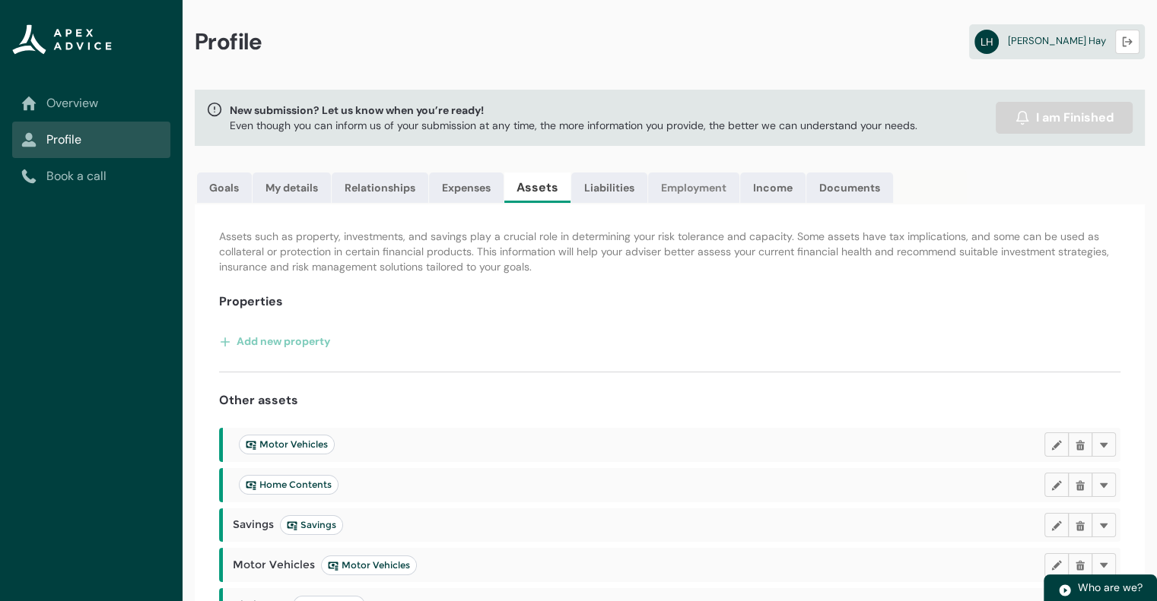
click at [677, 195] on link "Employment" at bounding box center [693, 188] width 91 height 30
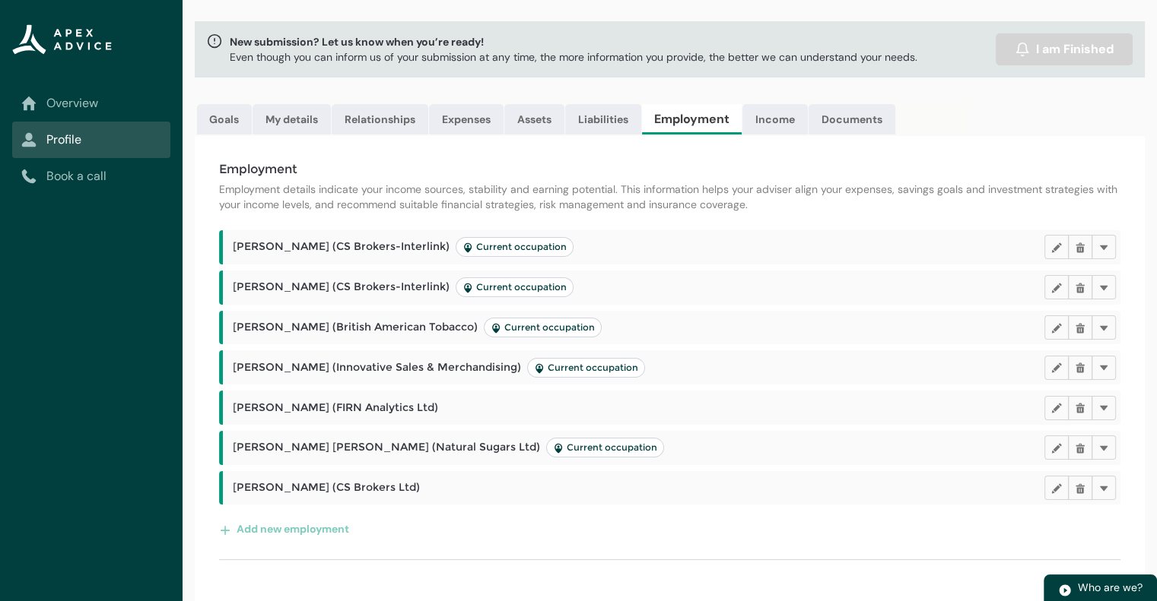
scroll to position [69, 0]
click at [1105, 445] on lightning-primitive-icon "button" at bounding box center [1103, 447] width 11 height 11
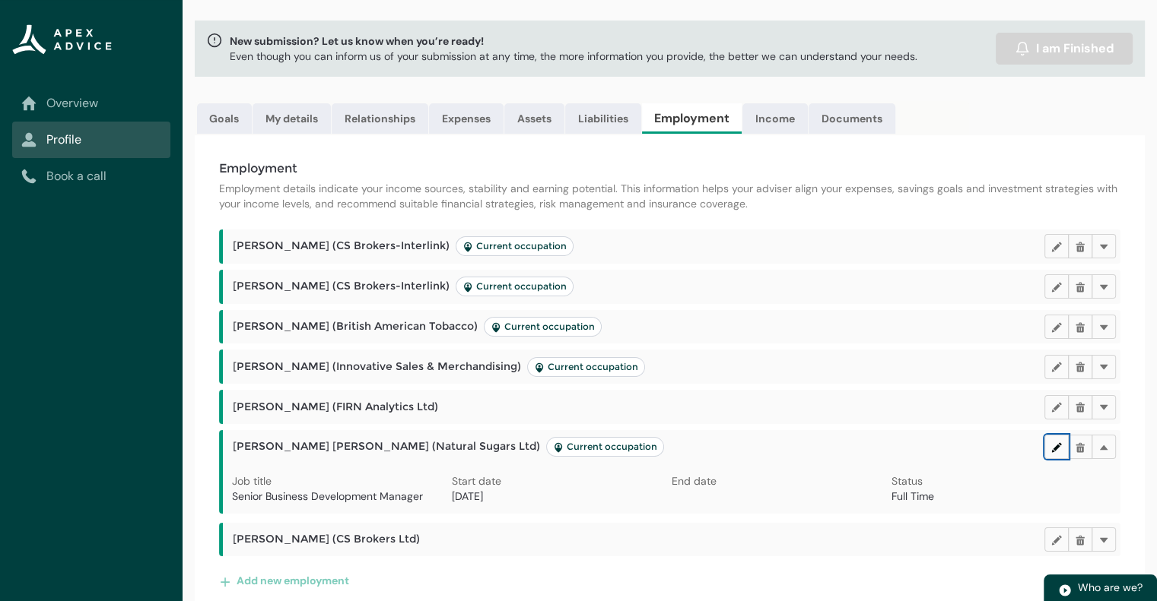
click at [1066, 439] on button "Edit" at bounding box center [1056, 447] width 24 height 24
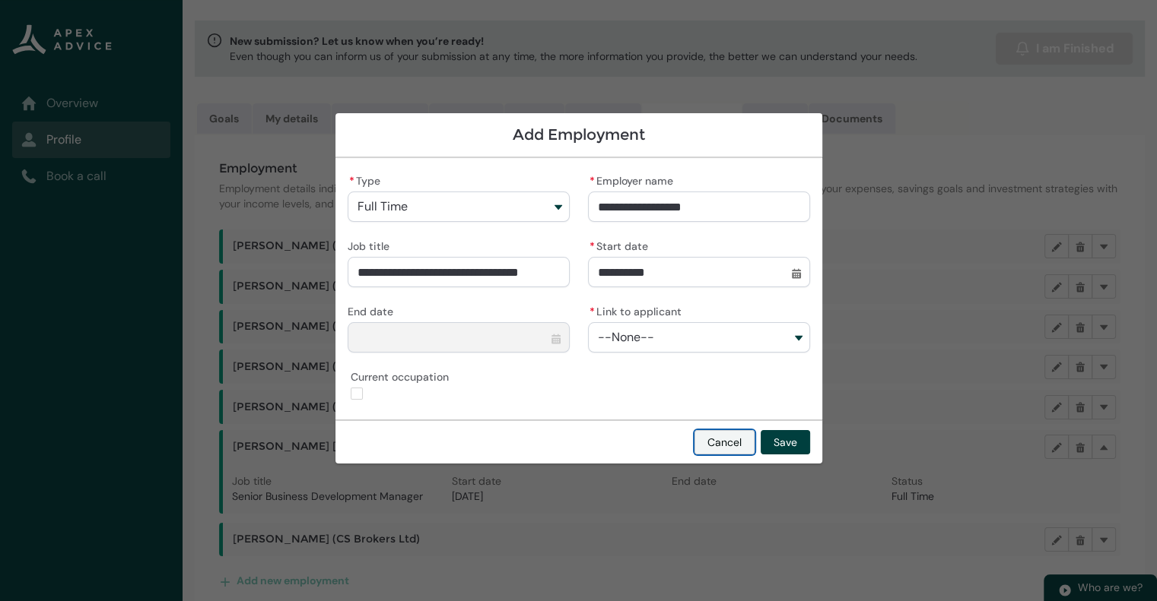
click at [720, 440] on button "Cancel" at bounding box center [724, 442] width 60 height 24
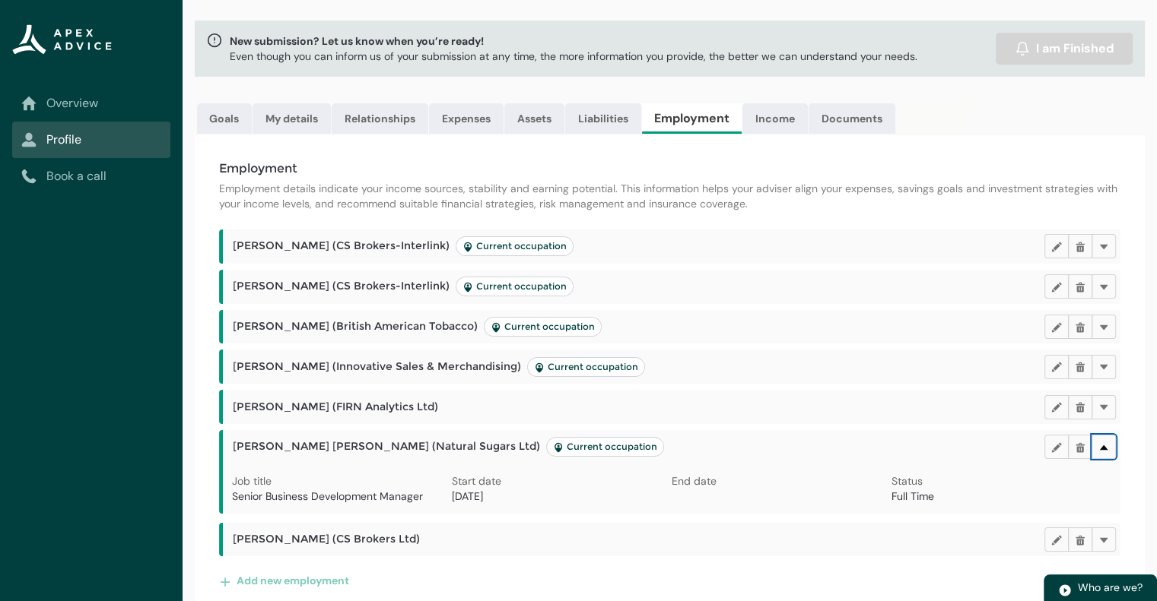
click at [1103, 448] on lightning-primitive-icon "button" at bounding box center [1103, 447] width 11 height 11
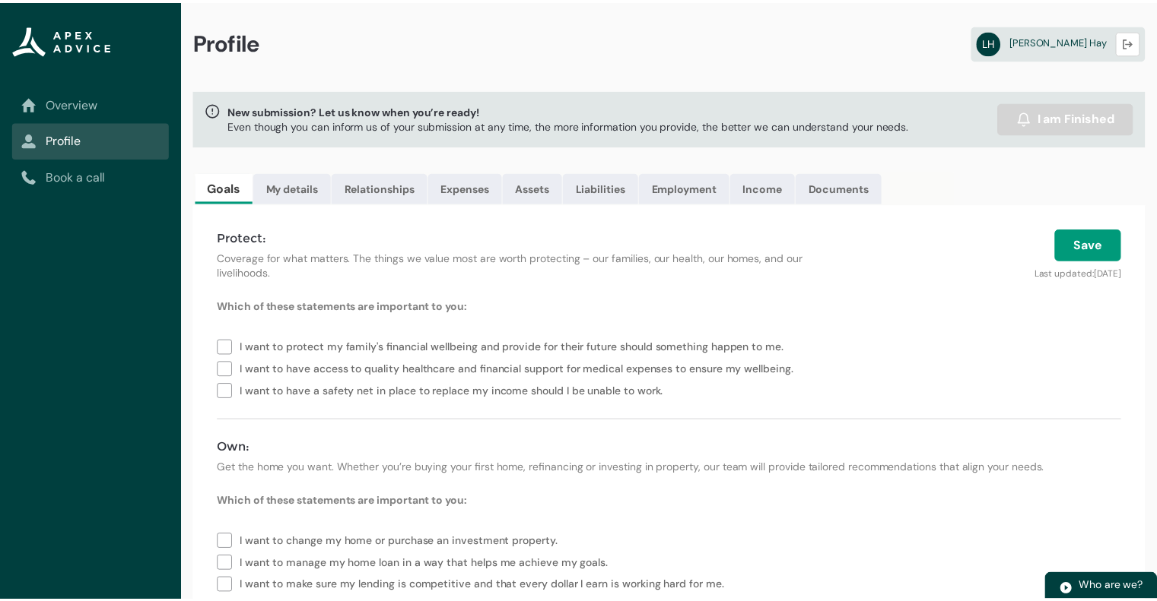
scroll to position [69, 0]
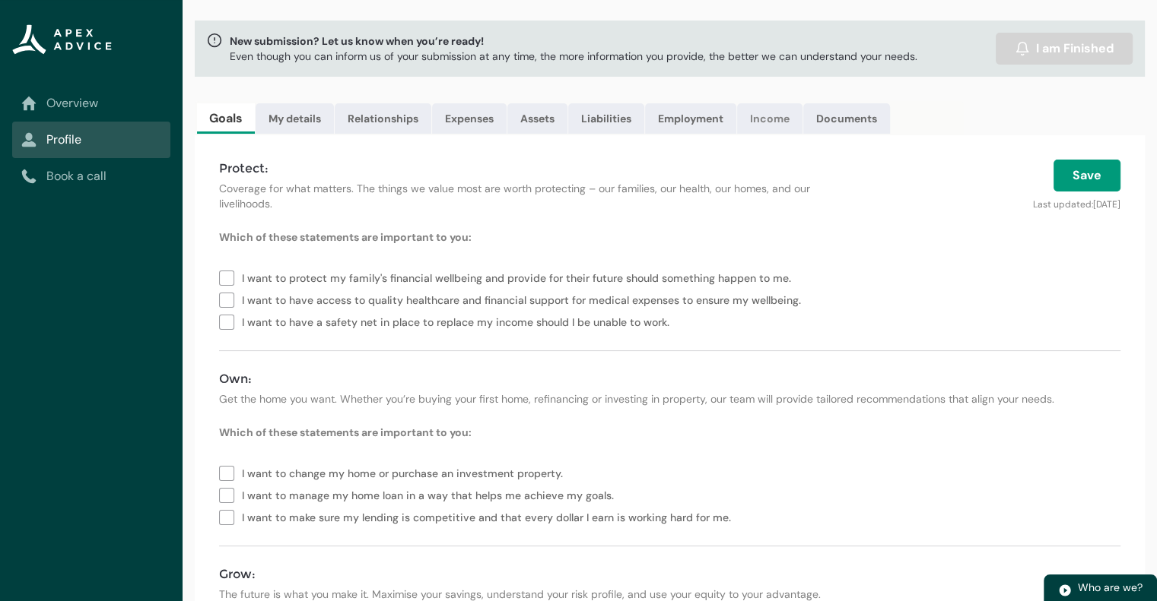
click at [776, 118] on link "Income" at bounding box center [769, 118] width 65 height 30
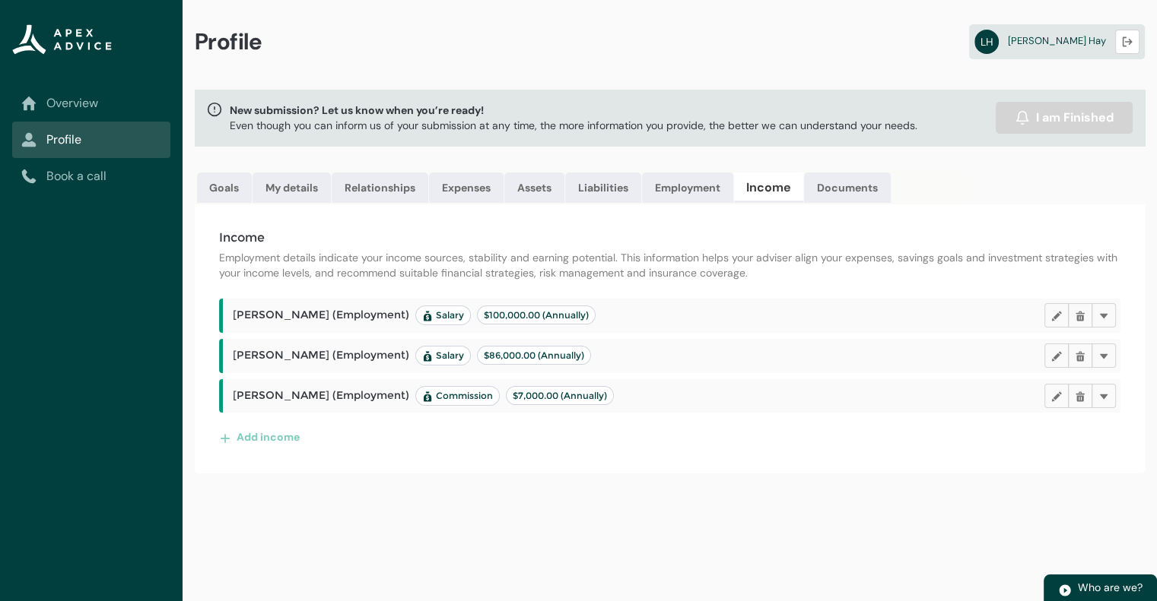
scroll to position [0, 0]
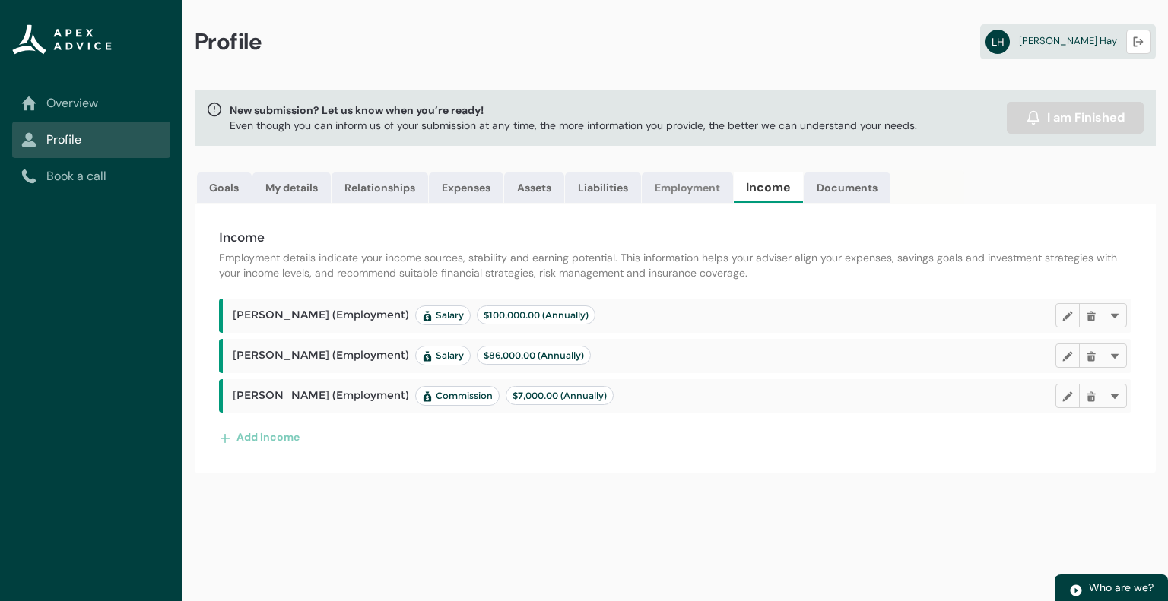
click at [678, 182] on link "Employment" at bounding box center [687, 188] width 91 height 30
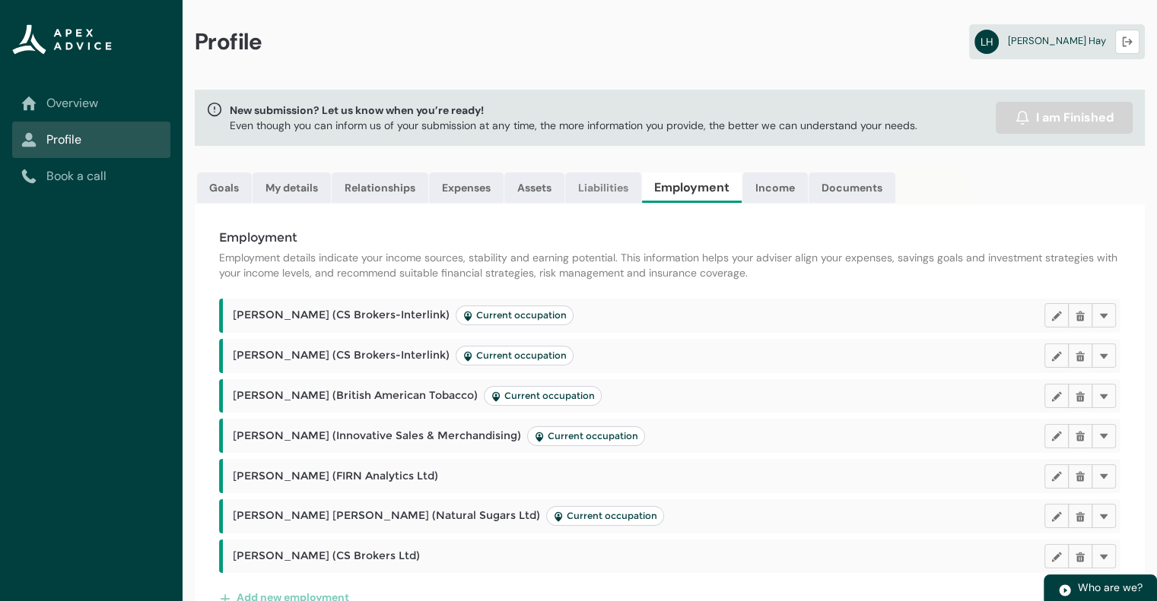
click at [617, 195] on link "Liabilities" at bounding box center [603, 188] width 76 height 30
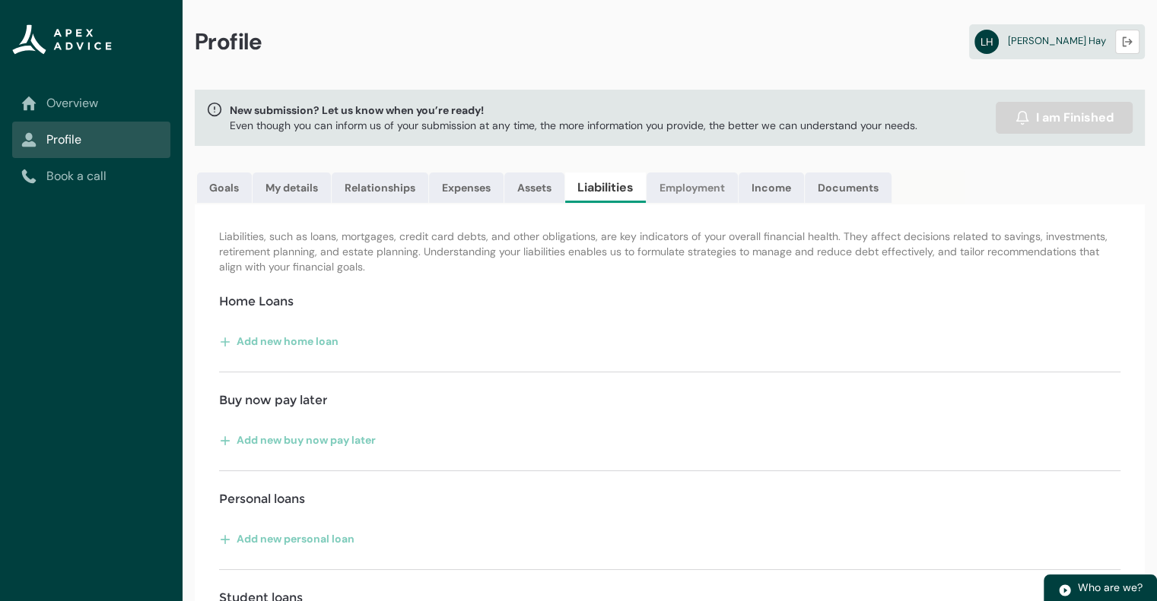
click at [677, 191] on link "Employment" at bounding box center [691, 188] width 91 height 30
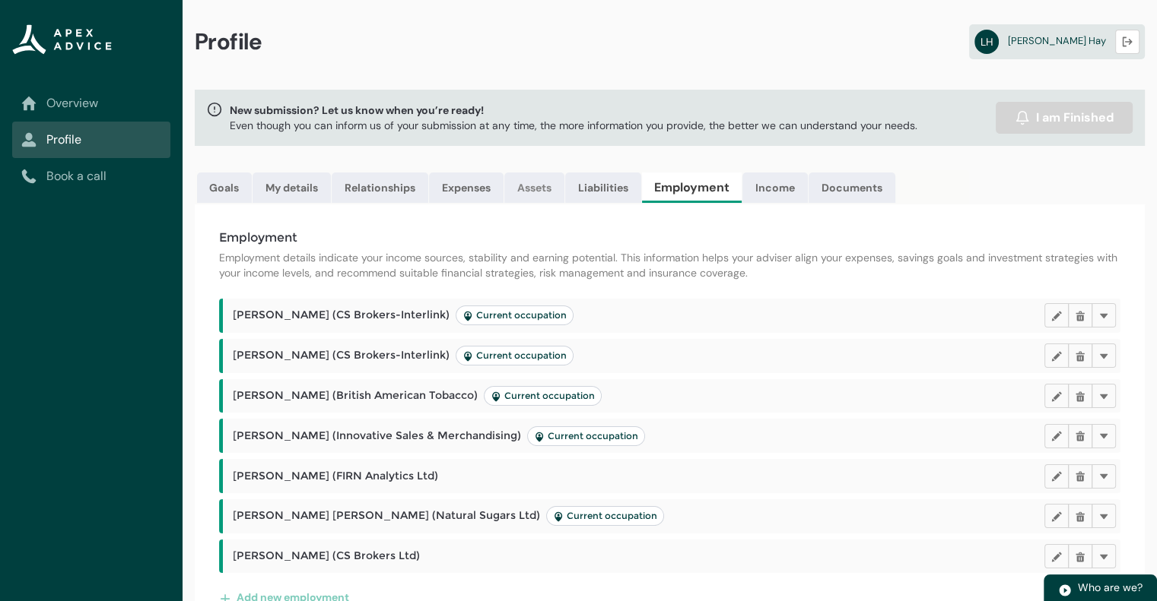
click at [529, 190] on link "Assets" at bounding box center [534, 188] width 60 height 30
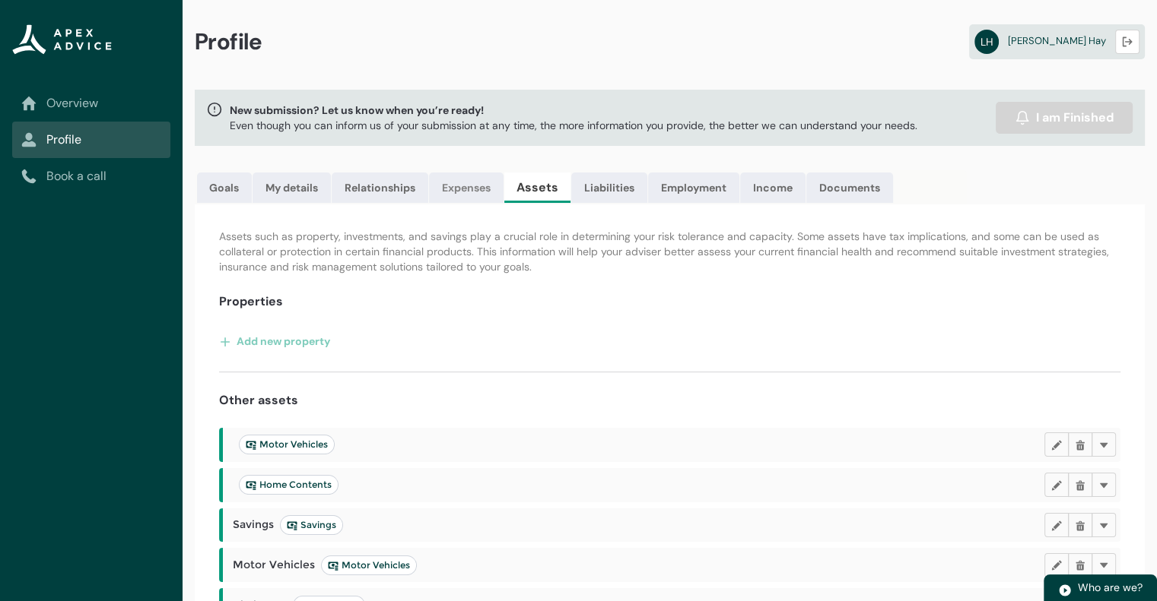
click at [442, 181] on link "Expenses" at bounding box center [466, 188] width 75 height 30
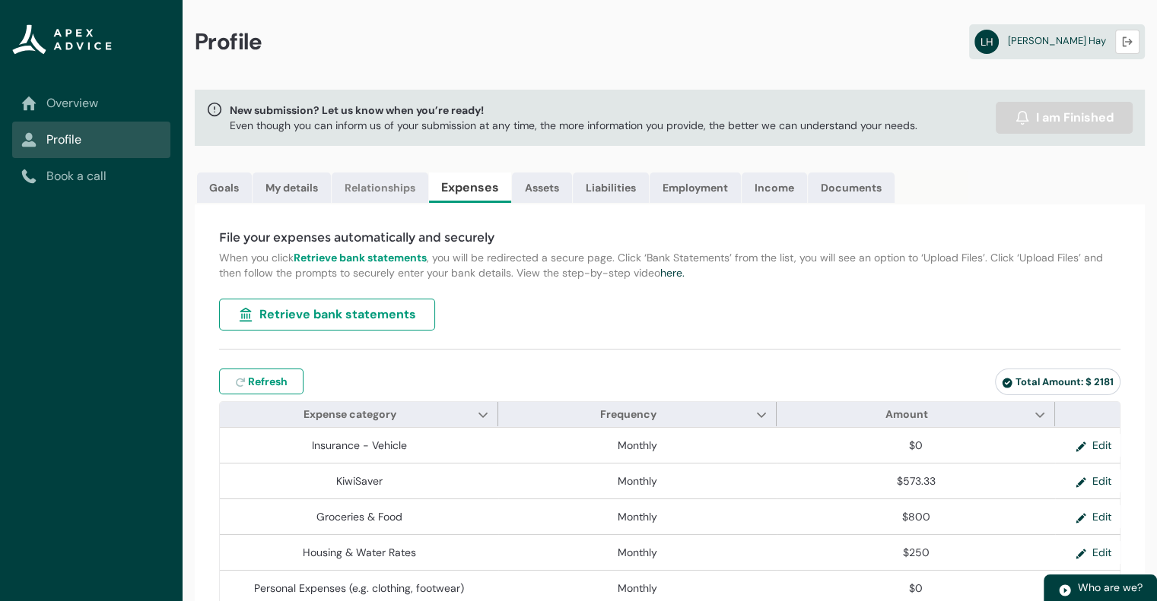
type input "***"
click at [535, 191] on link "Assets" at bounding box center [542, 188] width 60 height 30
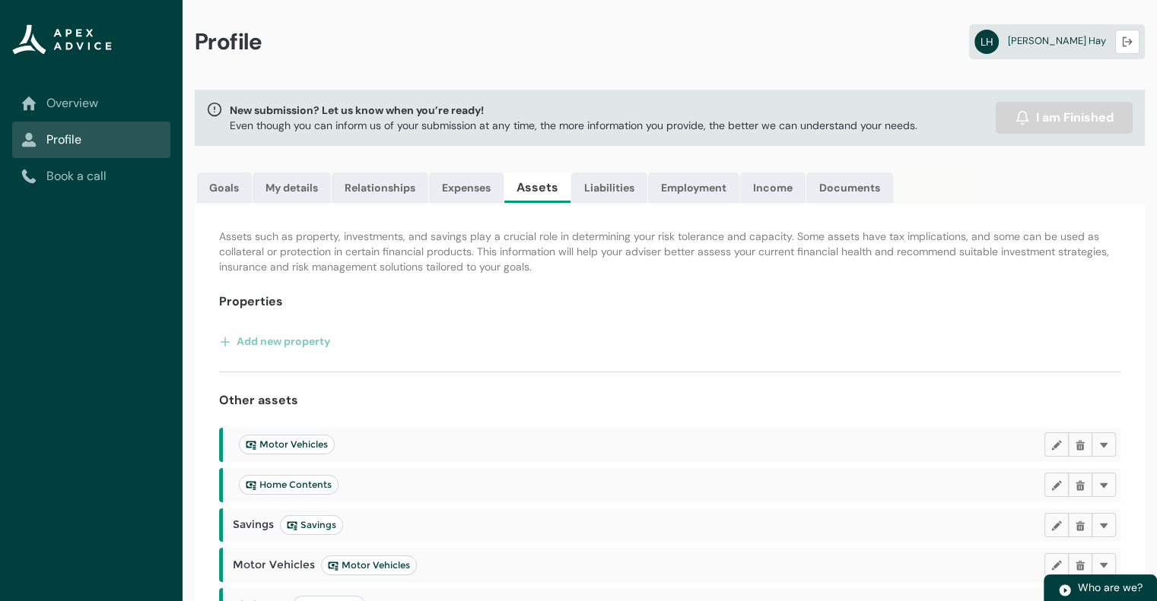
scroll to position [321, 0]
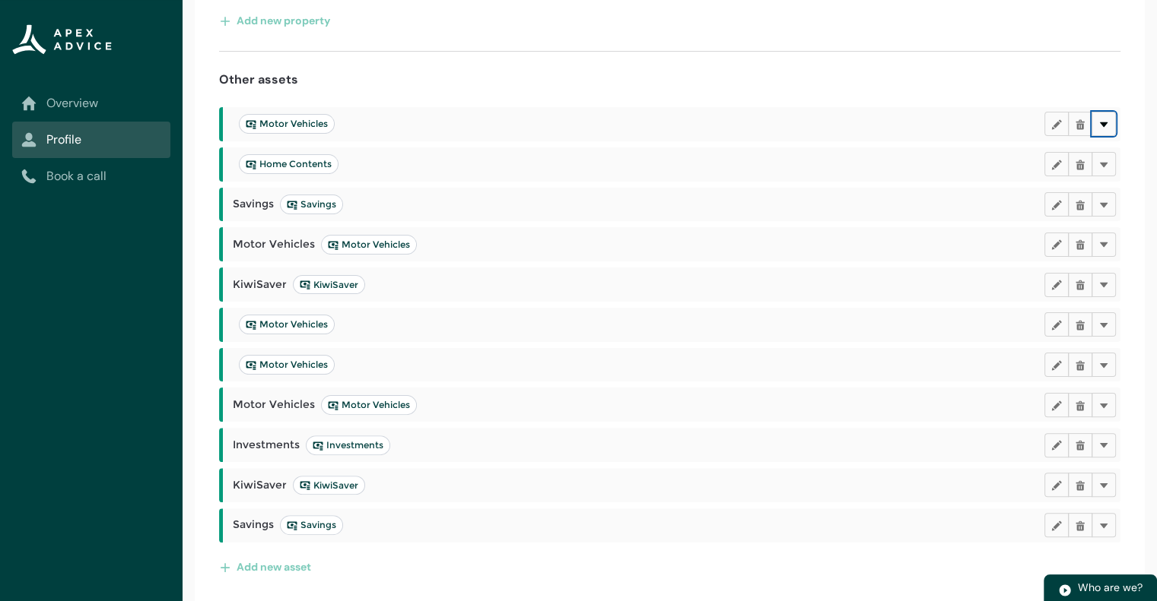
click at [1106, 122] on lightning-primitive-icon "button" at bounding box center [1103, 124] width 11 height 11
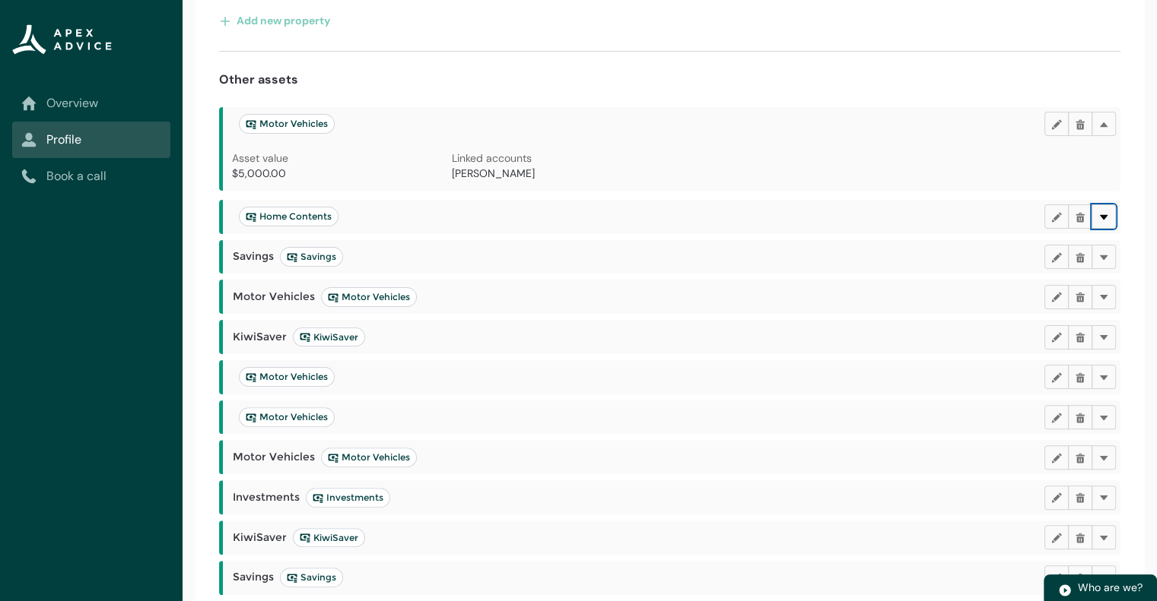
click at [1109, 207] on button "Delete" at bounding box center [1103, 217] width 24 height 24
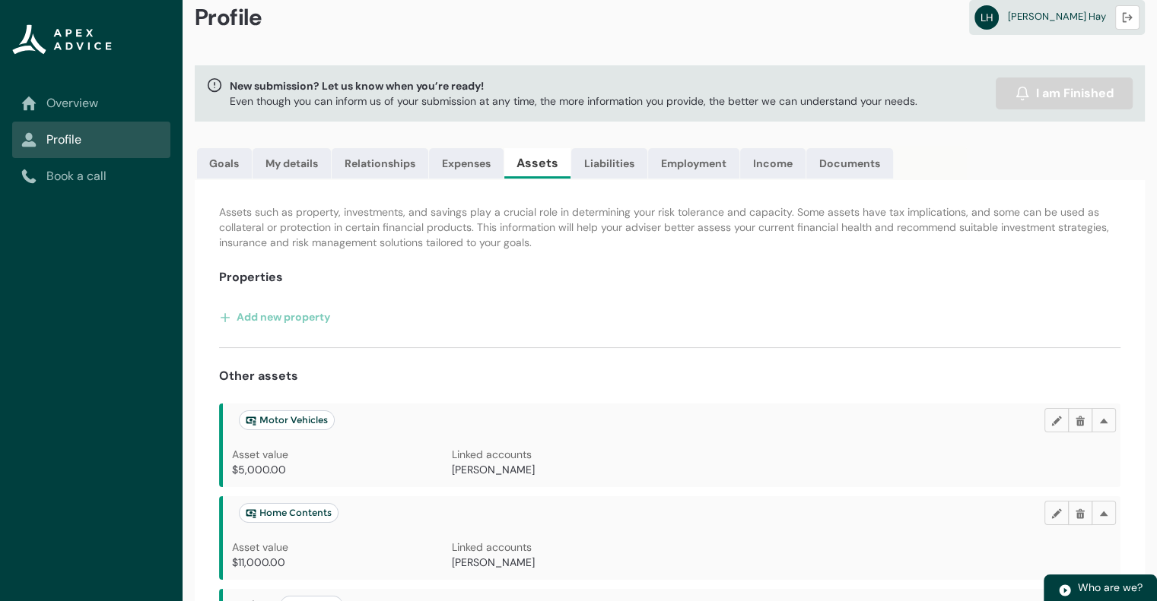
scroll to position [0, 0]
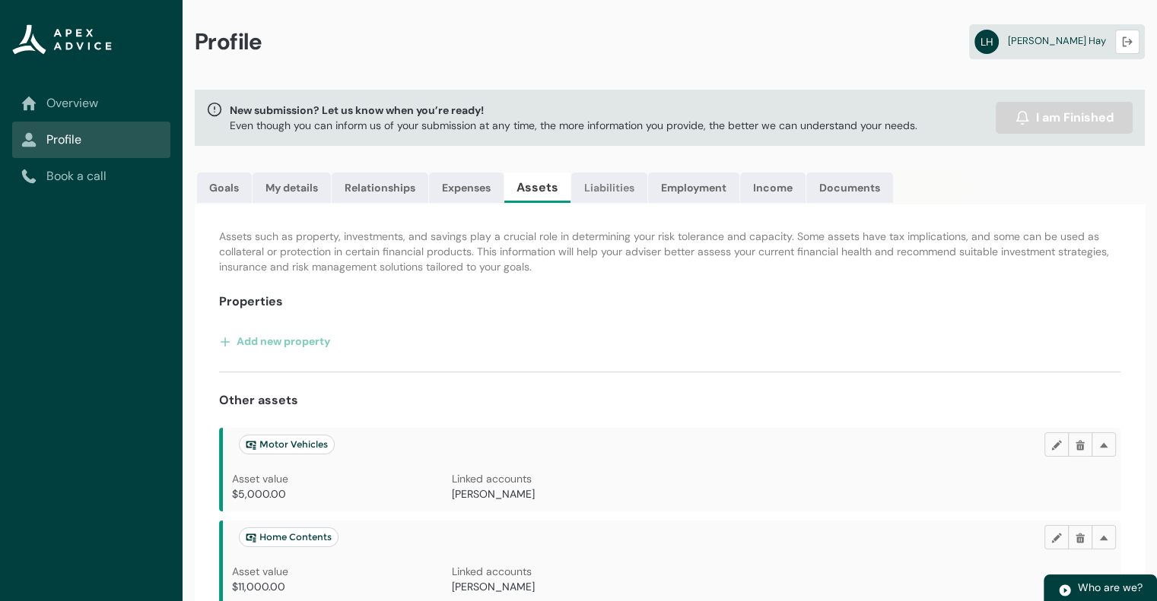
click at [602, 185] on link "Liabilities" at bounding box center [609, 188] width 76 height 30
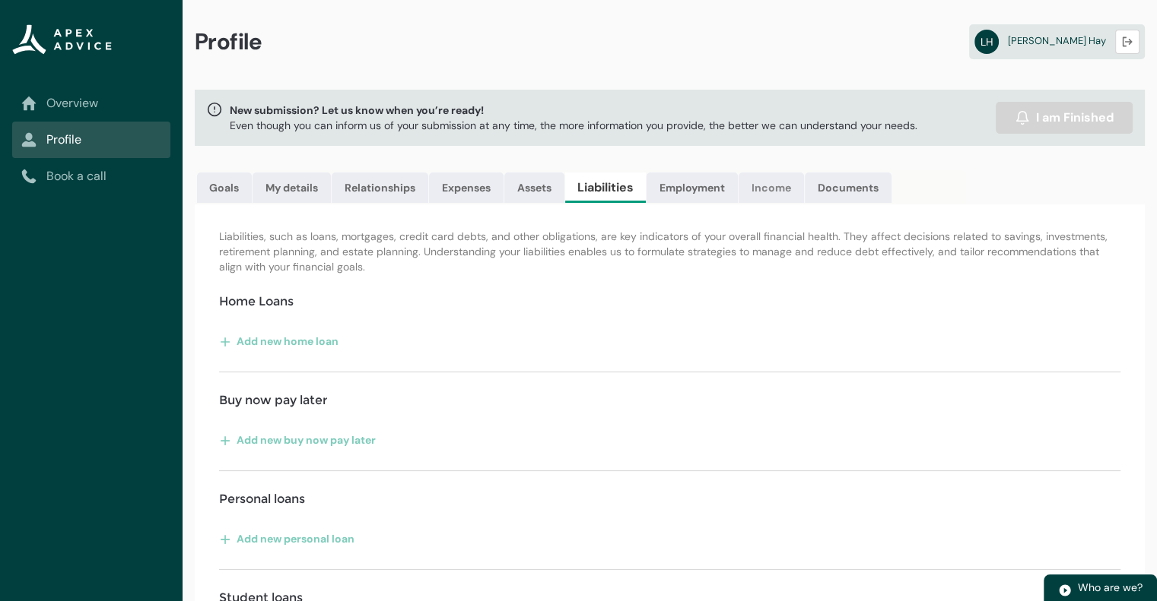
click at [776, 191] on link "Income" at bounding box center [770, 188] width 65 height 30
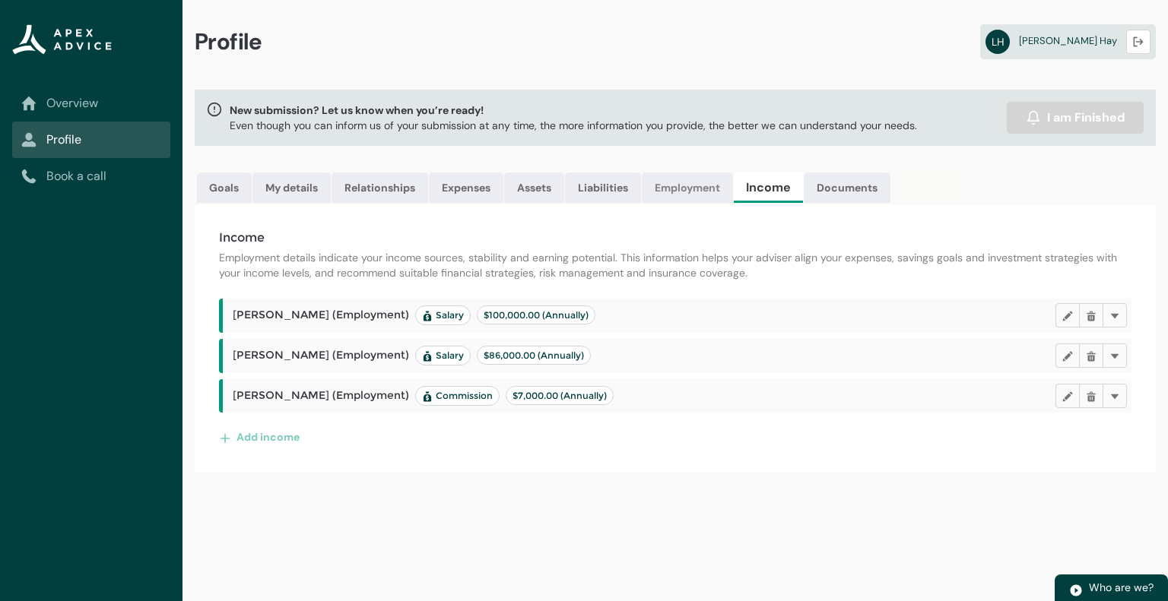
click at [699, 185] on link "Employment" at bounding box center [687, 188] width 91 height 30
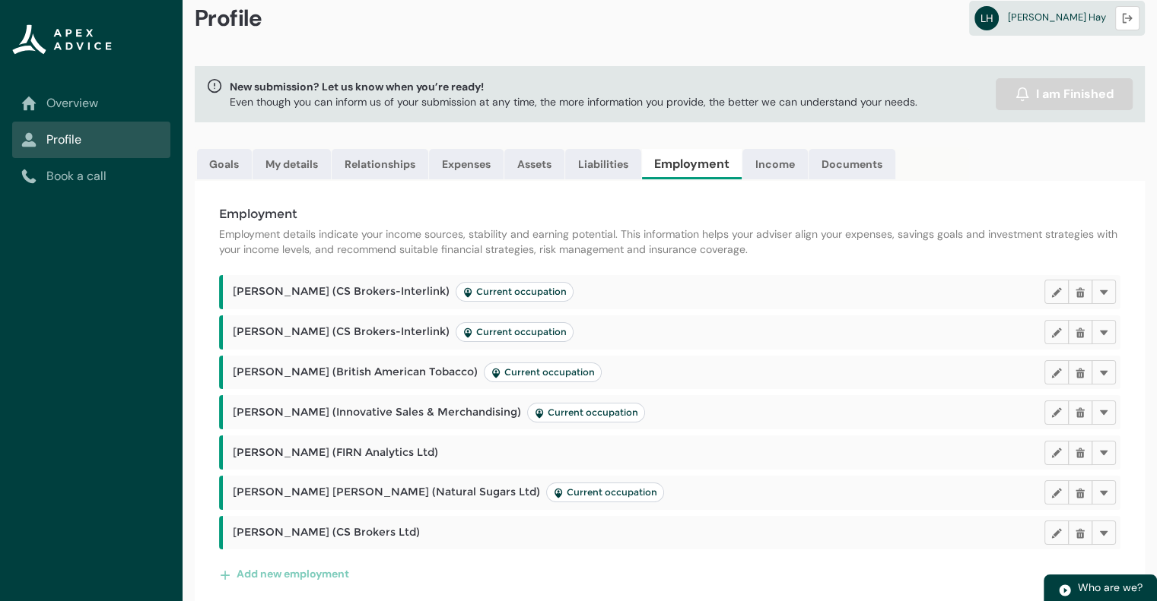
scroll to position [24, 0]
click at [776, 167] on link "Income" at bounding box center [774, 163] width 65 height 30
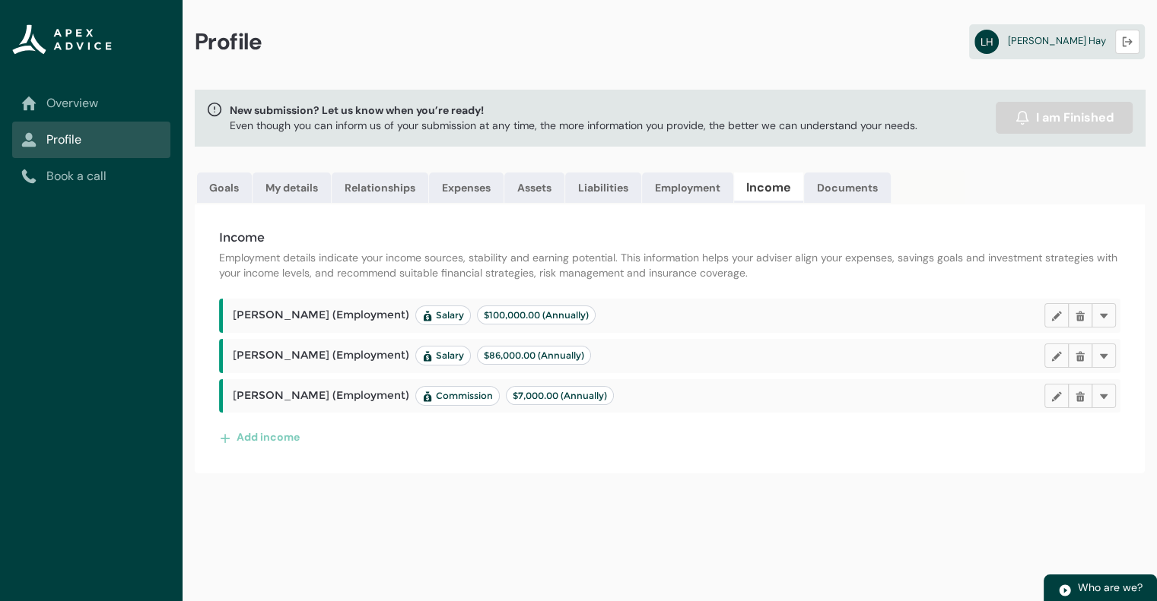
scroll to position [0, 0]
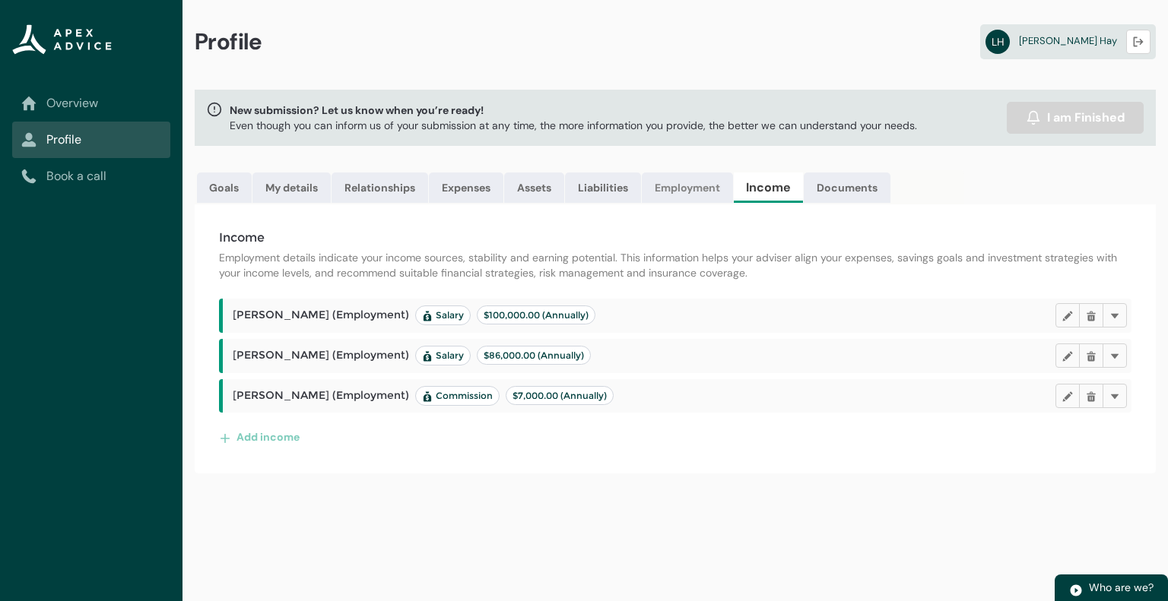
click at [691, 187] on link "Employment" at bounding box center [687, 188] width 91 height 30
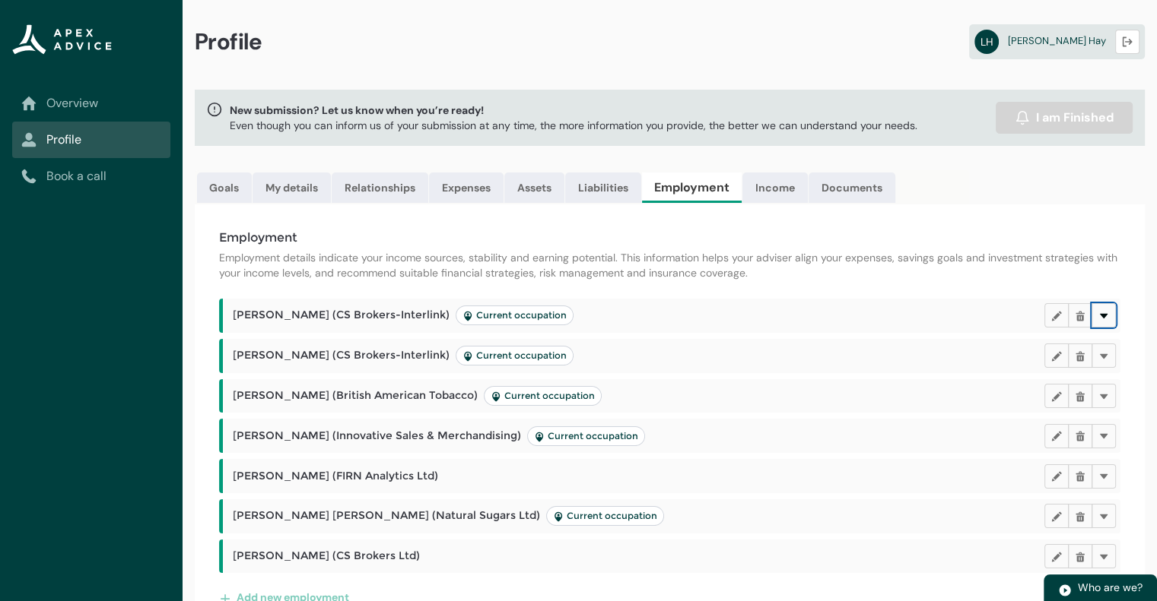
click at [1106, 317] on lightning-primitive-icon "button" at bounding box center [1103, 315] width 11 height 11
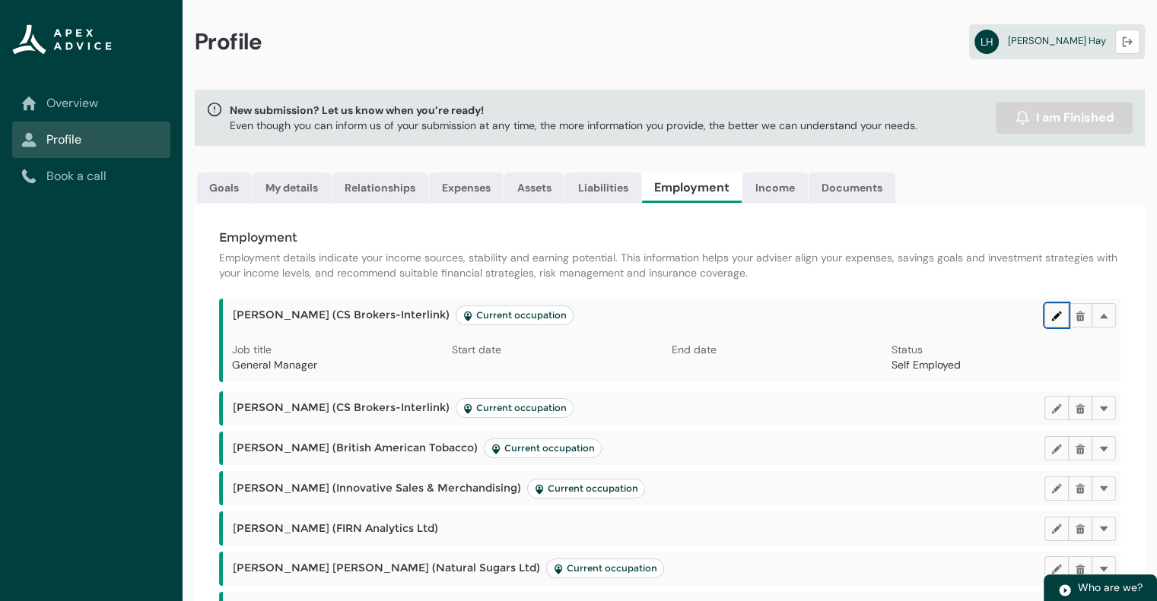
click at [1051, 315] on lightning-primitive-icon "button" at bounding box center [1056, 315] width 11 height 11
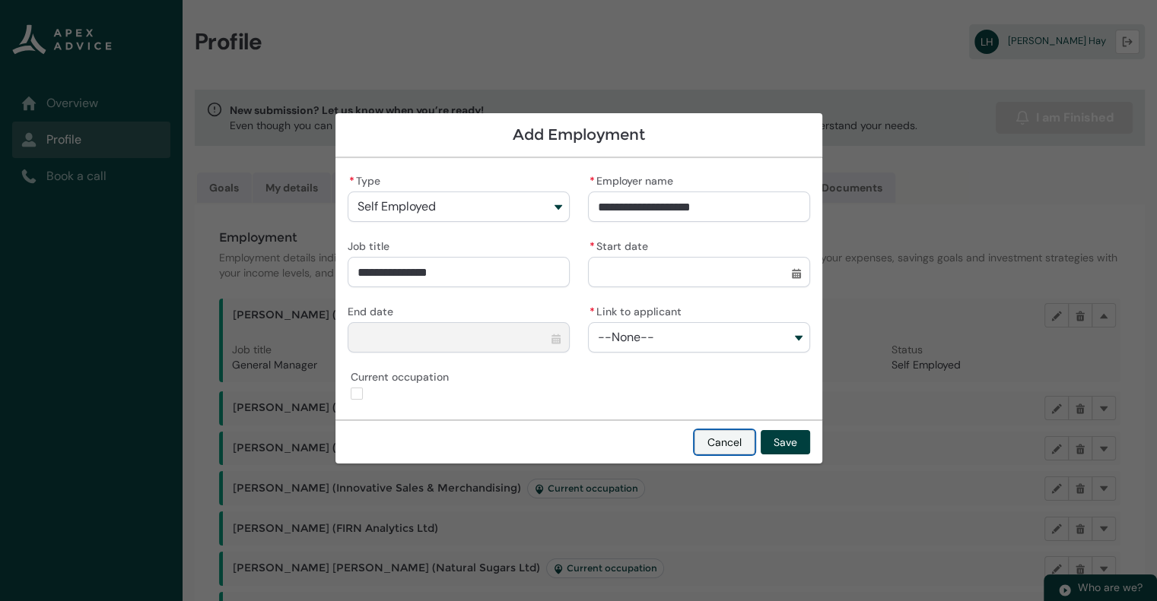
click at [718, 439] on button "Cancel" at bounding box center [724, 442] width 60 height 24
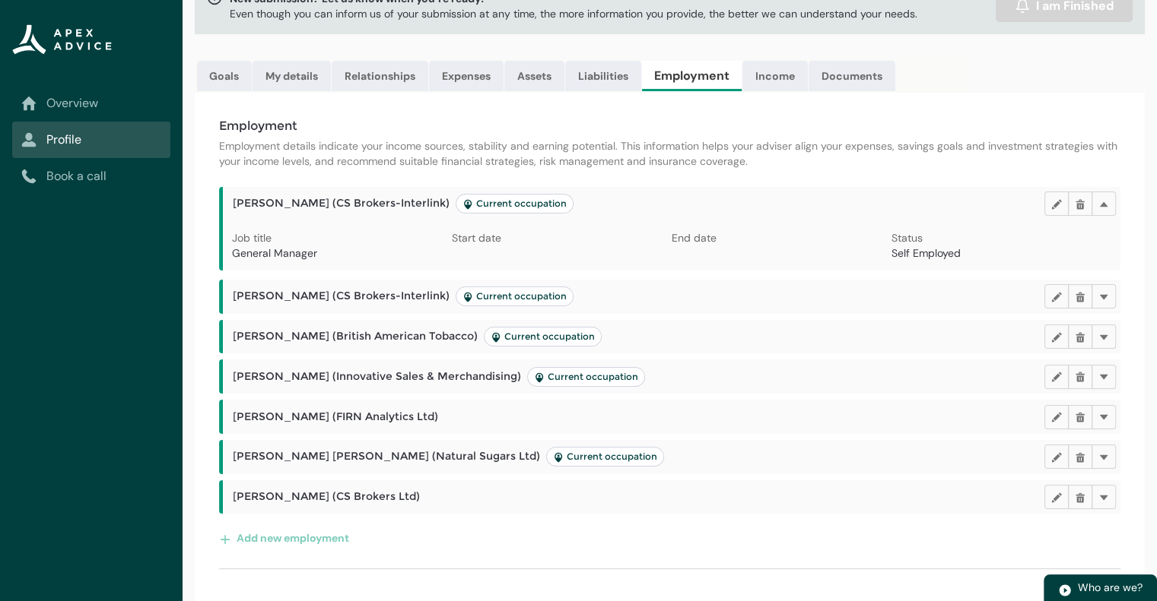
scroll to position [122, 0]
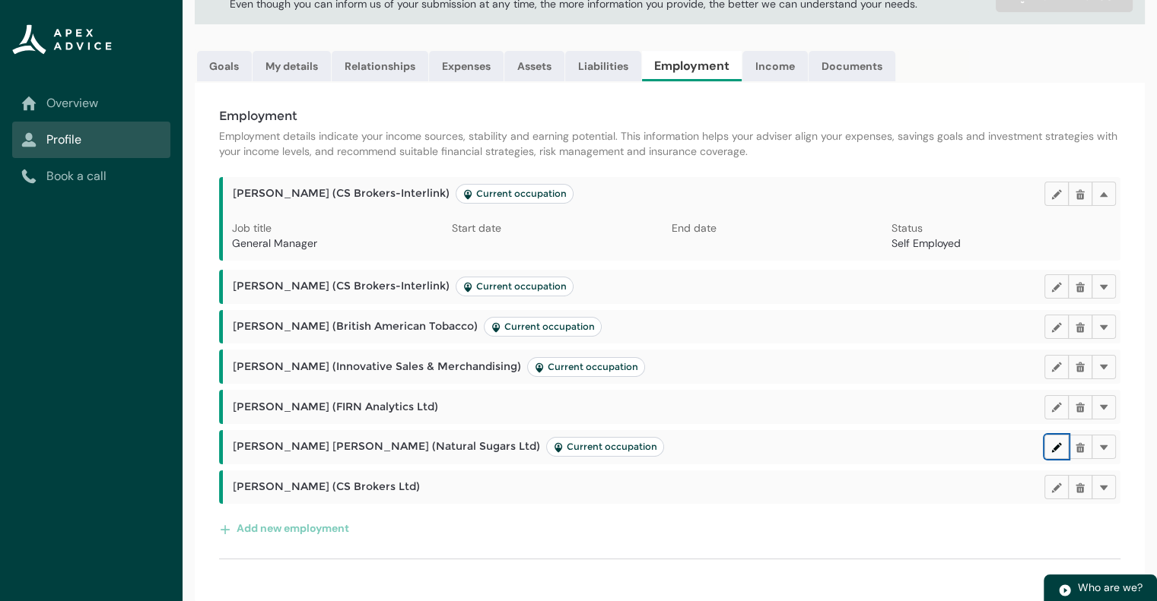
click at [1057, 443] on lightning-primitive-icon "button" at bounding box center [1056, 447] width 11 height 11
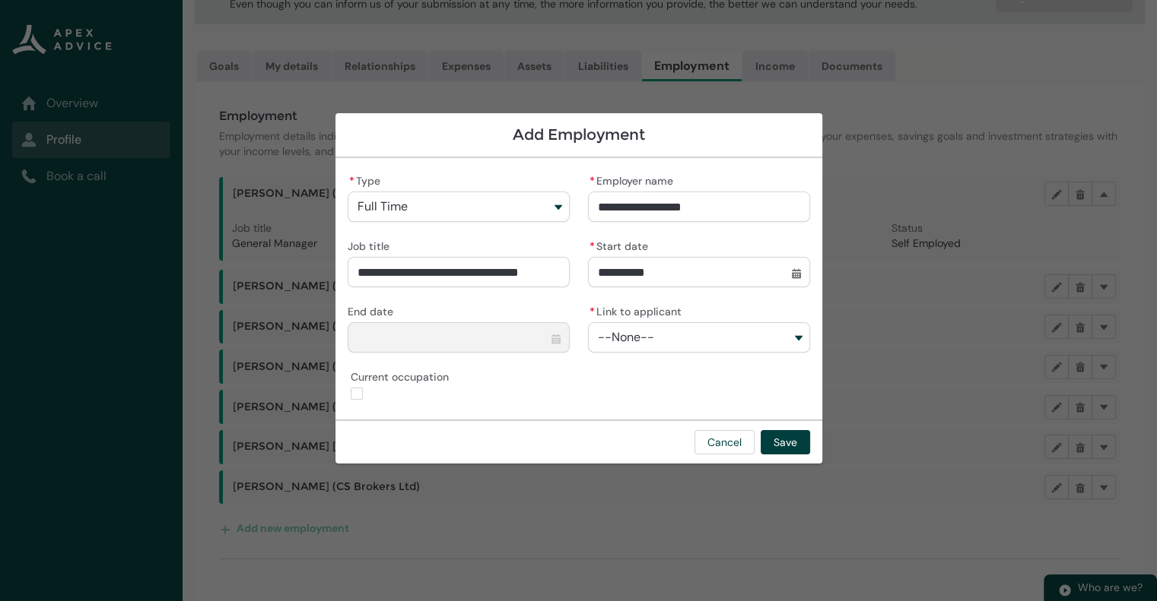
click at [733, 322] on button "--None--" at bounding box center [699, 337] width 222 height 30
click at [544, 413] on div "**********" at bounding box center [578, 289] width 487 height 262
click at [721, 440] on button "Cancel" at bounding box center [724, 442] width 60 height 24
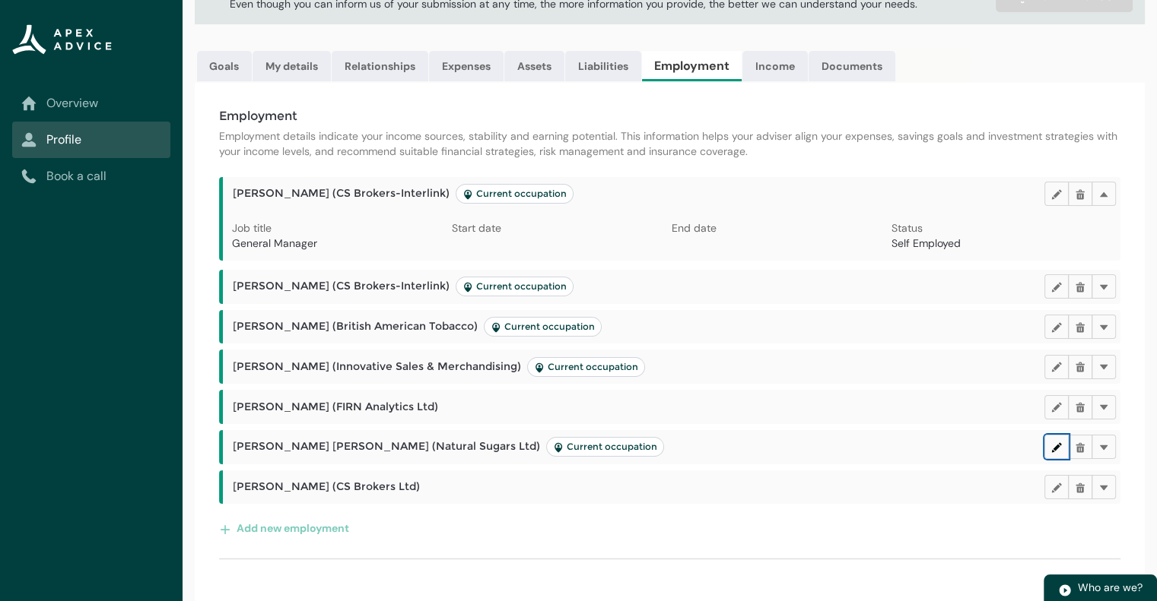
click at [1058, 442] on lightning-primitive-icon "button" at bounding box center [1056, 447] width 11 height 11
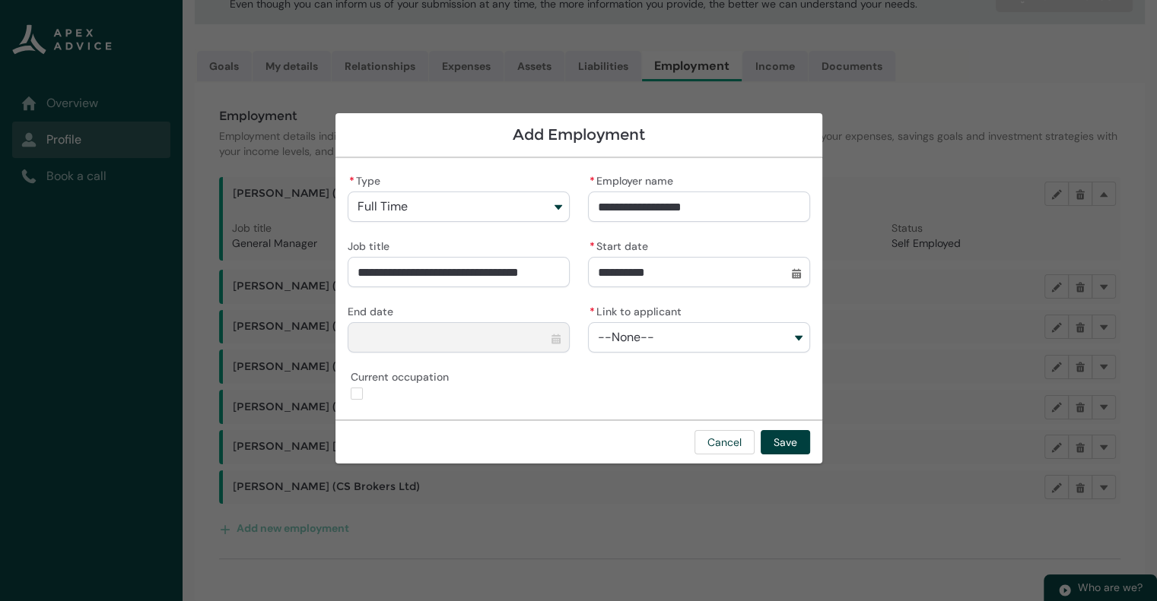
click at [794, 331] on button "--None--" at bounding box center [699, 337] width 222 height 30
click at [497, 413] on div "**********" at bounding box center [578, 289] width 487 height 262
click at [727, 443] on button "Cancel" at bounding box center [724, 442] width 60 height 24
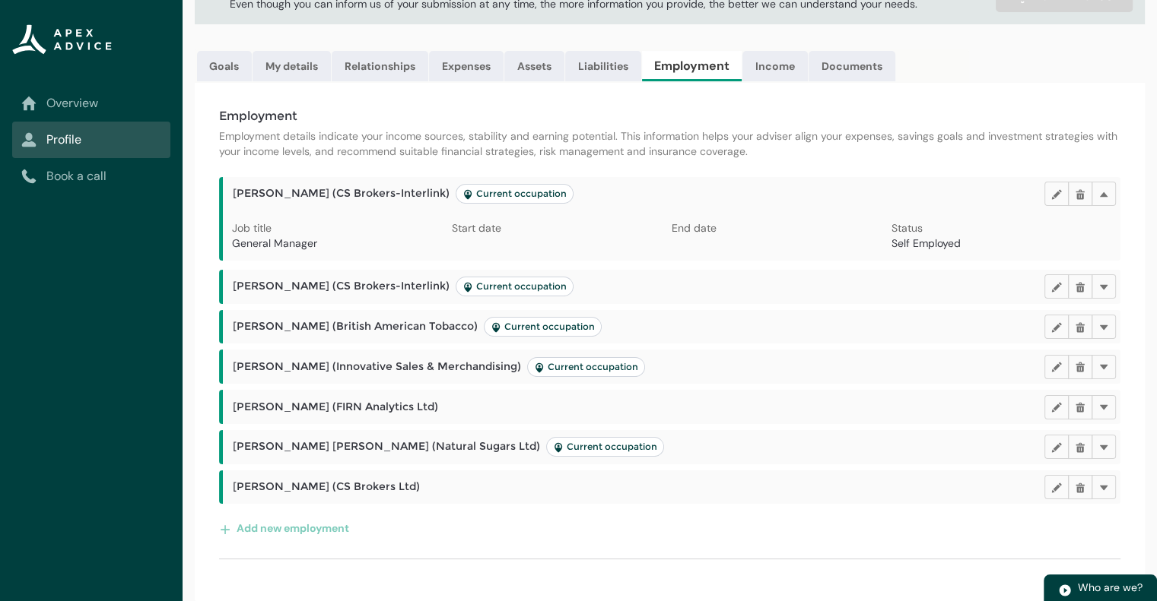
scroll to position [0, 0]
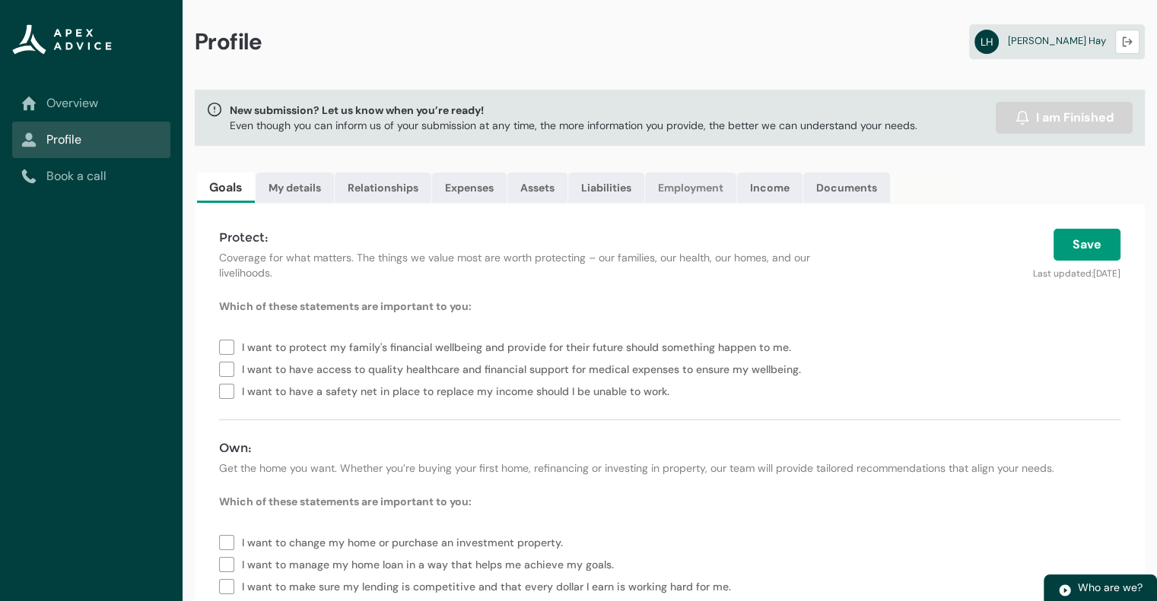
click at [687, 189] on link "Employment" at bounding box center [690, 188] width 91 height 30
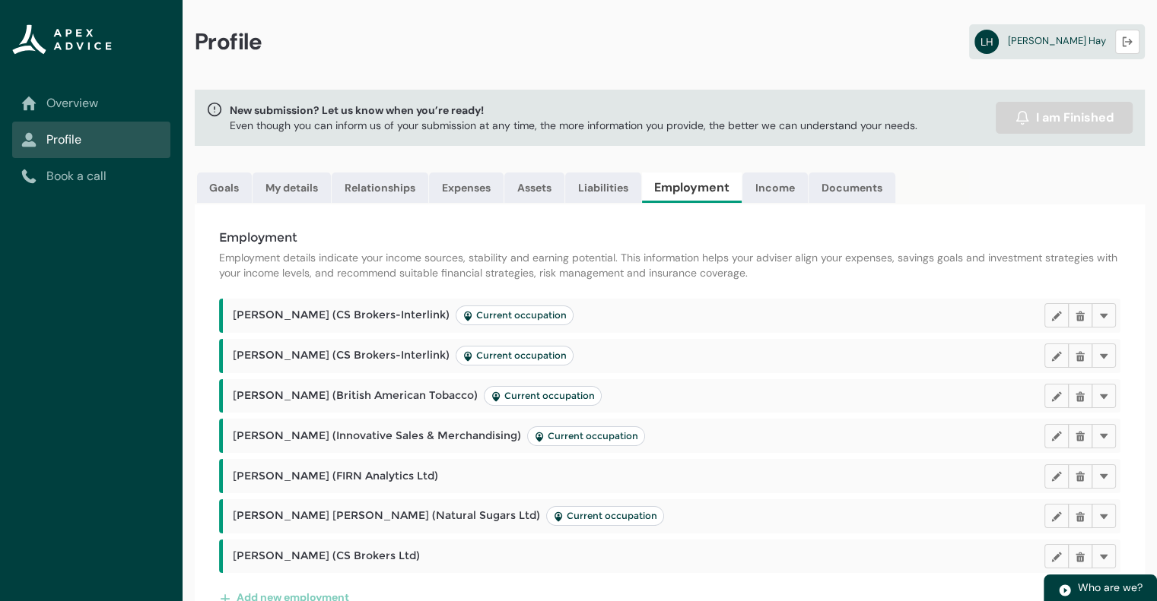
scroll to position [69, 0]
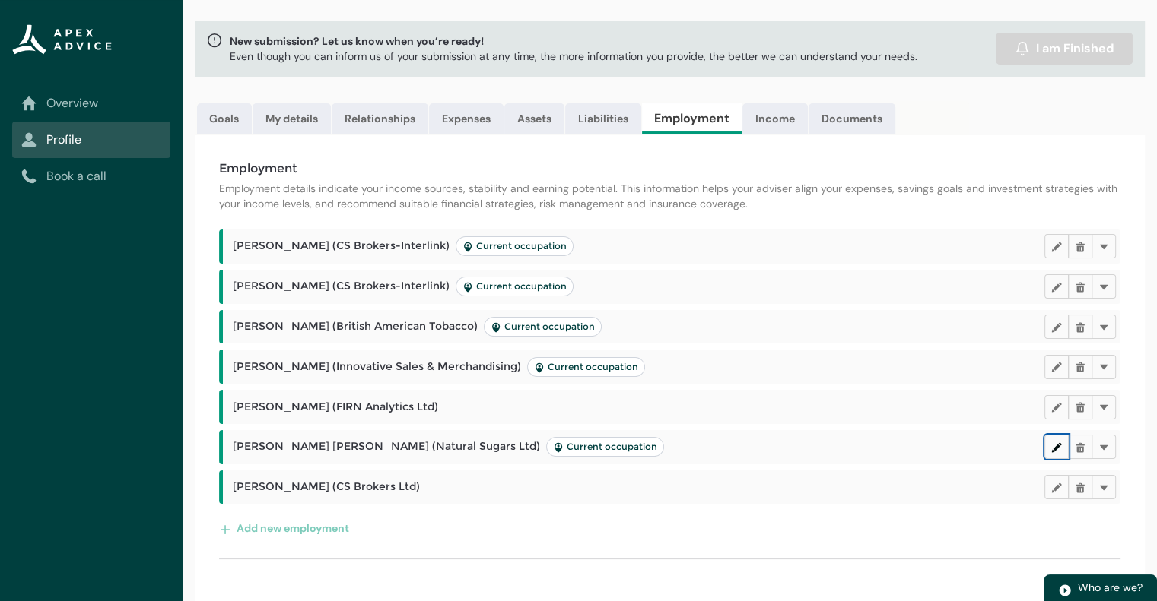
click at [1055, 449] on lightning-primitive-icon "button" at bounding box center [1056, 447] width 11 height 11
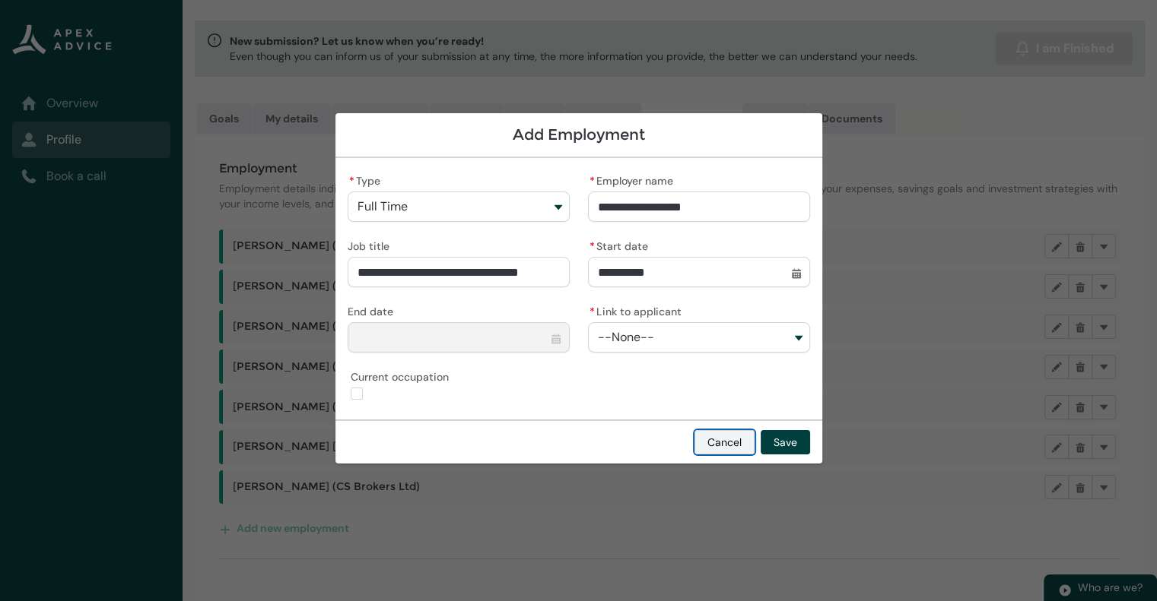
click at [728, 436] on button "Cancel" at bounding box center [724, 442] width 60 height 24
